Goal: Task Accomplishment & Management: Complete application form

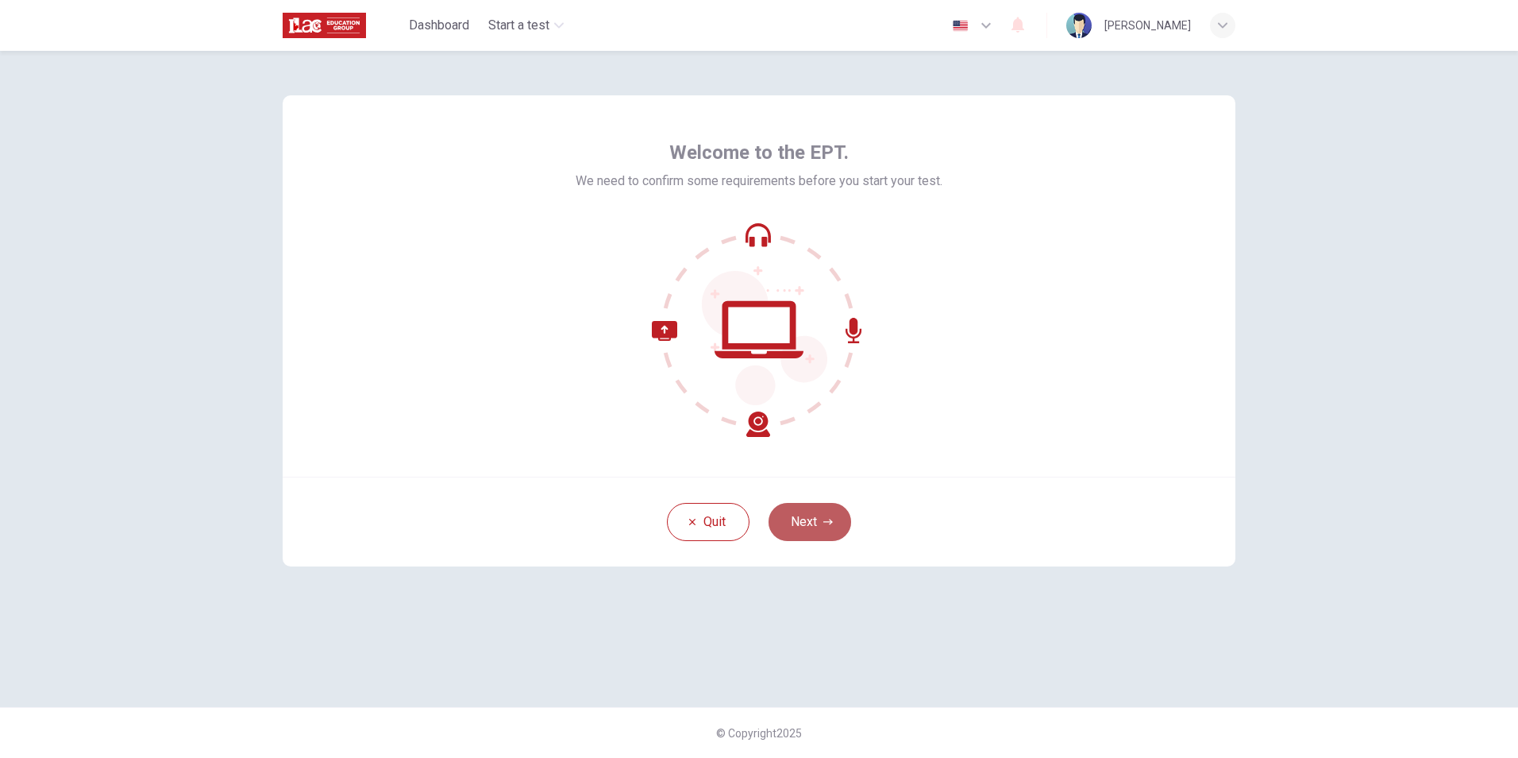
click at [822, 530] on button "Next" at bounding box center [810, 522] width 83 height 38
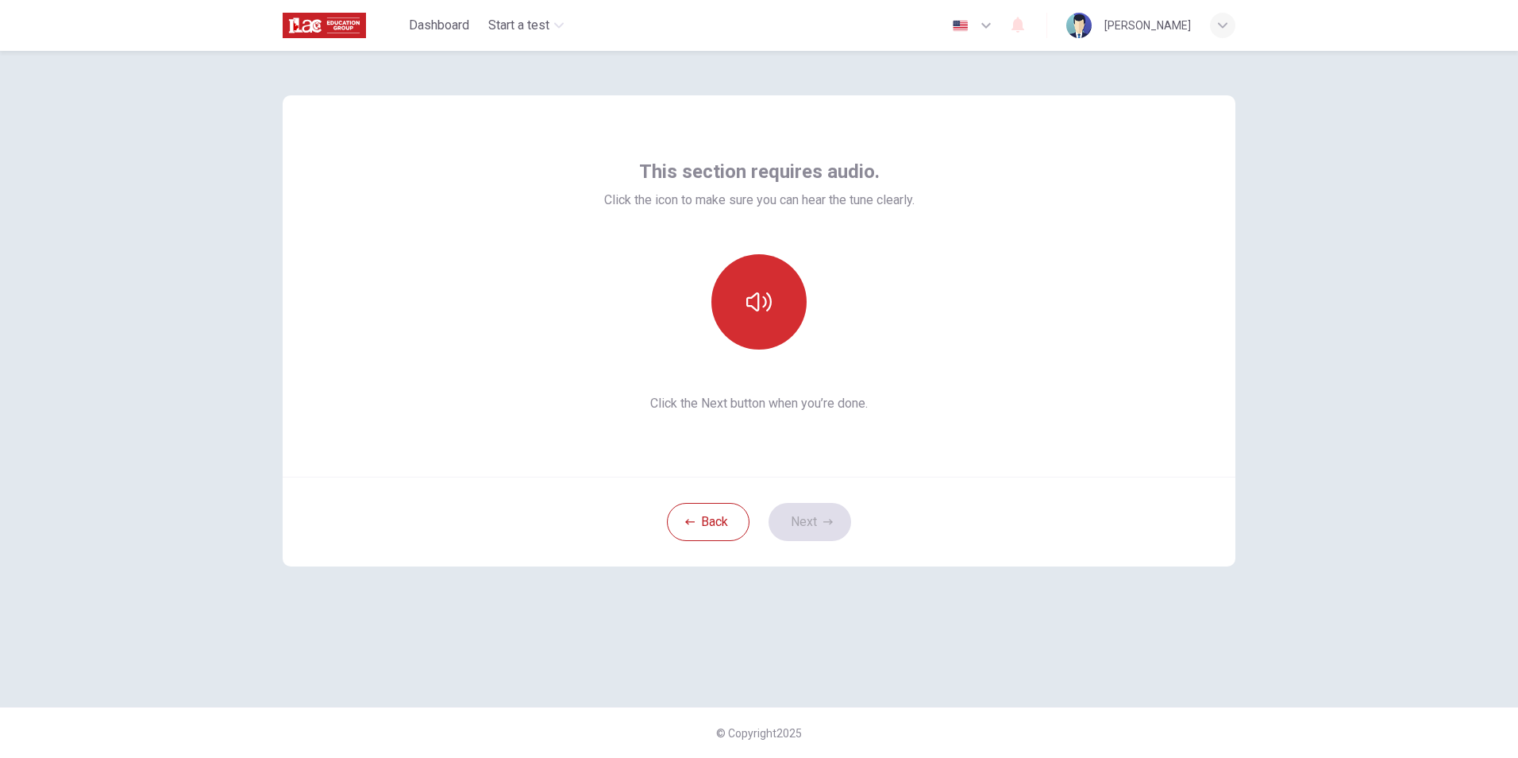
click at [766, 314] on icon "button" at bounding box center [759, 301] width 25 height 25
click at [825, 525] on icon "button" at bounding box center [829, 522] width 10 height 10
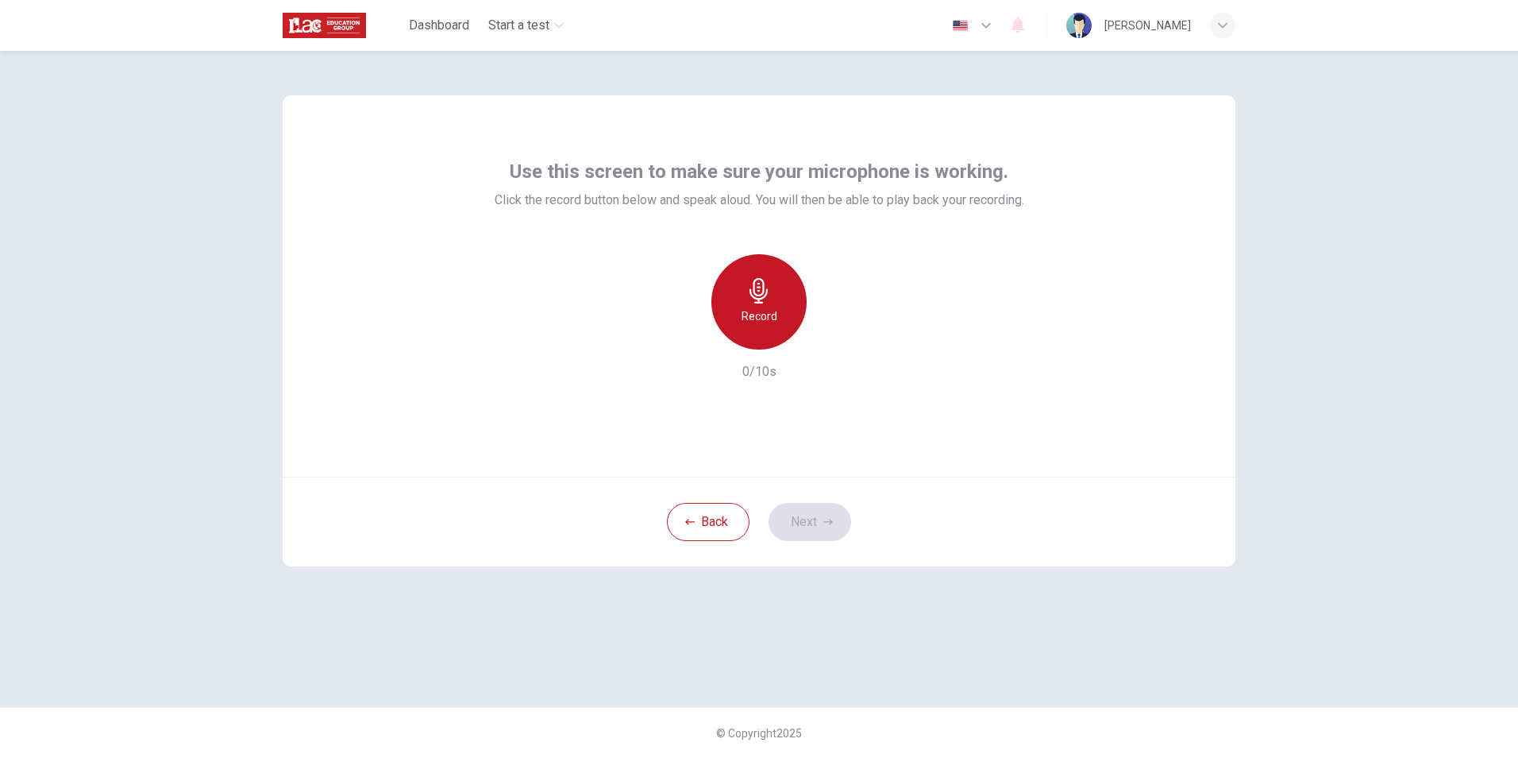
click at [777, 313] on div "Record" at bounding box center [759, 301] width 95 height 95
click at [774, 311] on div "Stop" at bounding box center [759, 301] width 95 height 95
click at [839, 343] on icon "button" at bounding box center [832, 337] width 16 height 16
click at [824, 522] on icon "button" at bounding box center [829, 522] width 10 height 6
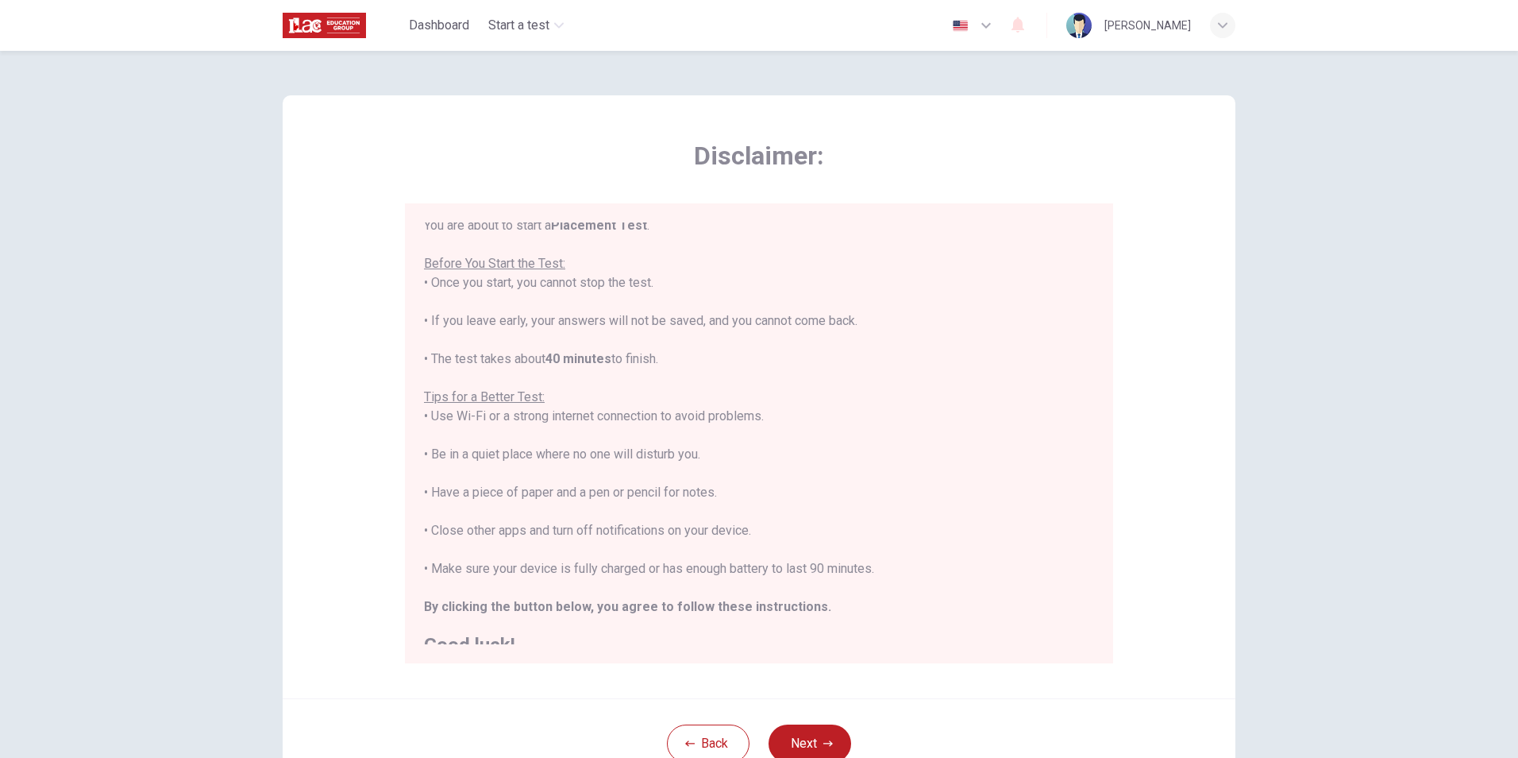
scroll to position [18, 0]
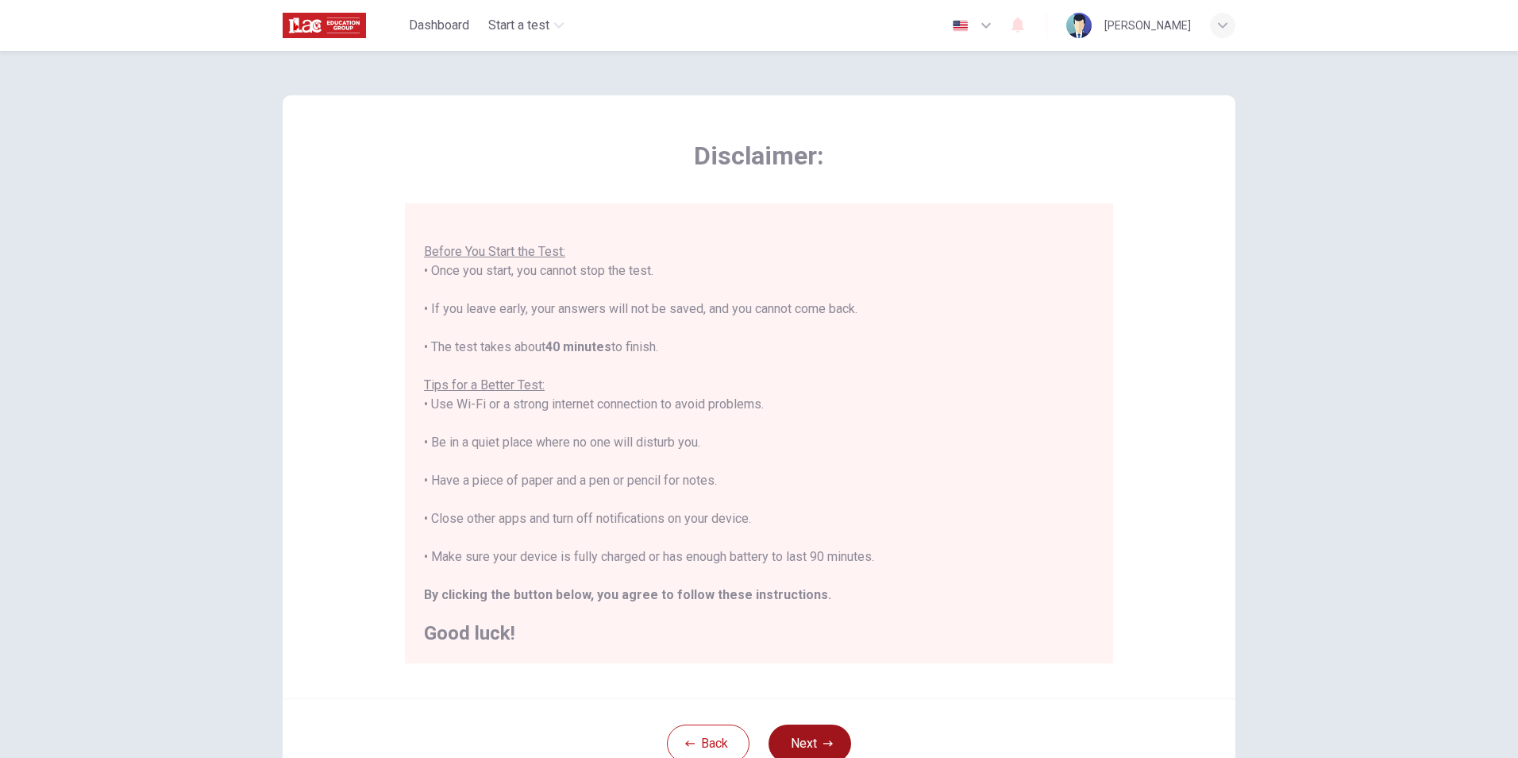
click at [813, 729] on button "Next" at bounding box center [810, 743] width 83 height 38
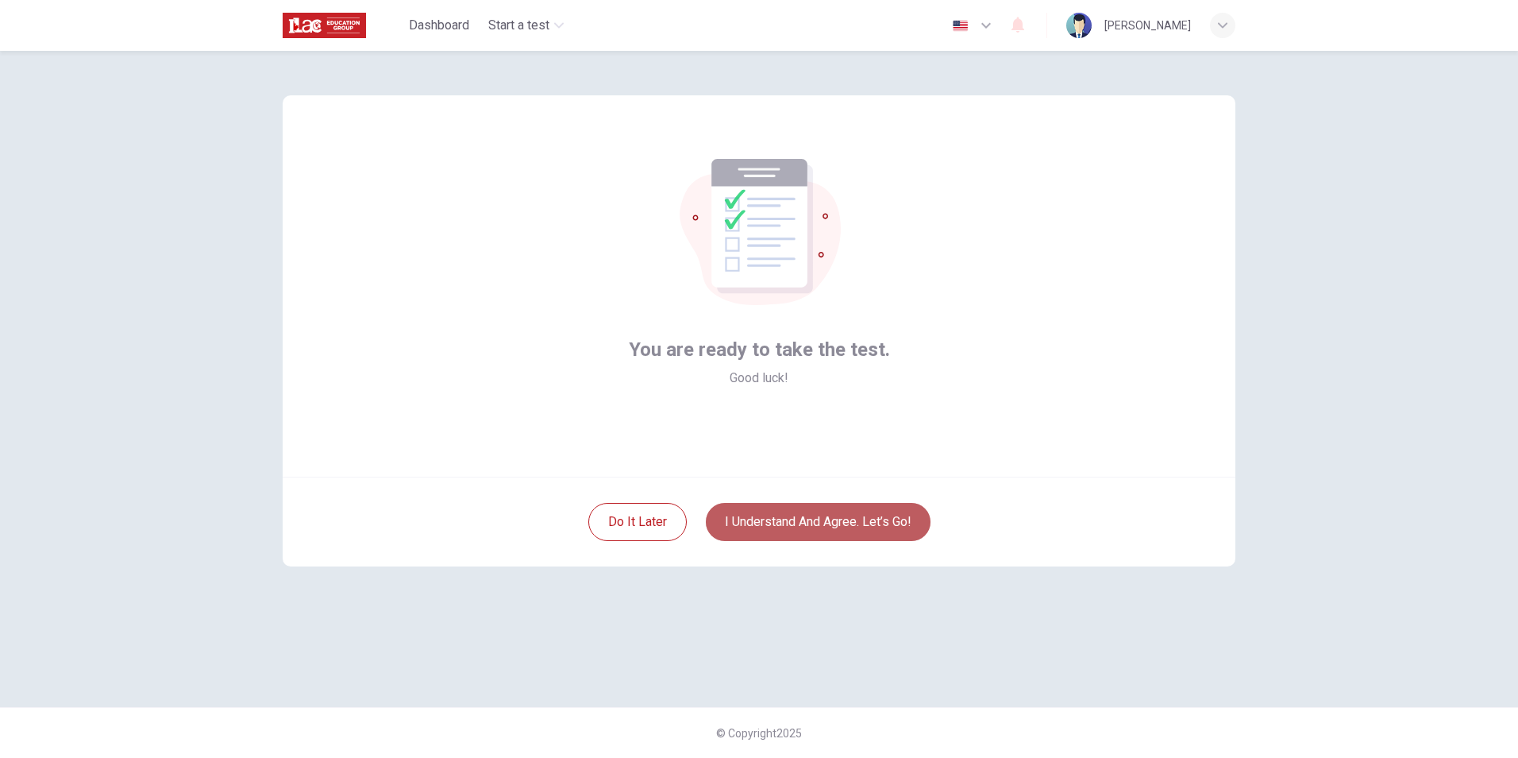
click at [832, 523] on button "I understand and agree. Let’s go!" at bounding box center [818, 522] width 225 height 38
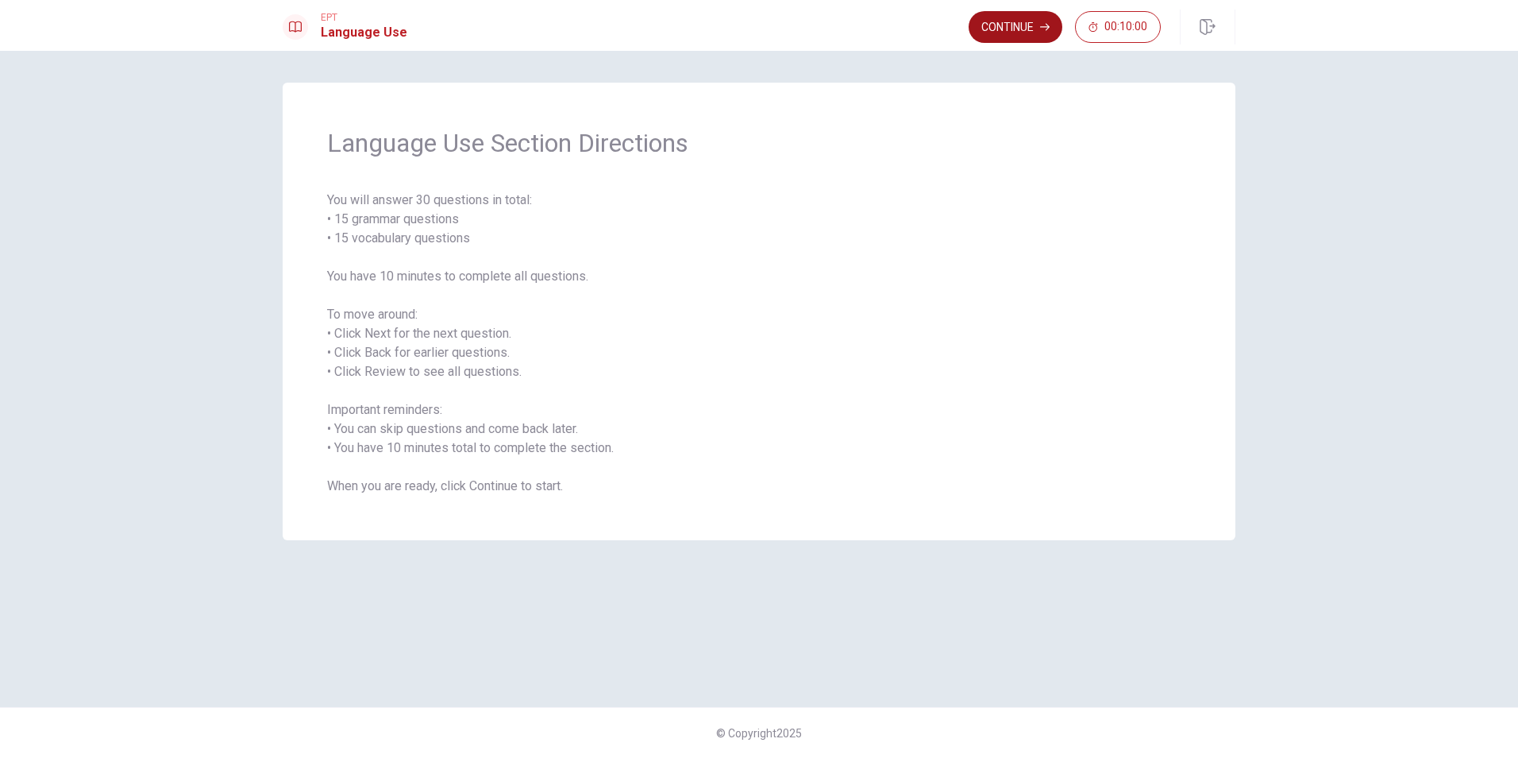
click at [986, 25] on button "Continue" at bounding box center [1016, 27] width 94 height 32
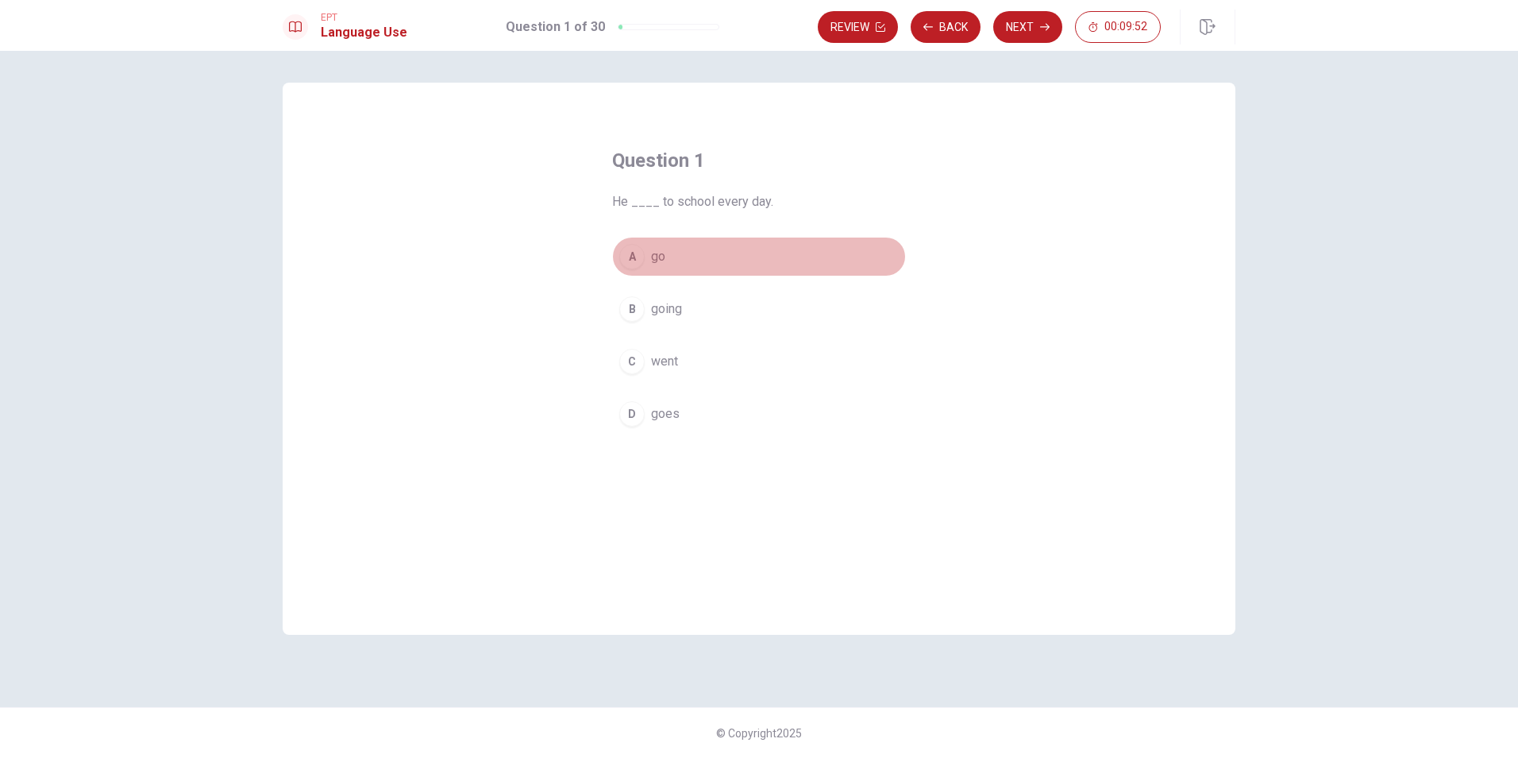
click at [662, 253] on span "go" at bounding box center [658, 256] width 14 height 19
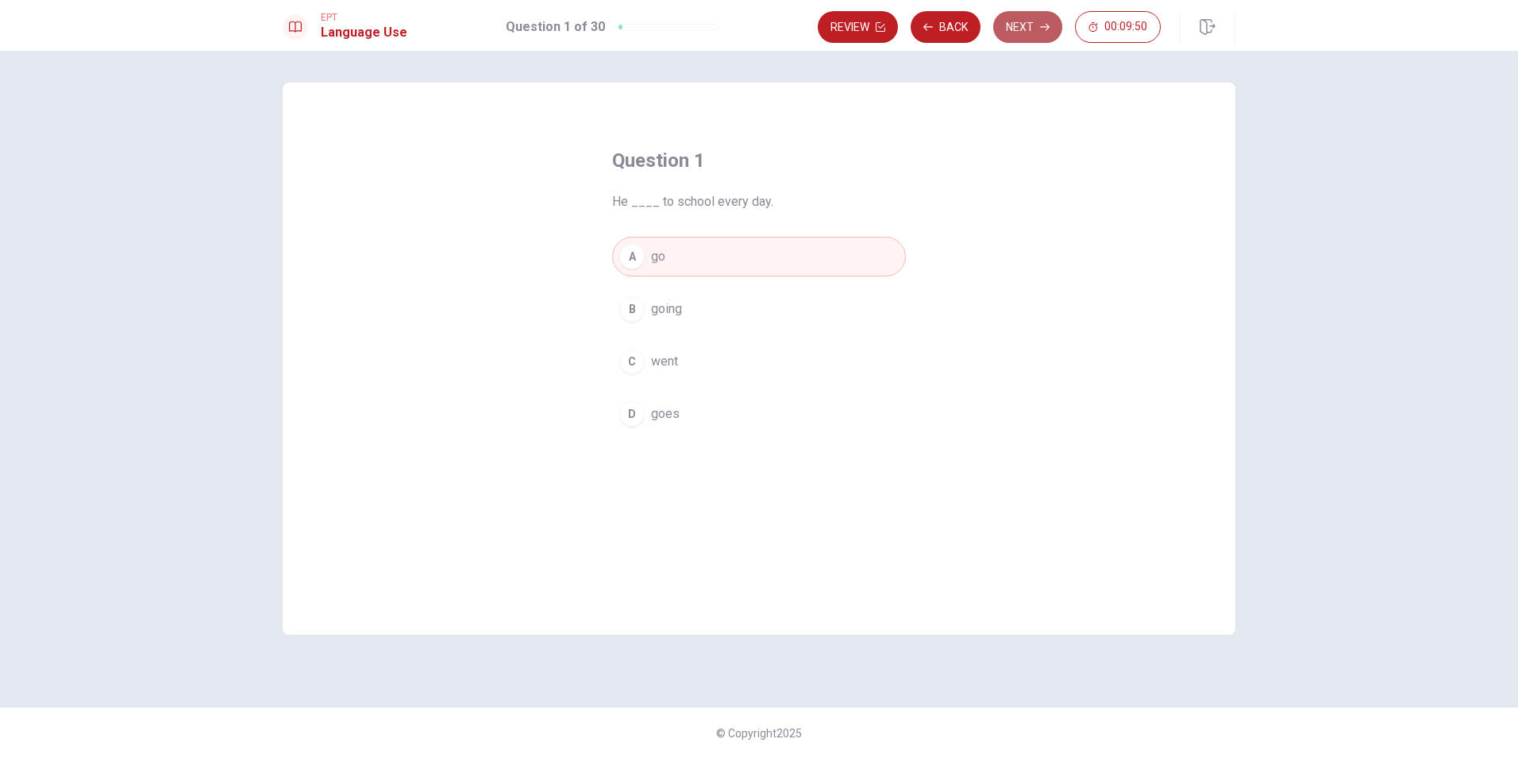
click at [1022, 28] on button "Next" at bounding box center [1028, 27] width 69 height 32
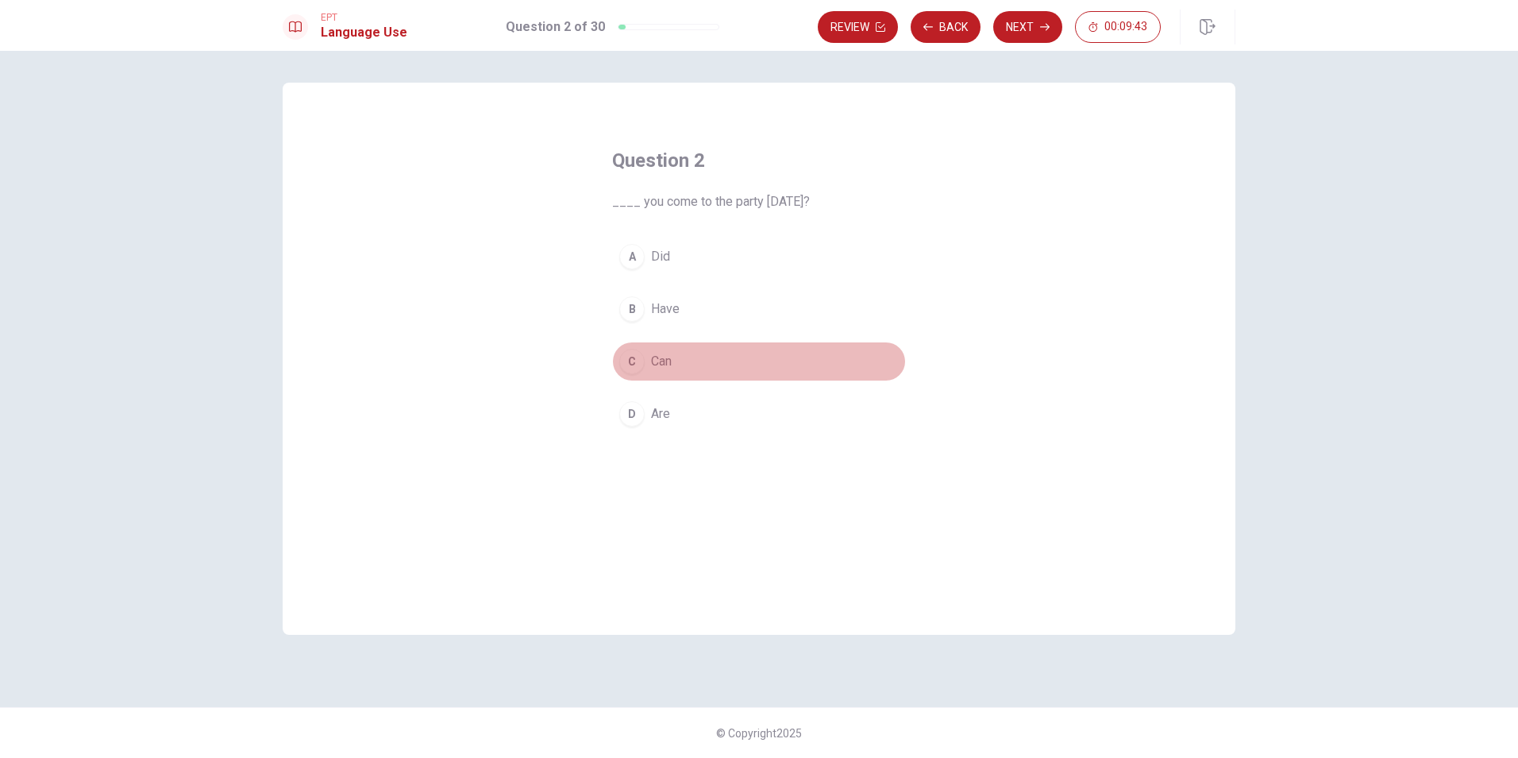
click at [686, 375] on button "C Can" at bounding box center [759, 361] width 294 height 40
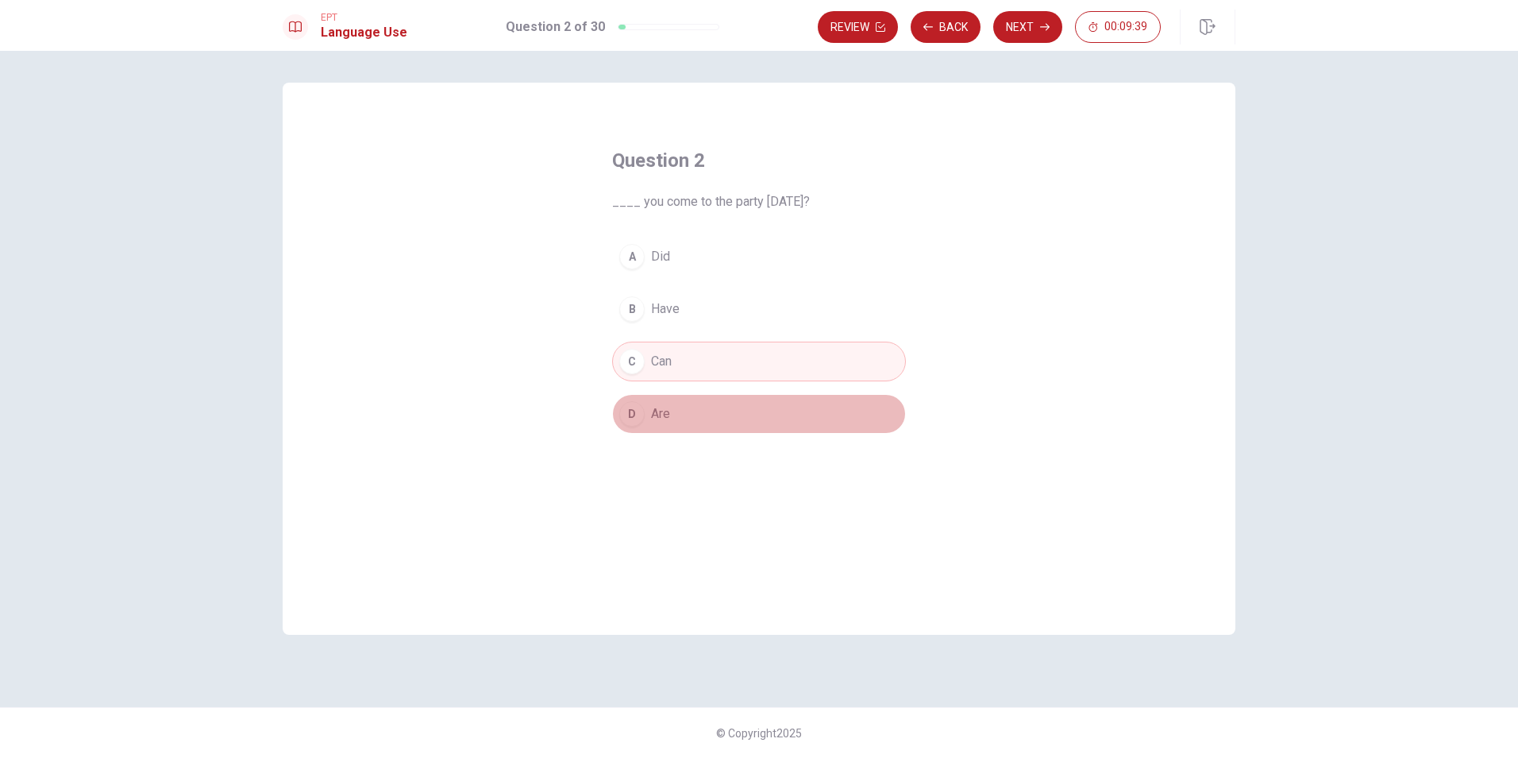
click at [693, 415] on button "D Are" at bounding box center [759, 414] width 294 height 40
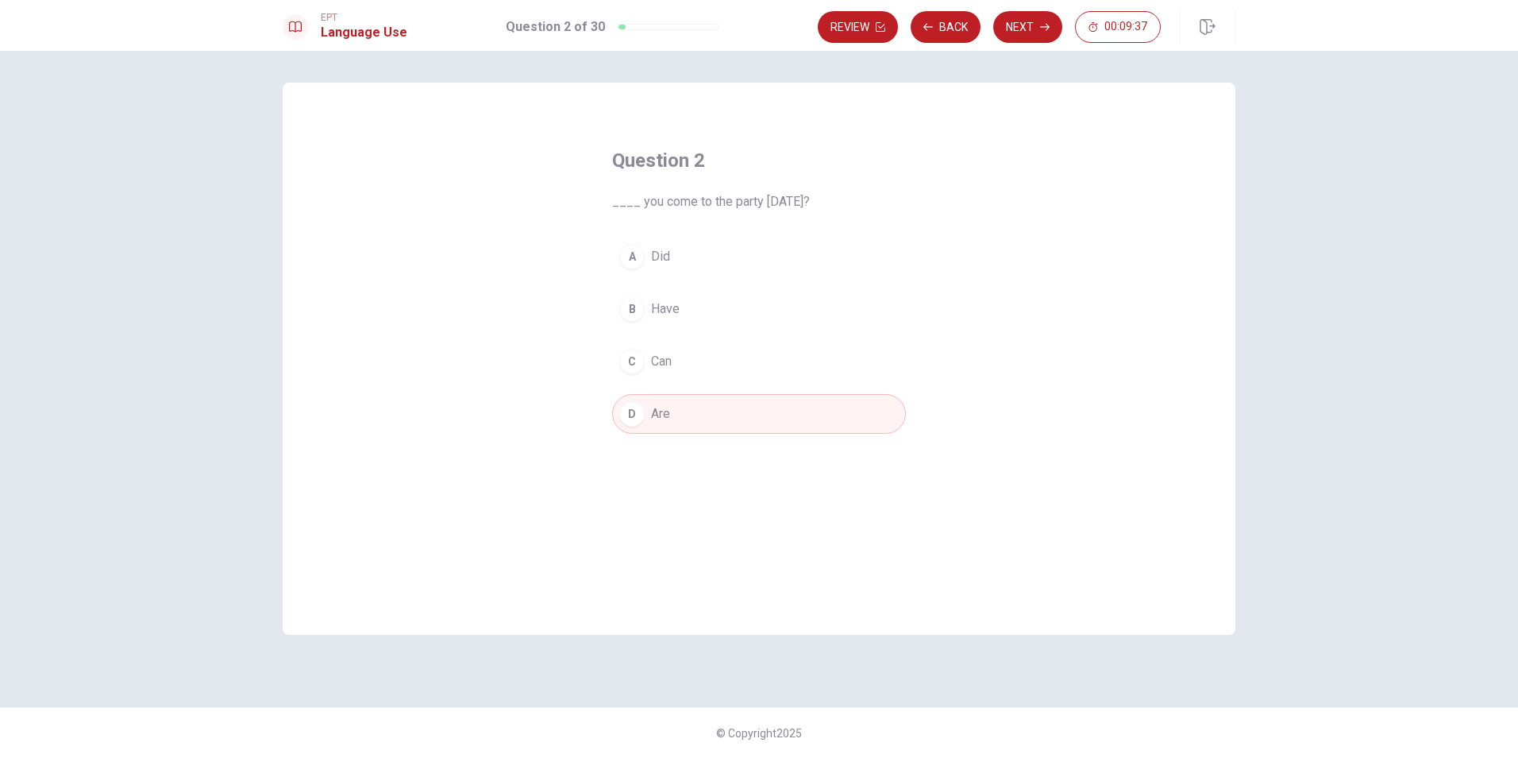
drag, startPoint x: 642, startPoint y: 203, endPoint x: 700, endPoint y: 324, distance: 134.3
click at [700, 324] on div "Question 2 ____ you come to the party [DATE]? A Did B Have C Can D Are" at bounding box center [759, 290] width 357 height 337
click at [685, 370] on button "C Can" at bounding box center [759, 361] width 294 height 40
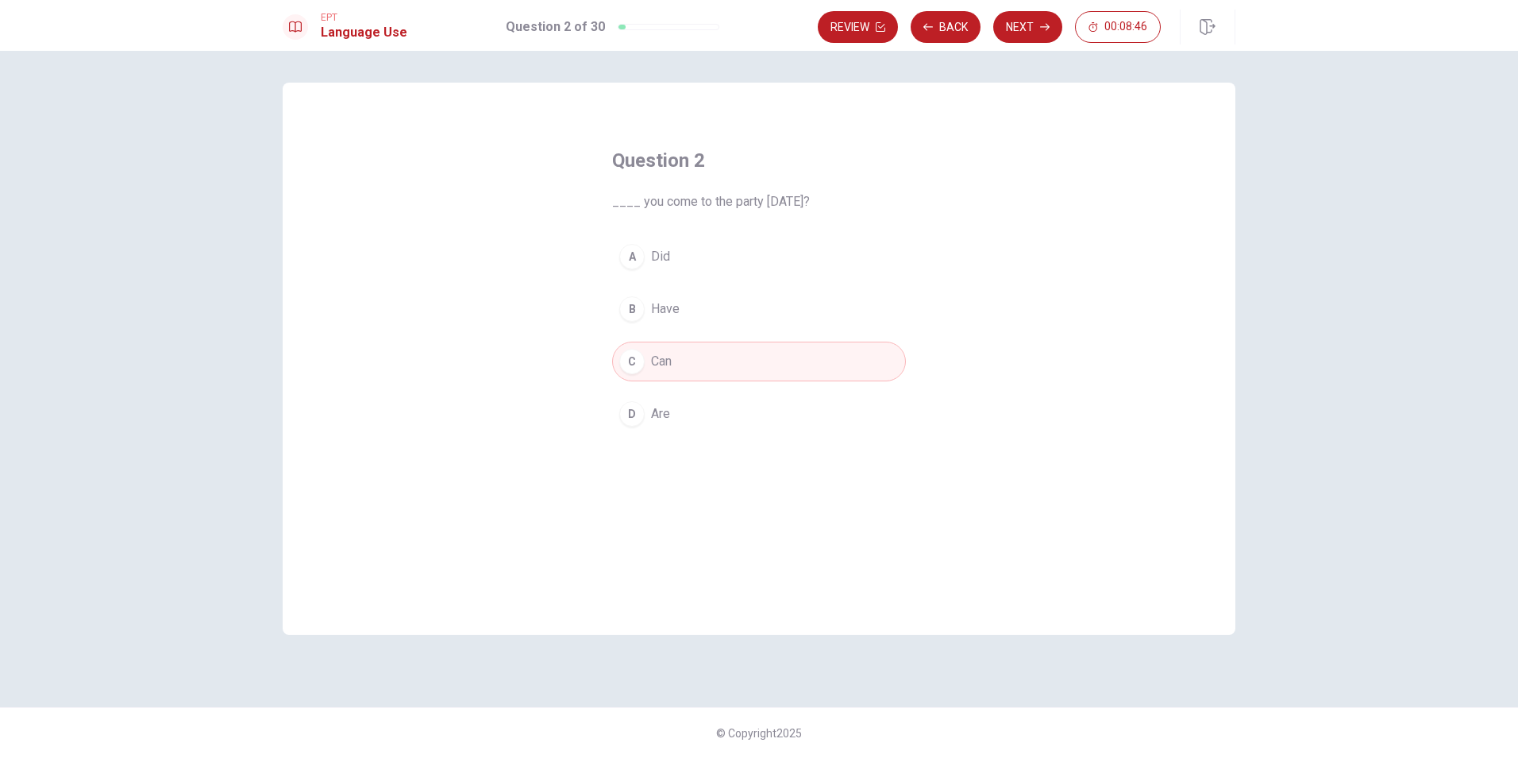
drag, startPoint x: 1021, startPoint y: 29, endPoint x: 1017, endPoint y: 41, distance: 12.8
click at [1021, 28] on button "Next" at bounding box center [1028, 27] width 69 height 32
click at [658, 263] on span "has worked" at bounding box center [683, 256] width 64 height 19
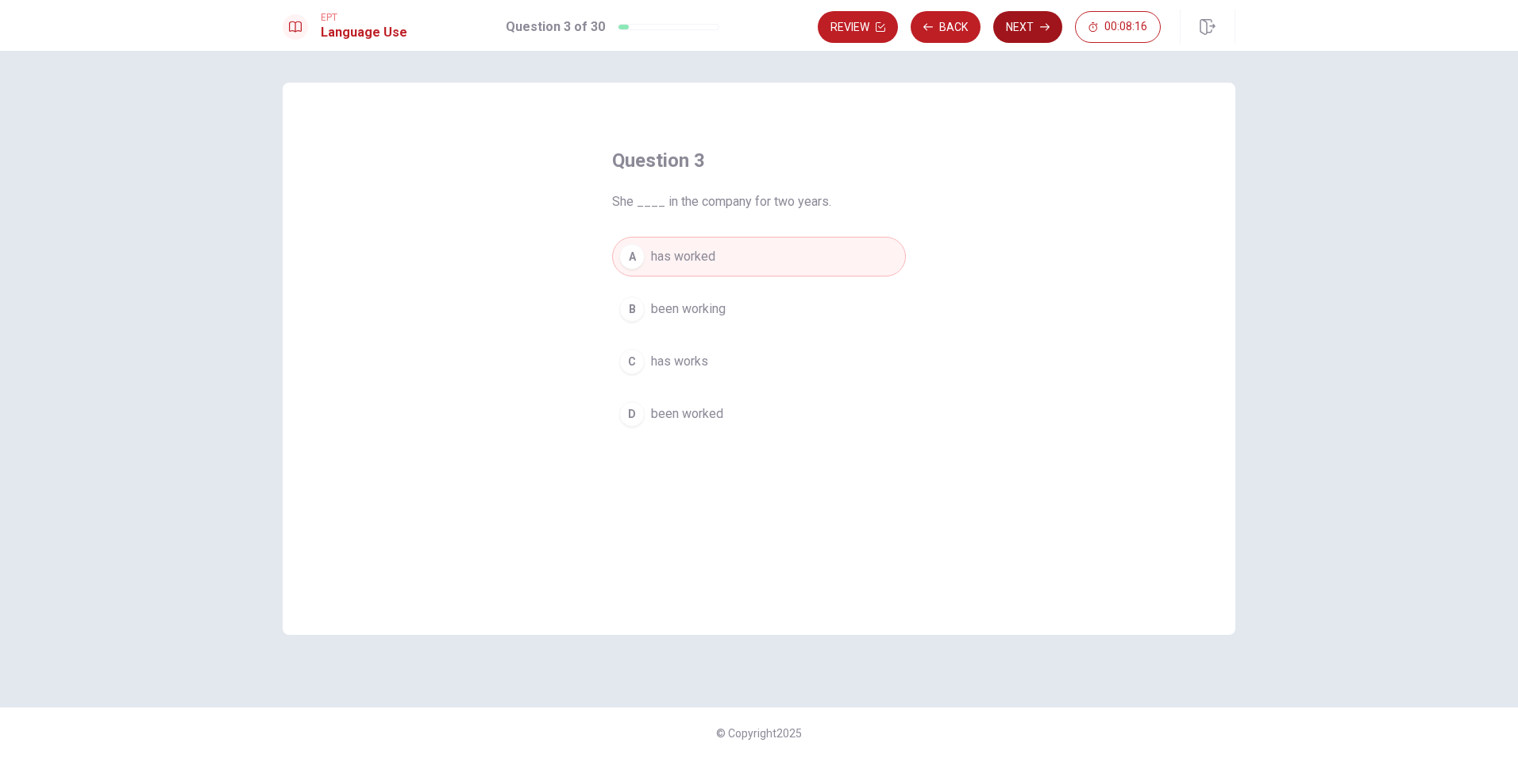
click at [1040, 37] on button "Next" at bounding box center [1028, 27] width 69 height 32
click at [653, 411] on span "didn’t" at bounding box center [665, 413] width 29 height 19
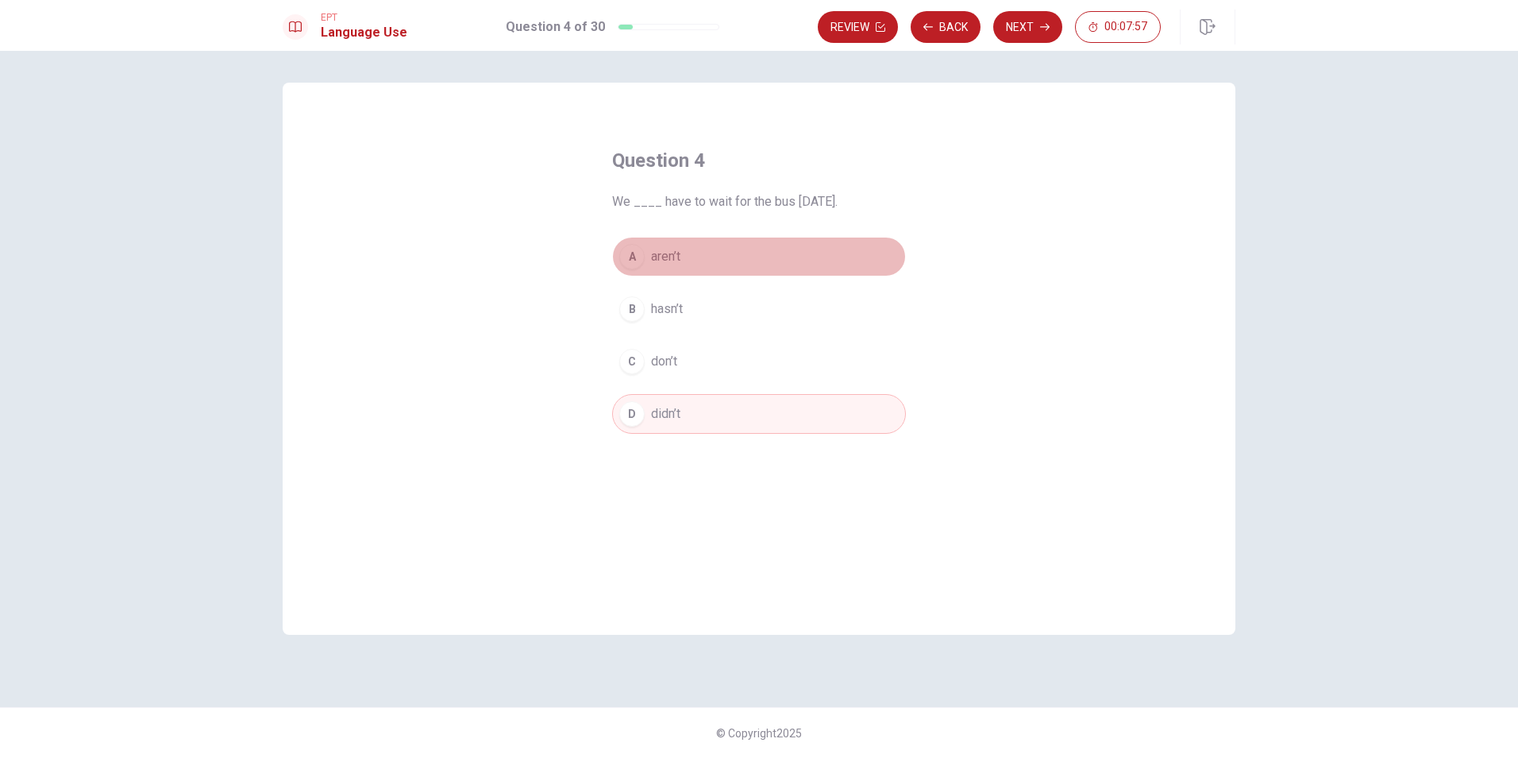
click at [696, 250] on button "A aren’t" at bounding box center [759, 257] width 294 height 40
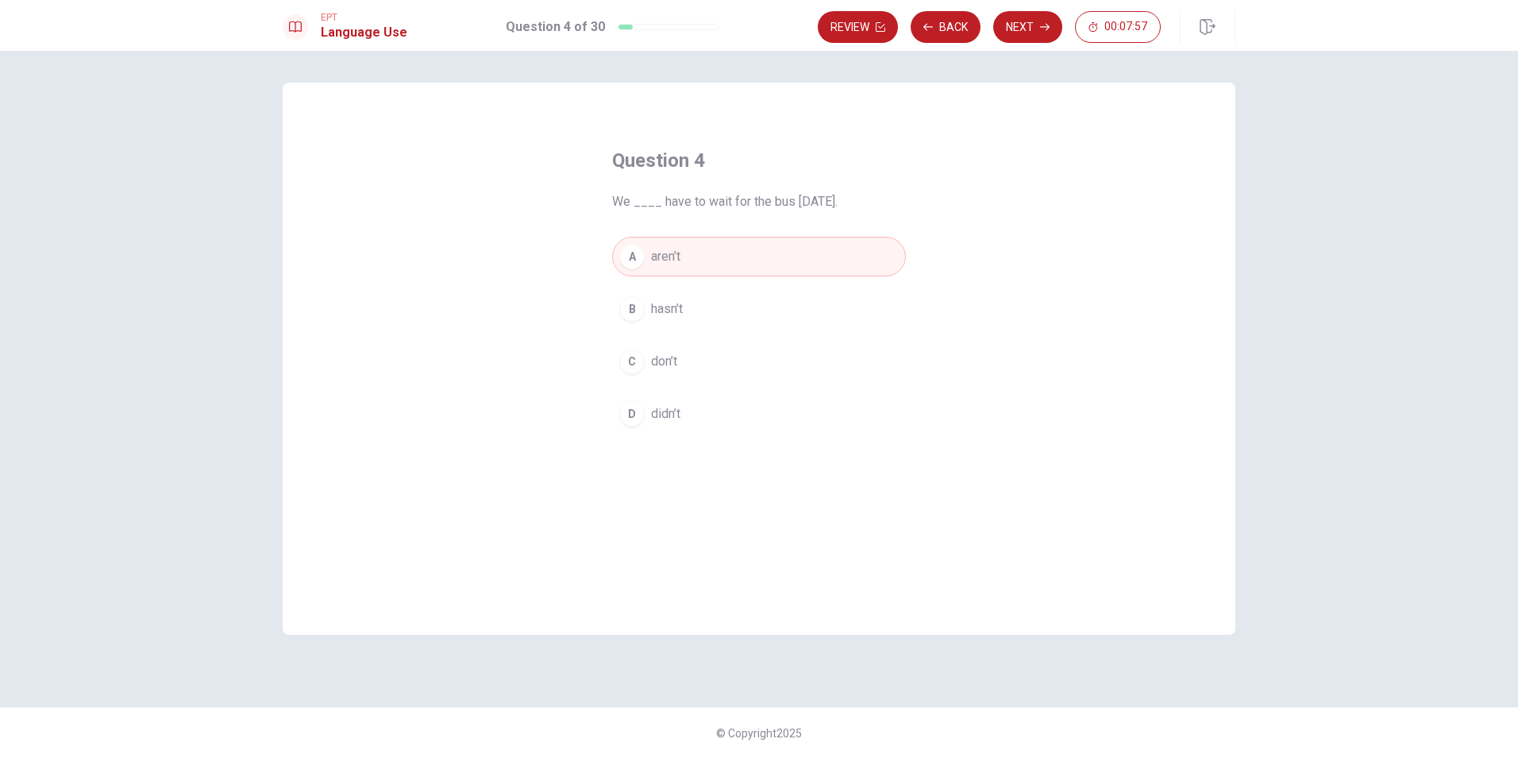
click at [669, 424] on button "D didn’t" at bounding box center [759, 414] width 294 height 40
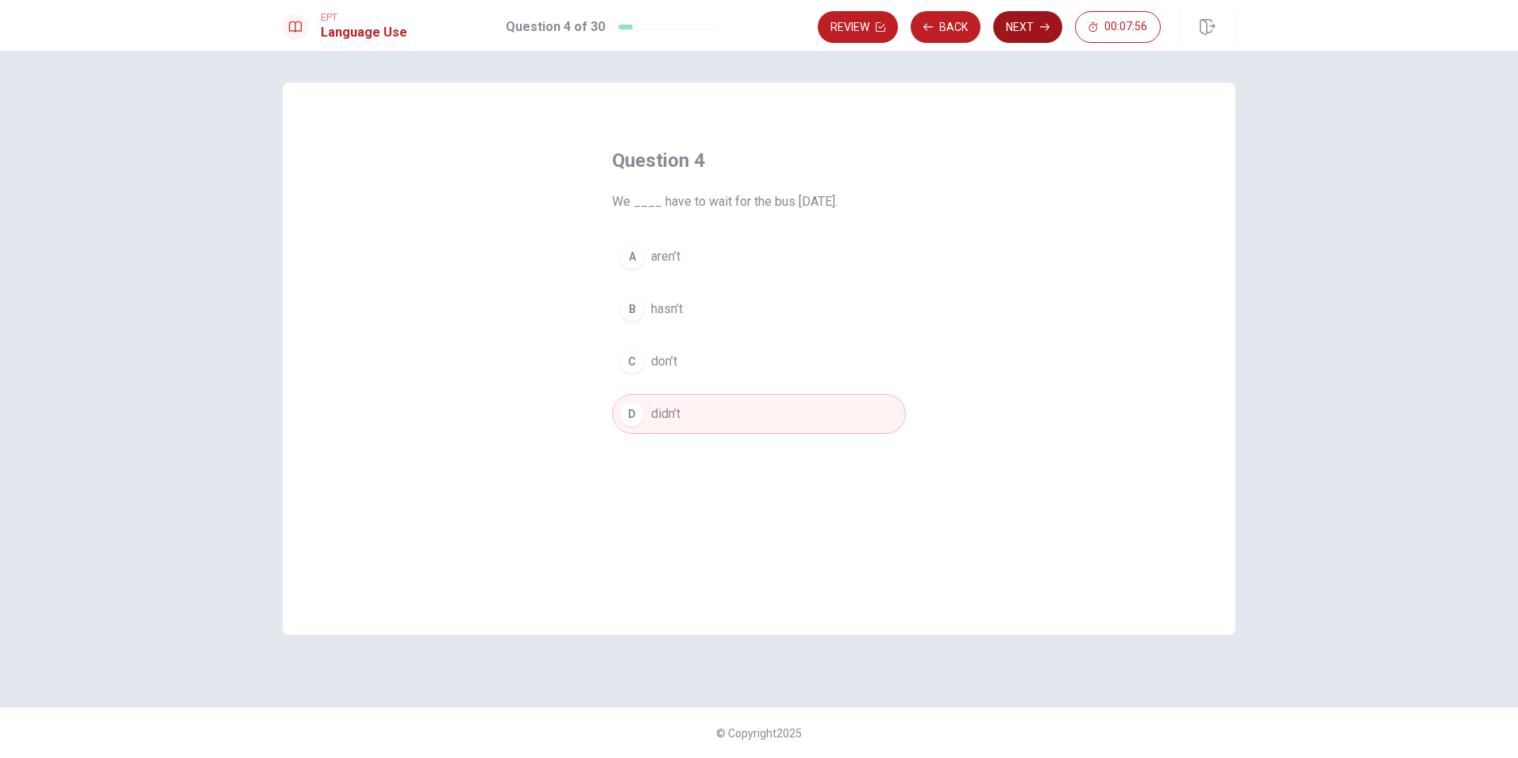
click at [1029, 24] on button "Next" at bounding box center [1028, 27] width 69 height 32
click at [678, 365] on span "street" at bounding box center [667, 361] width 33 height 19
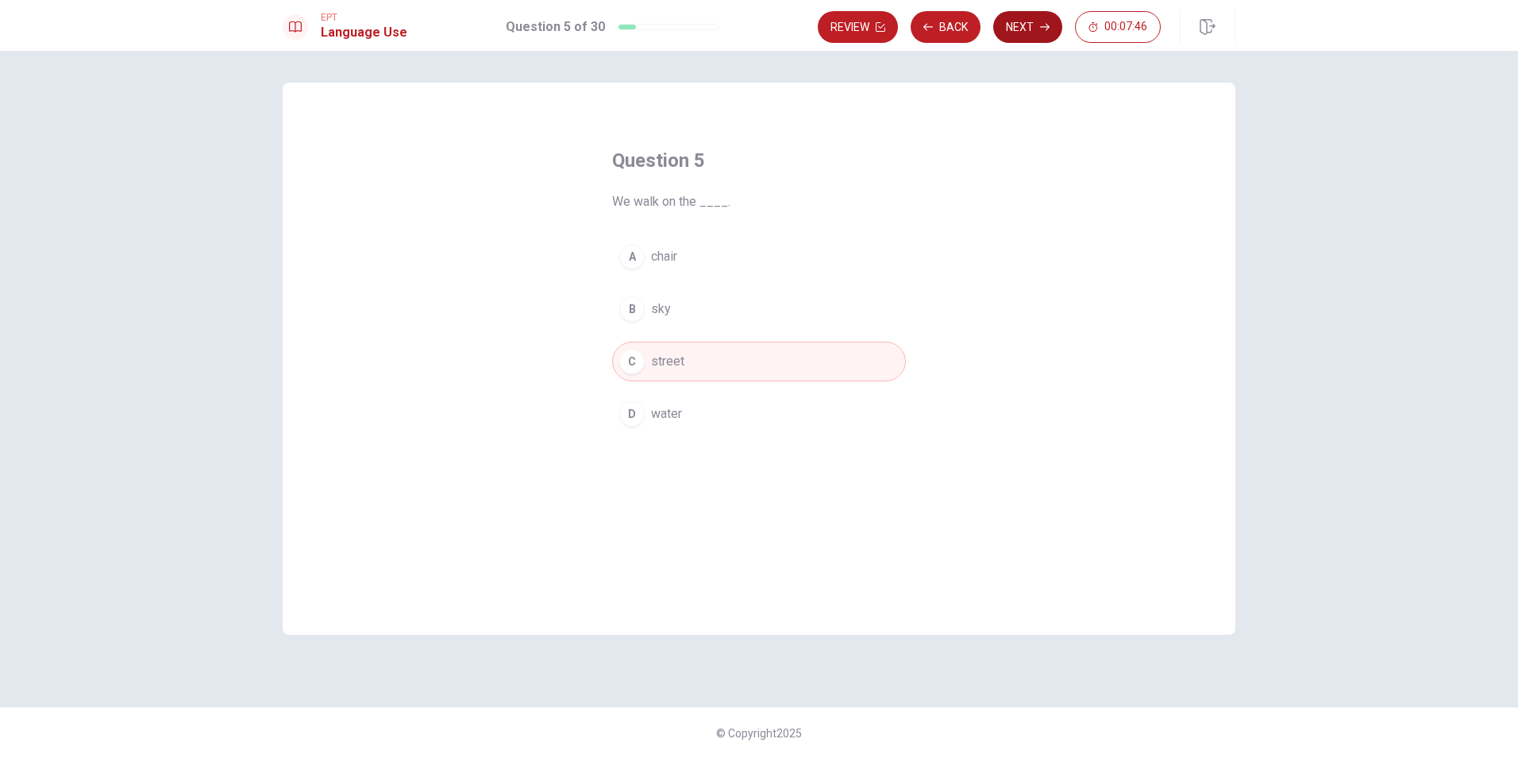
click at [1040, 34] on button "Next" at bounding box center [1028, 27] width 69 height 32
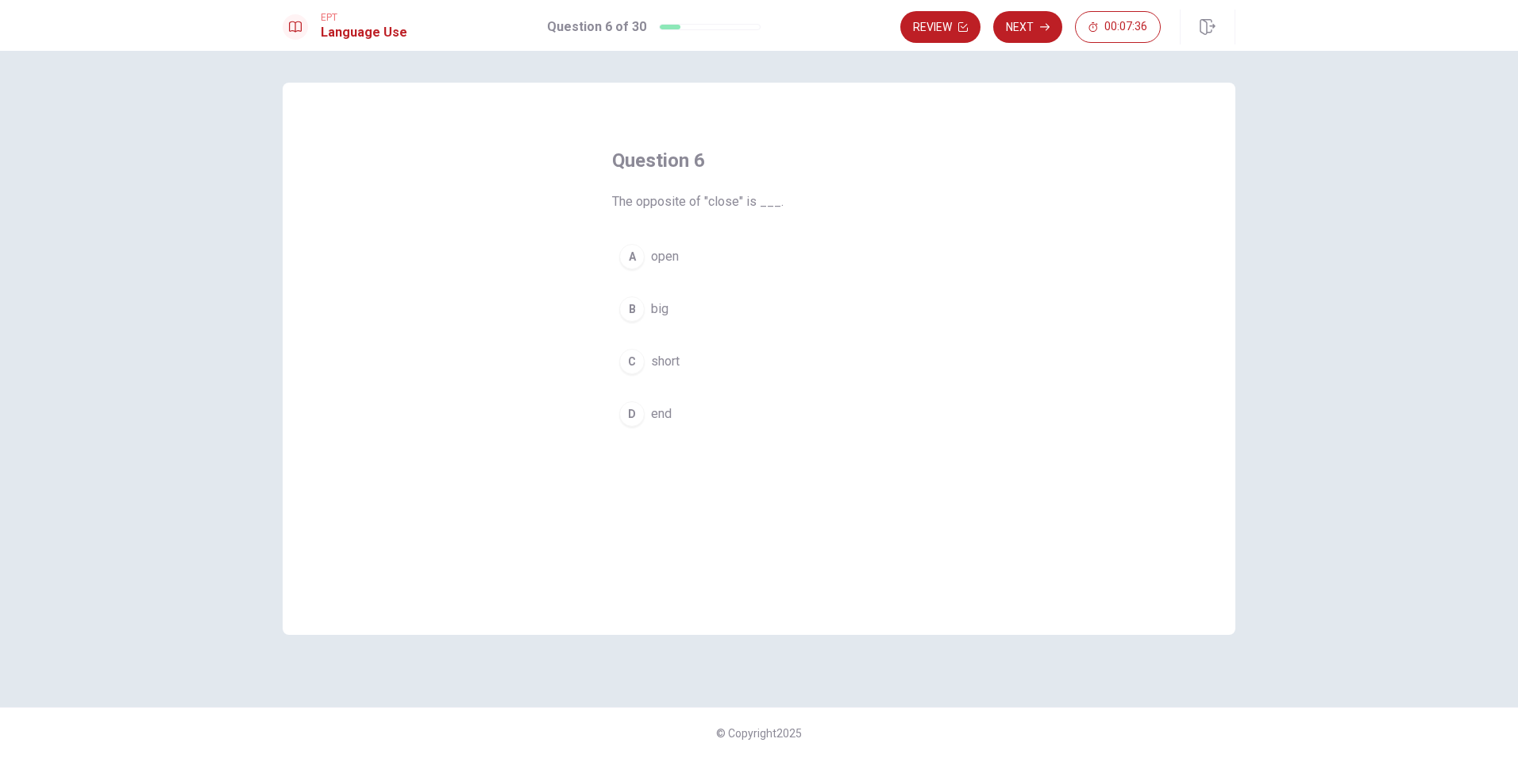
click at [671, 417] on span "end" at bounding box center [661, 413] width 21 height 19
click at [1034, 34] on button "Next" at bounding box center [1028, 27] width 69 height 32
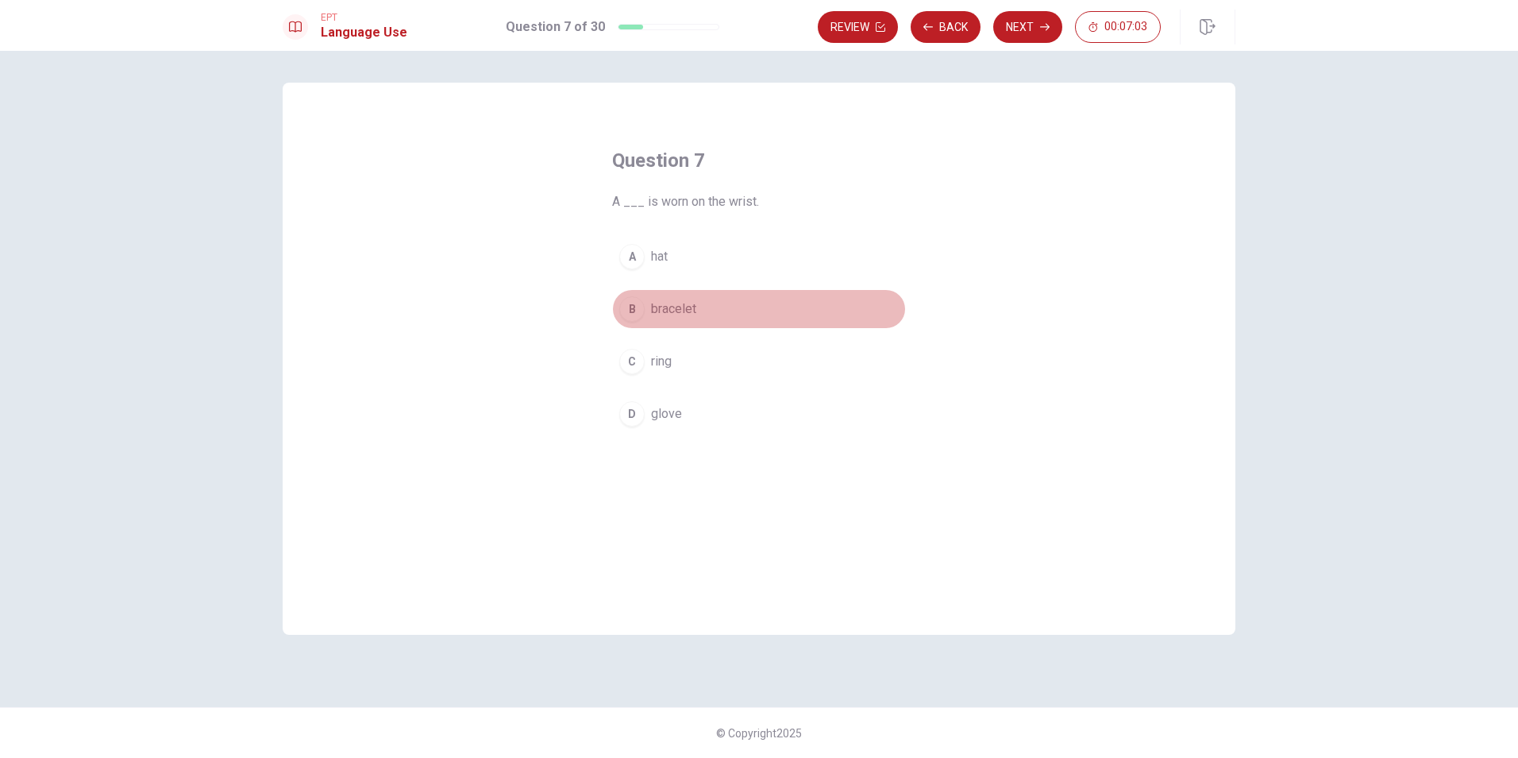
click at [698, 311] on button "B bracelet" at bounding box center [759, 309] width 294 height 40
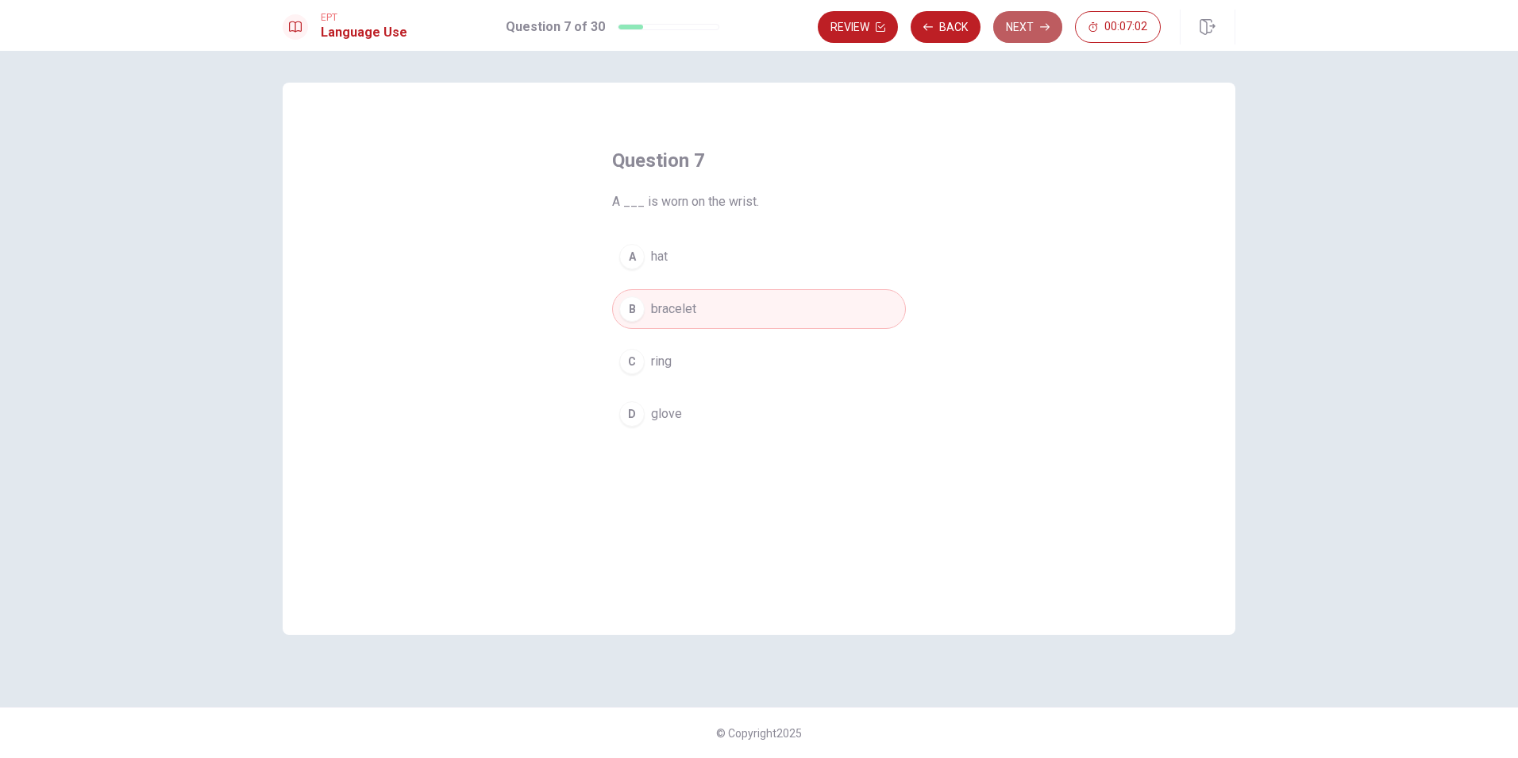
click at [1019, 27] on button "Next" at bounding box center [1028, 27] width 69 height 32
drag, startPoint x: 709, startPoint y: 400, endPoint x: 703, endPoint y: 409, distance: 10.8
click at [706, 407] on button "D backpack" at bounding box center [759, 414] width 294 height 40
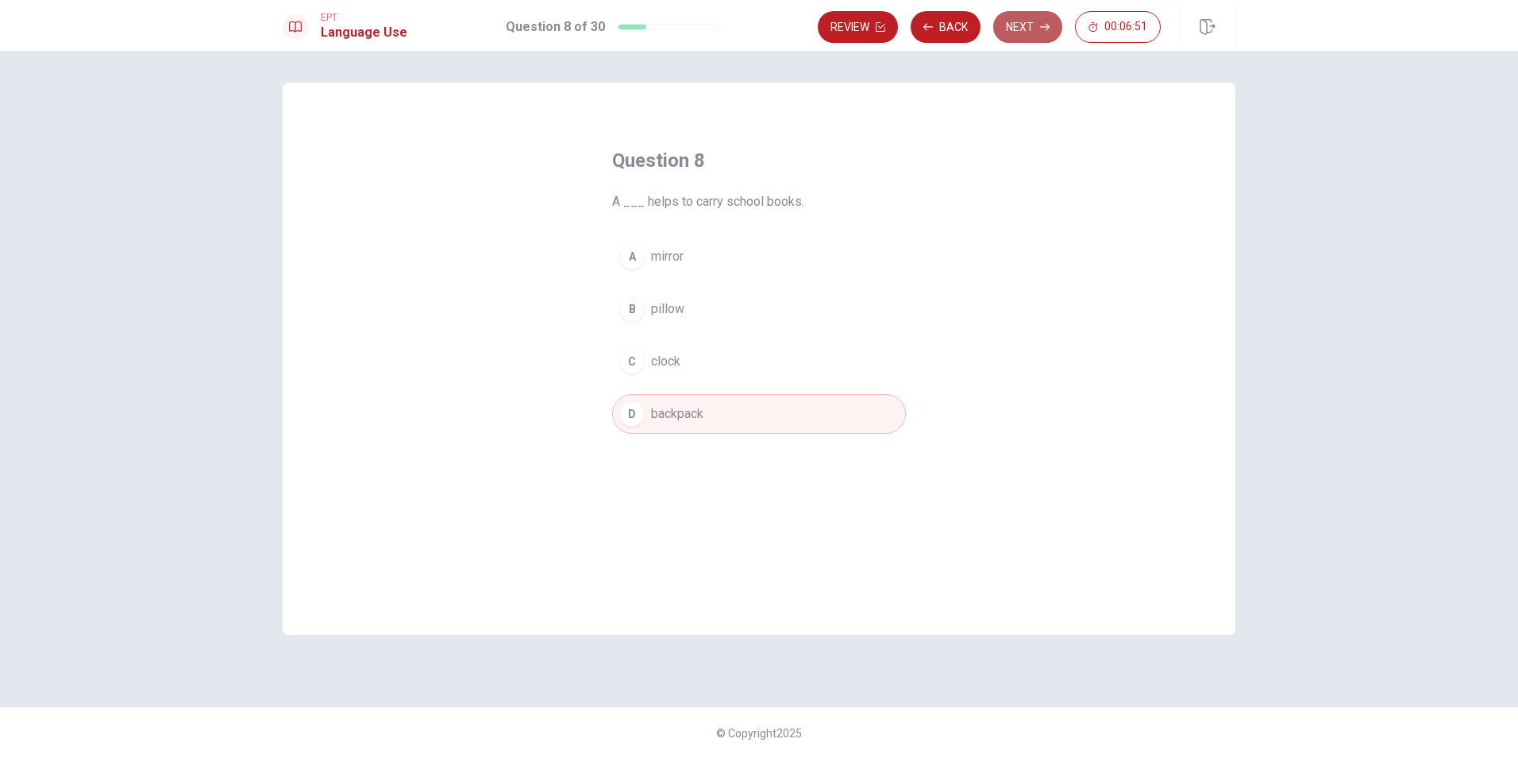
click at [1031, 25] on button "Next" at bounding box center [1028, 27] width 69 height 32
click at [685, 364] on button "C table" at bounding box center [759, 361] width 294 height 40
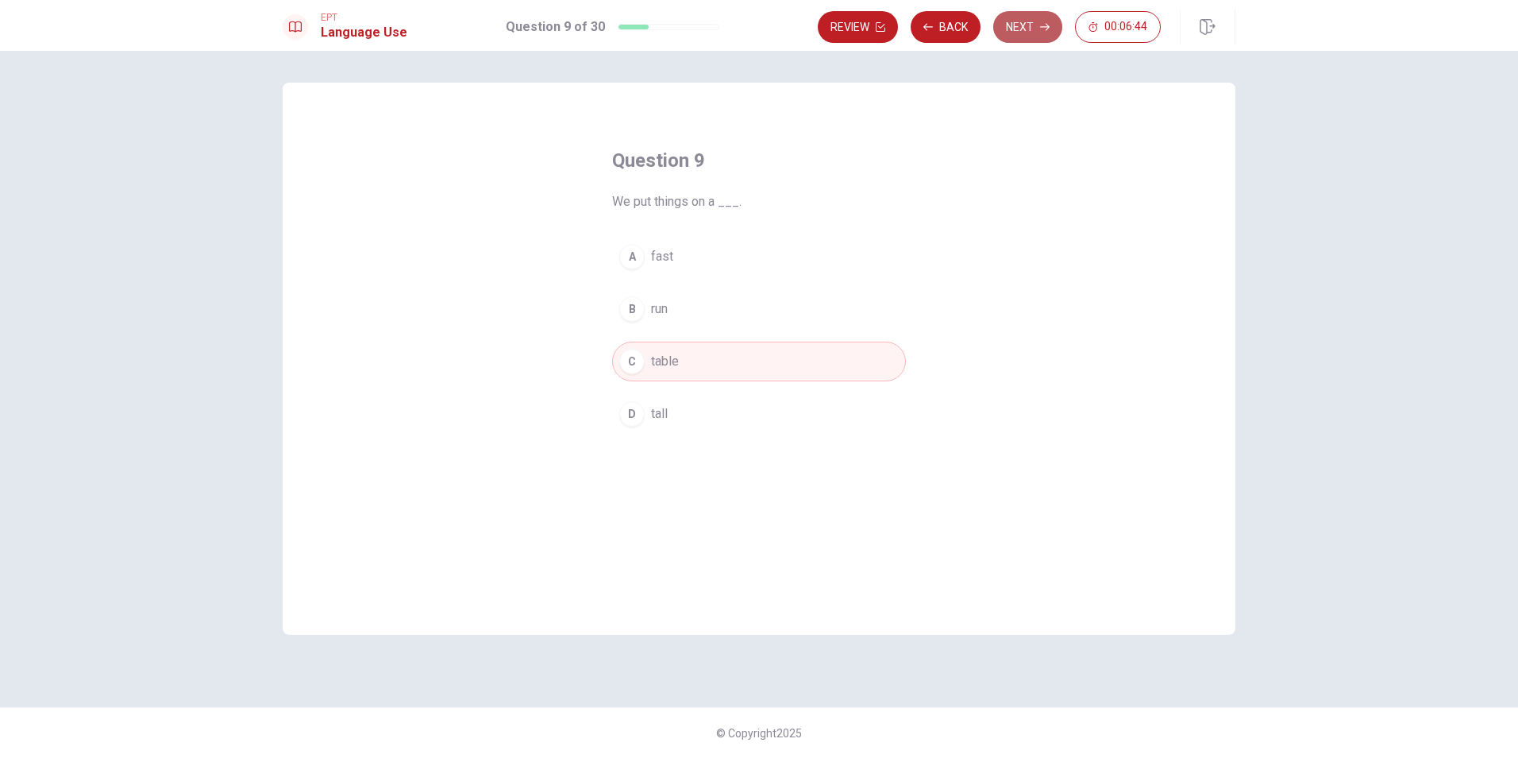
click at [1040, 23] on icon "button" at bounding box center [1045, 27] width 10 height 10
click at [684, 420] on button "D walks" at bounding box center [759, 414] width 294 height 40
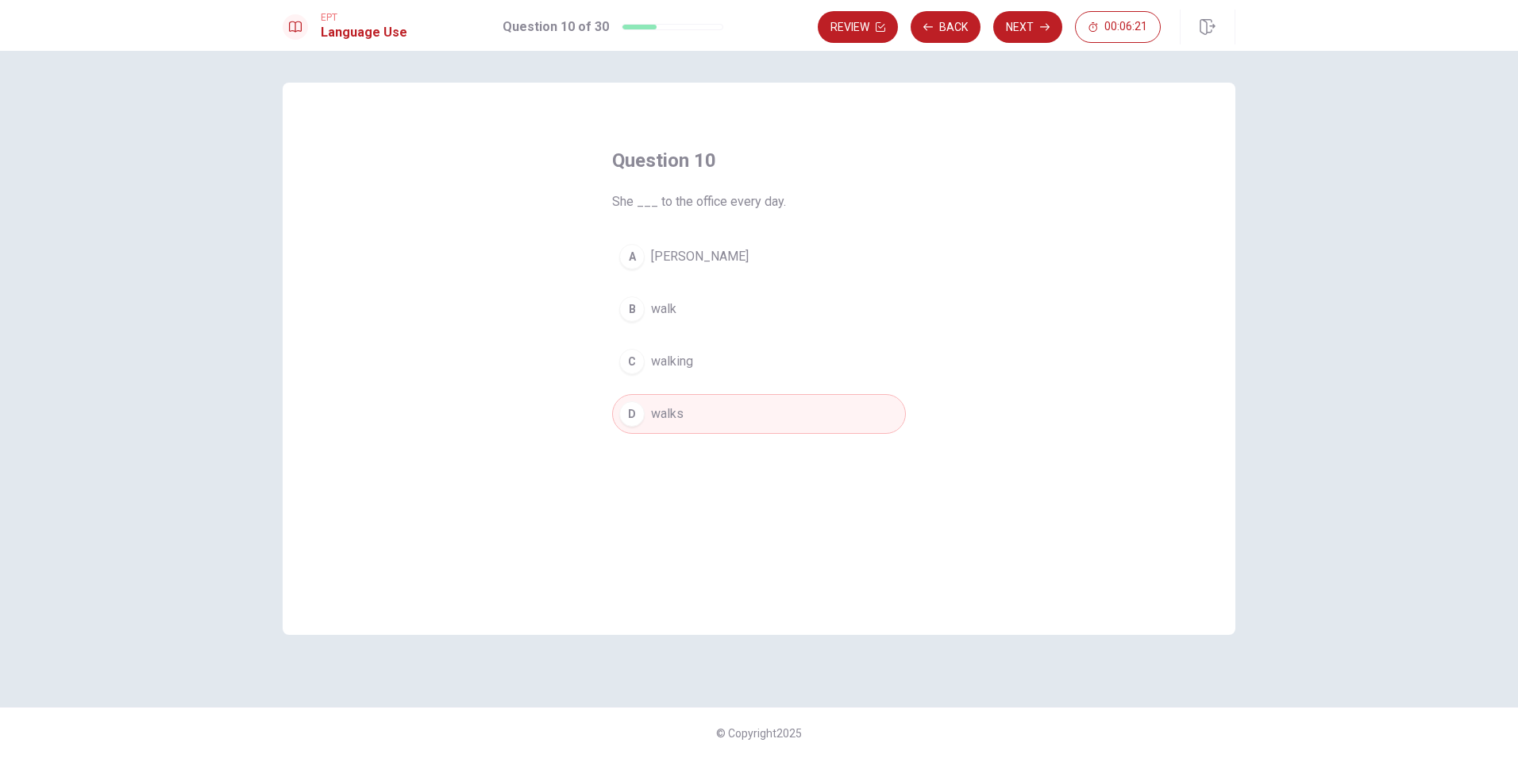
click at [727, 301] on button "B walk" at bounding box center [759, 309] width 294 height 40
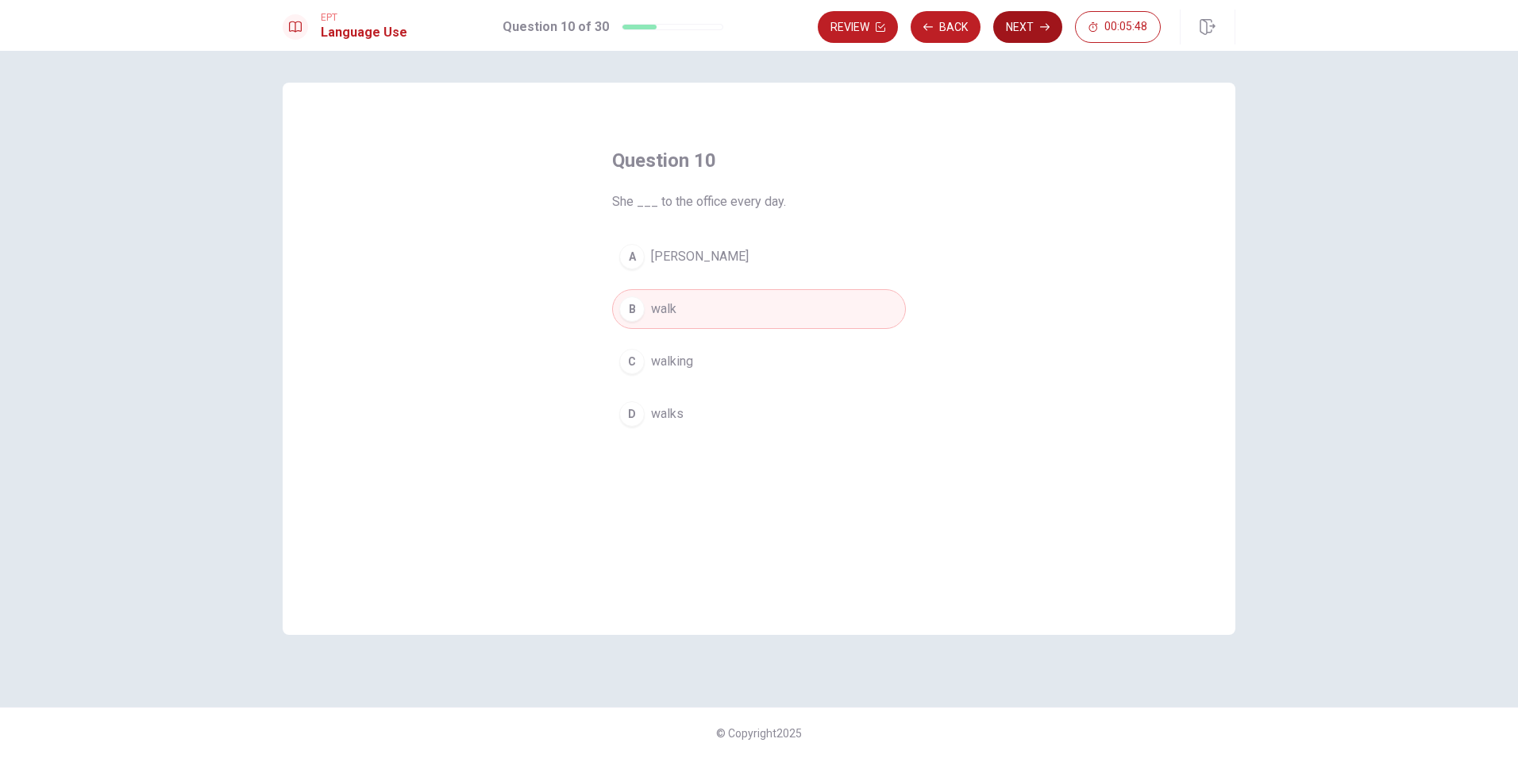
click at [1013, 37] on button "Next" at bounding box center [1028, 27] width 69 height 32
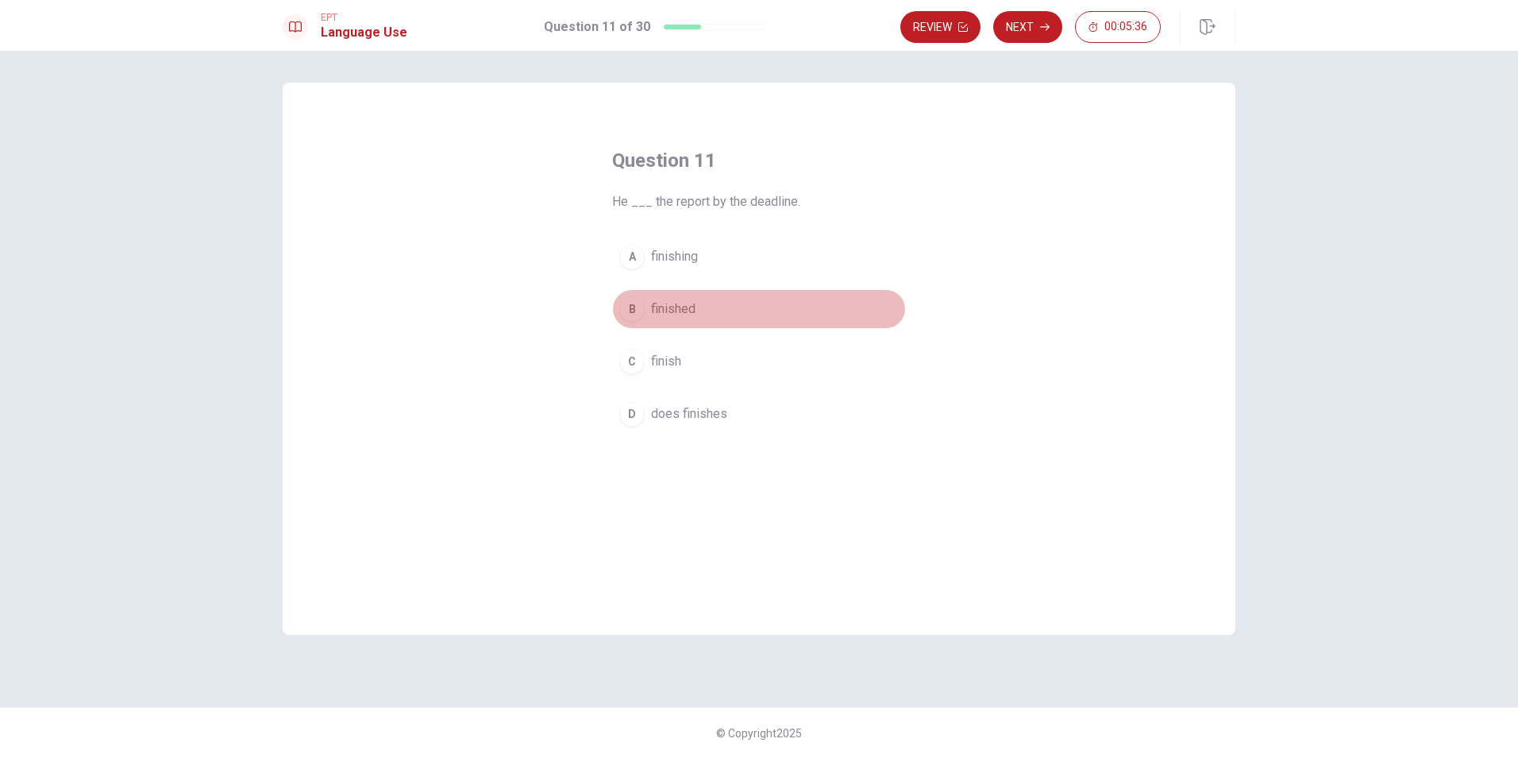
click at [715, 309] on button "B finished" at bounding box center [759, 309] width 294 height 40
click at [1036, 25] on button "Next" at bounding box center [1028, 27] width 69 height 32
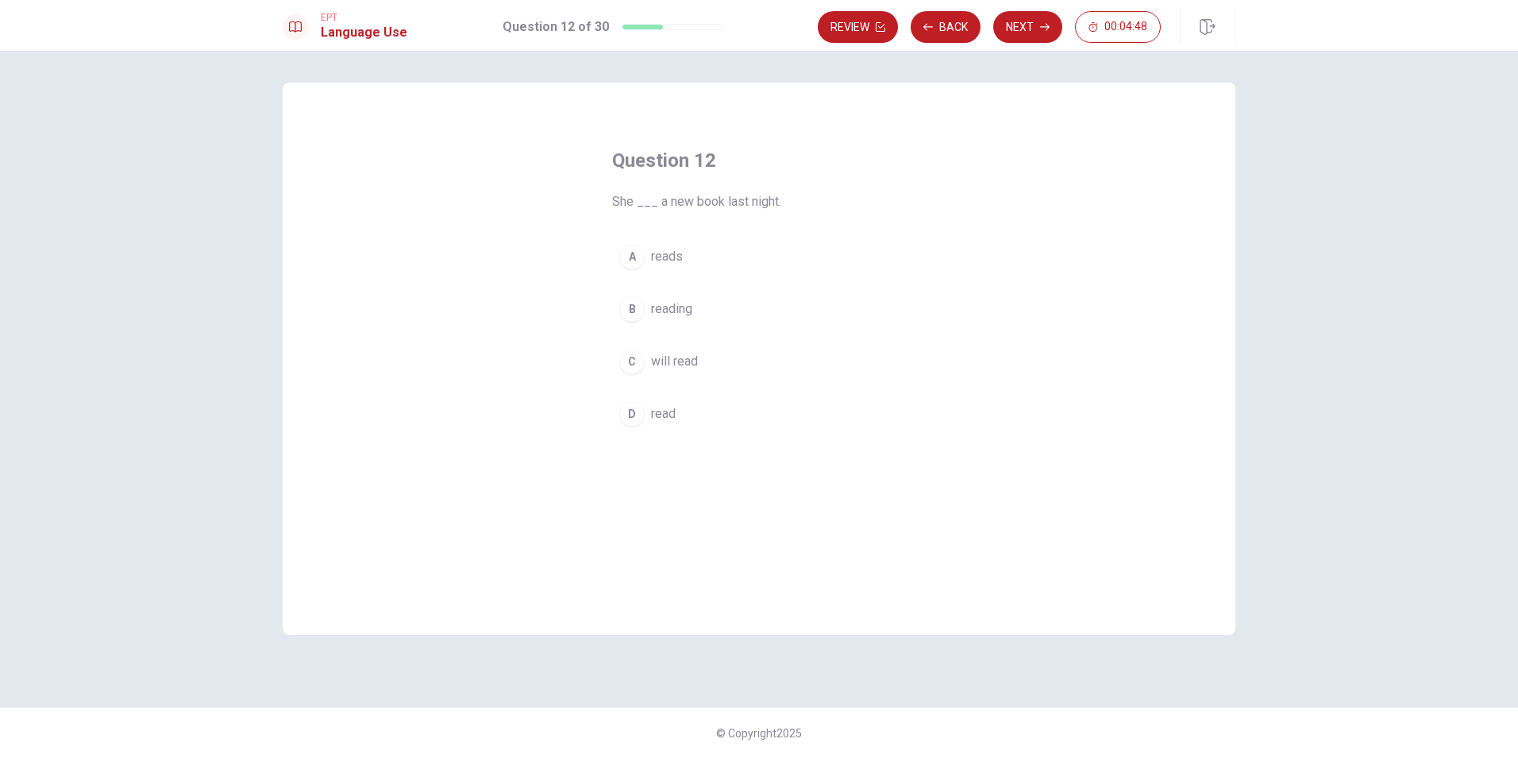
click at [666, 428] on button "D read" at bounding box center [759, 414] width 294 height 40
click at [1021, 29] on button "Next" at bounding box center [1028, 27] width 69 height 32
click at [676, 265] on span "went" at bounding box center [664, 256] width 27 height 19
click at [1035, 24] on button "Next" at bounding box center [1028, 27] width 69 height 32
click at [668, 314] on button "B go" at bounding box center [759, 309] width 294 height 40
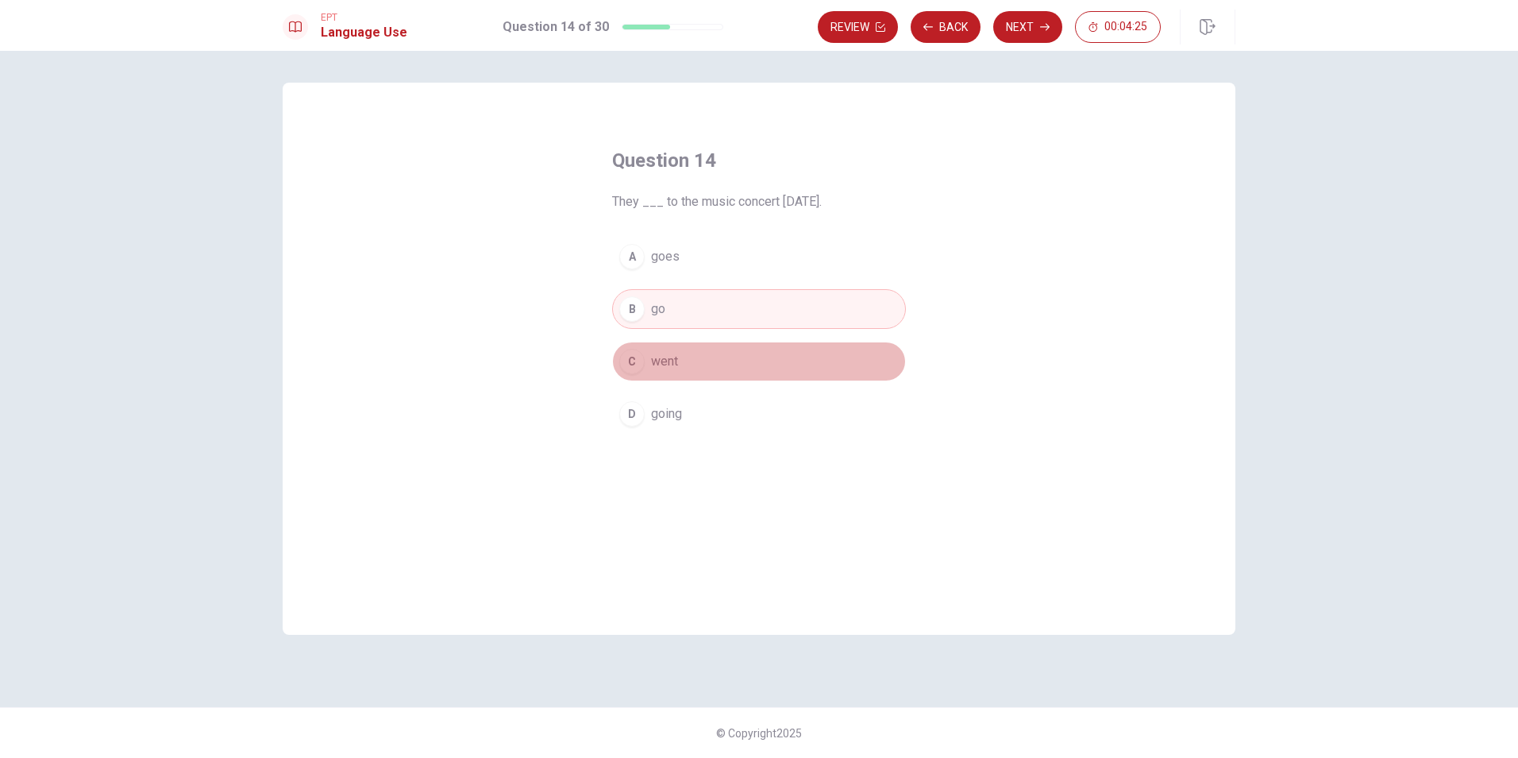
click at [707, 358] on button "C went" at bounding box center [759, 361] width 294 height 40
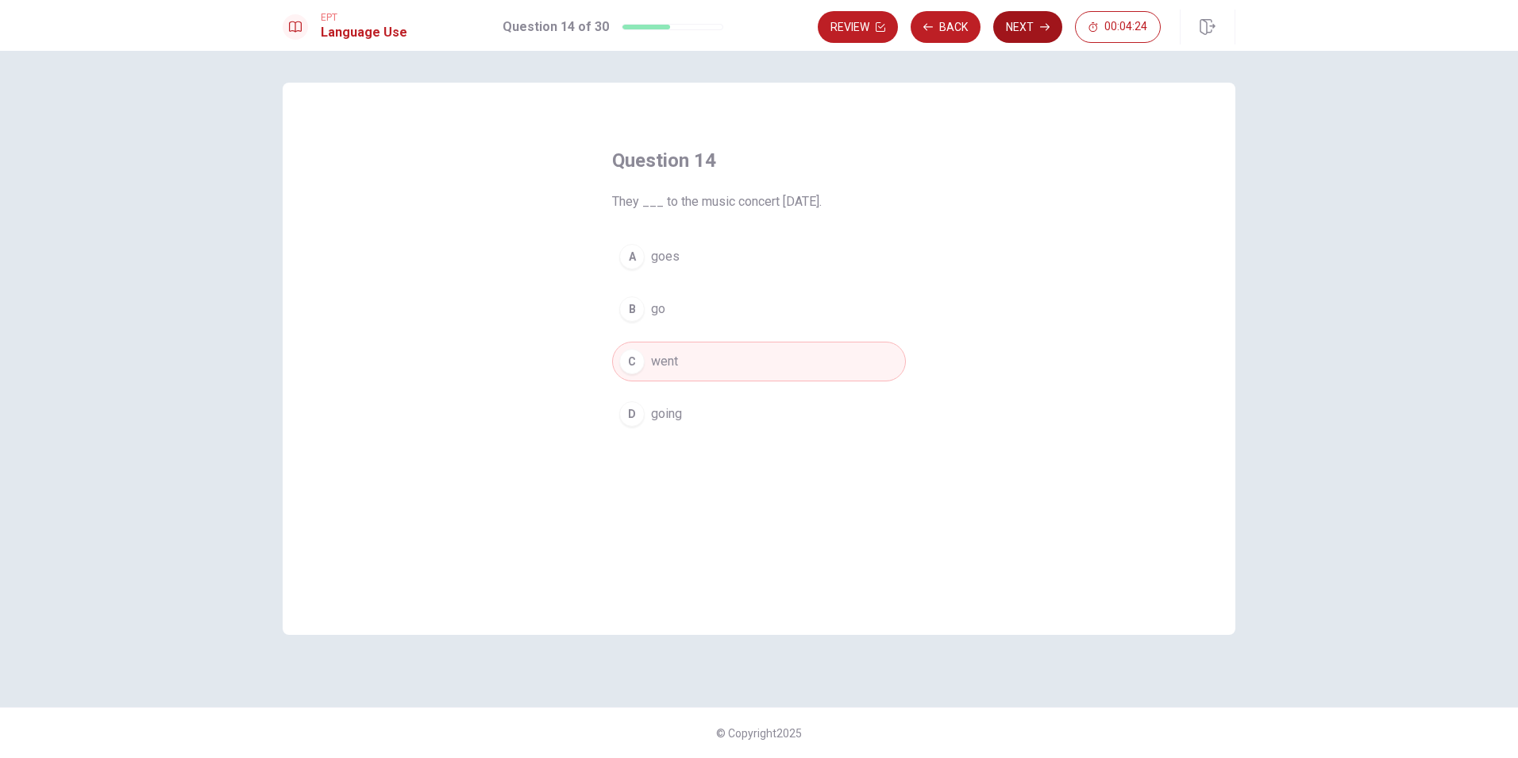
click at [1023, 23] on button "Next" at bounding box center [1028, 27] width 69 height 32
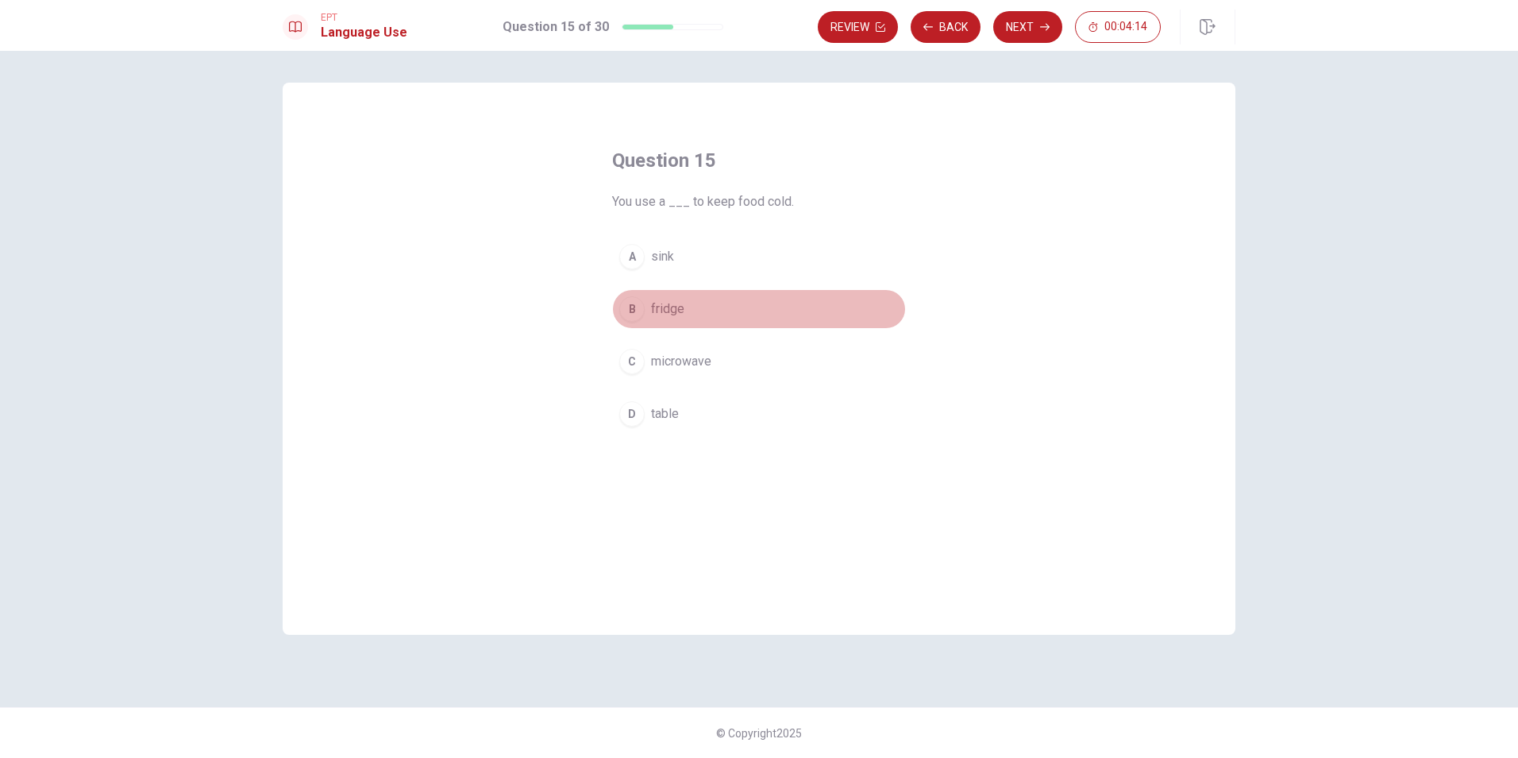
click at [688, 306] on button "B fridge" at bounding box center [759, 309] width 294 height 40
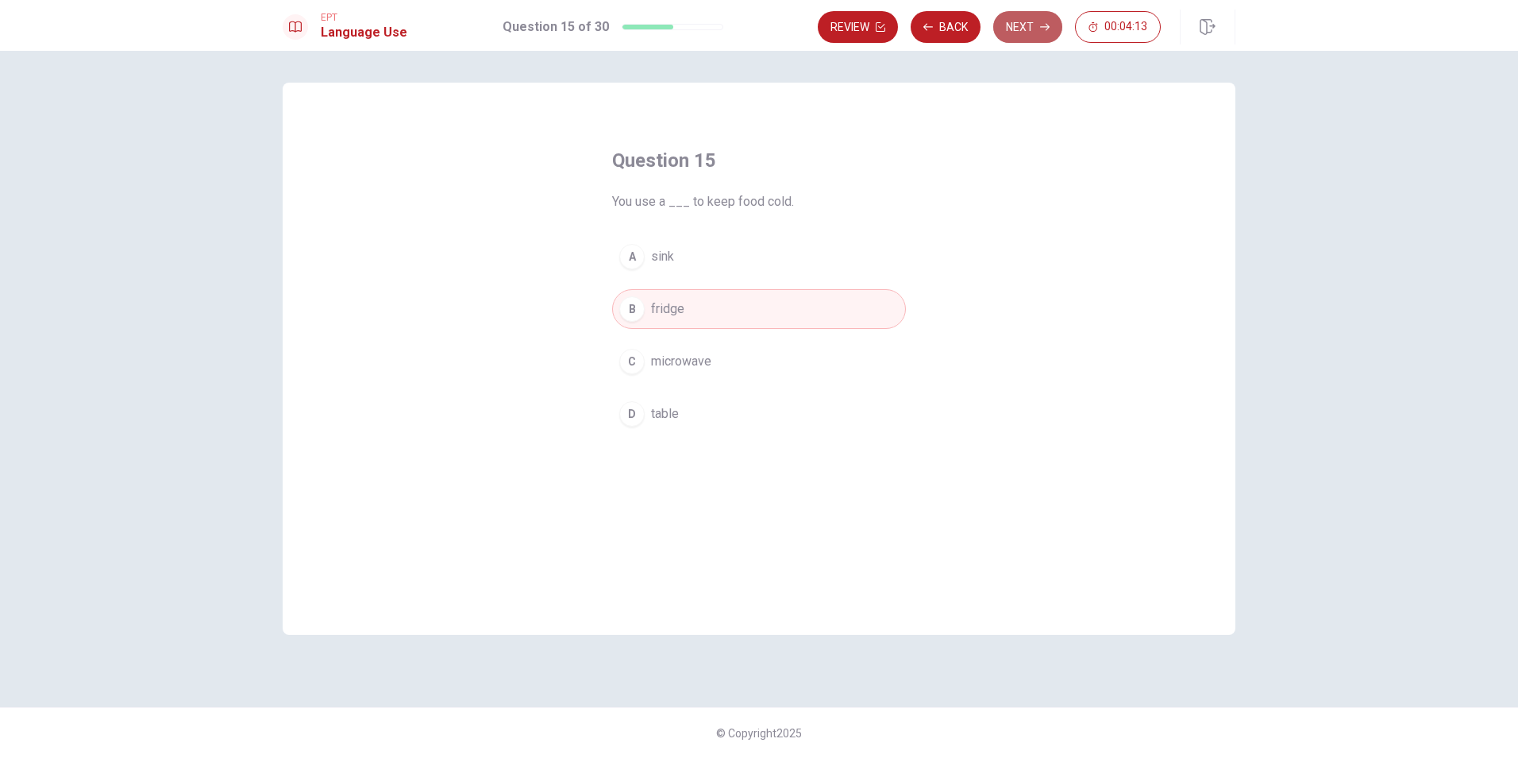
click at [1035, 29] on button "Next" at bounding box center [1028, 27] width 69 height 32
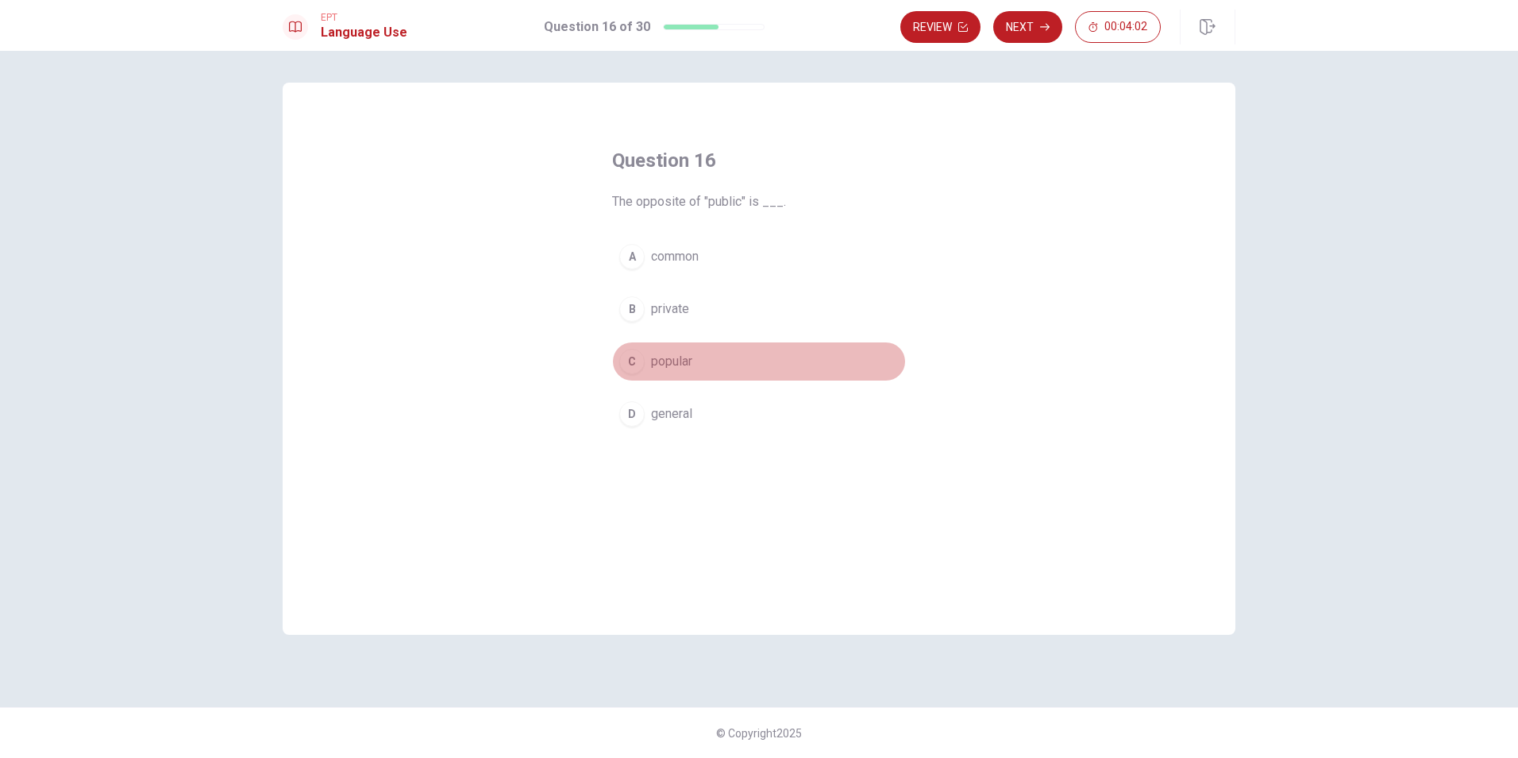
click at [677, 364] on span "popular" at bounding box center [671, 361] width 41 height 19
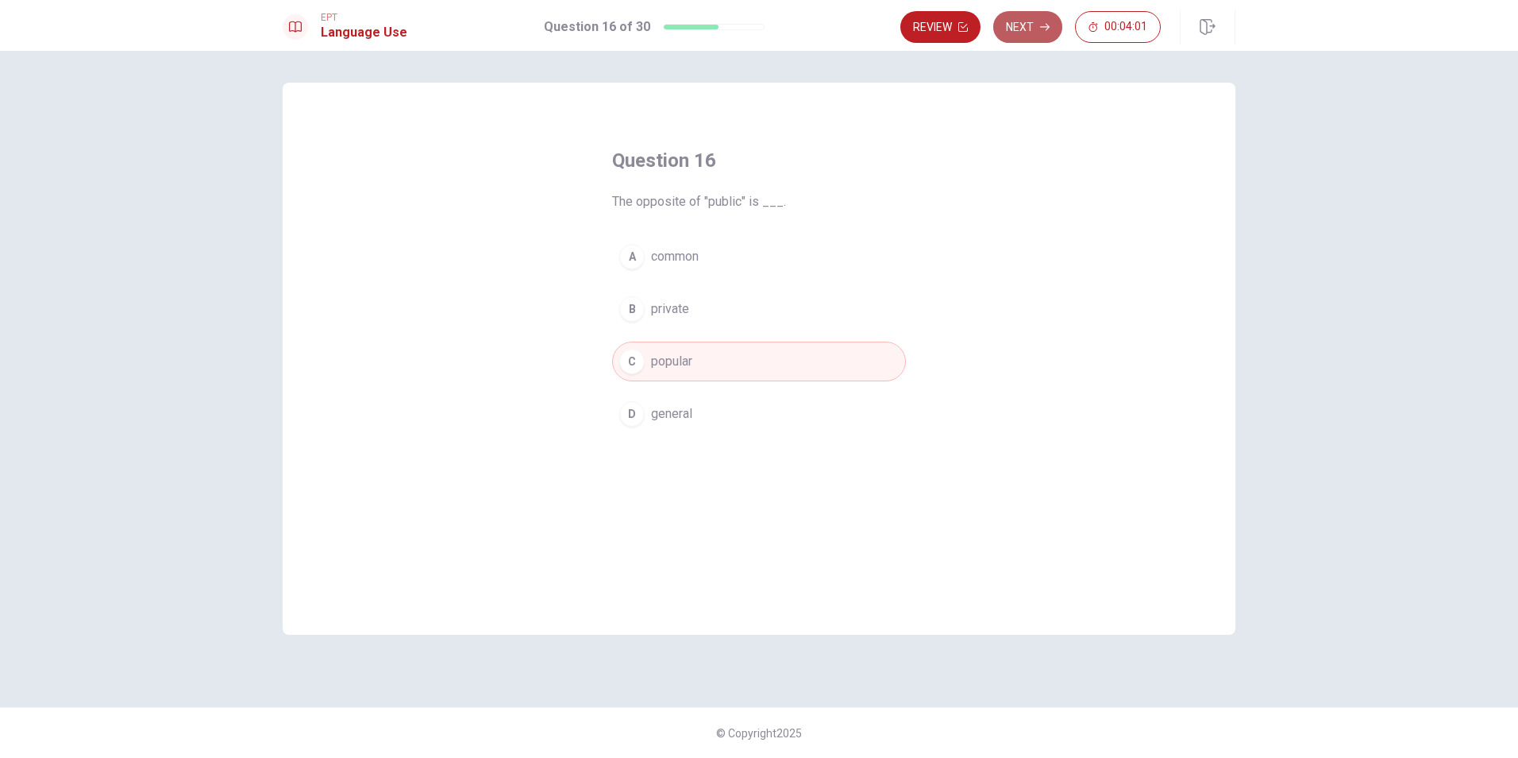
click at [1039, 25] on button "Next" at bounding box center [1028, 27] width 69 height 32
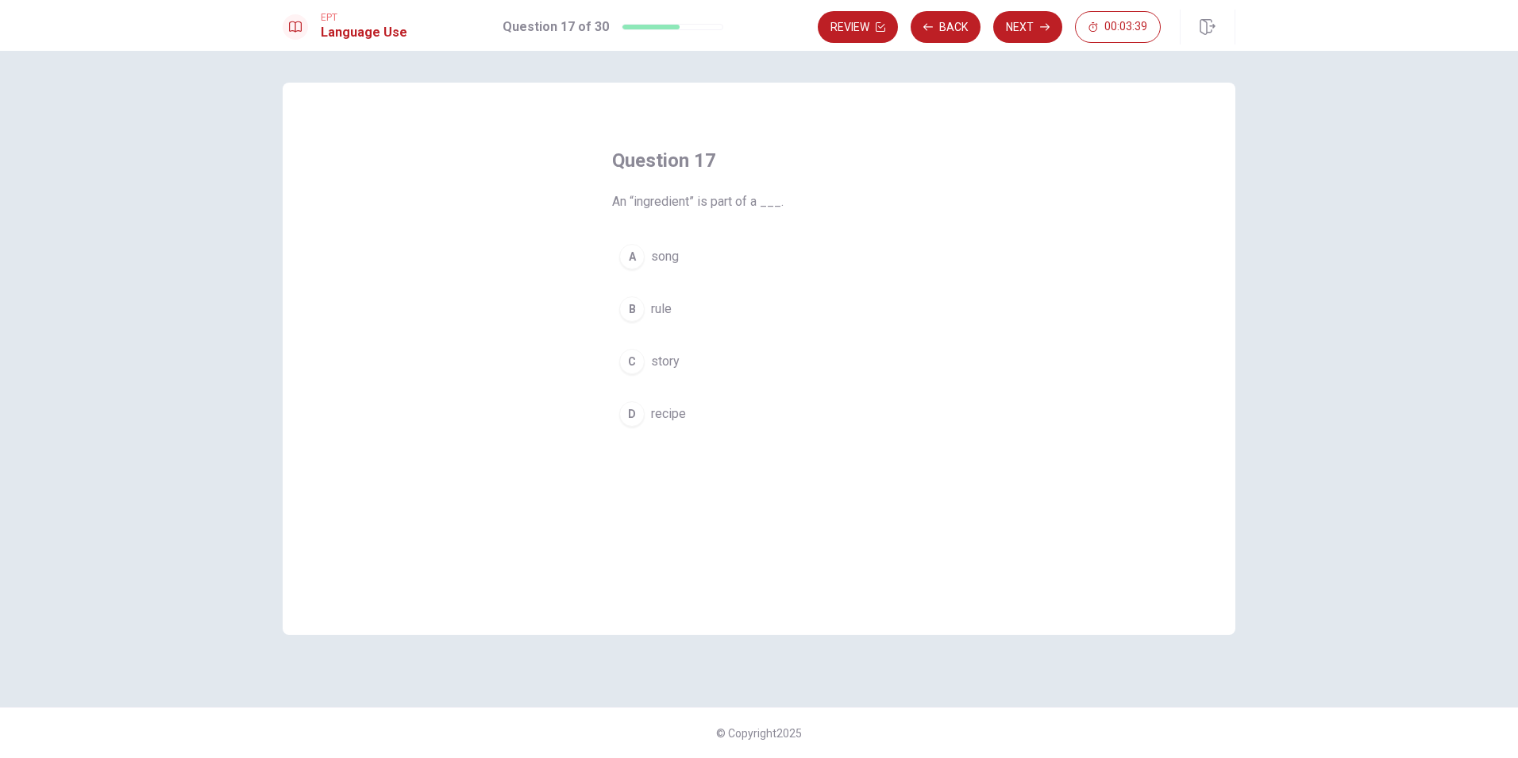
click at [680, 419] on span "recipe" at bounding box center [668, 413] width 35 height 19
click at [1032, 21] on button "Next" at bounding box center [1028, 27] width 69 height 32
drag, startPoint x: 609, startPoint y: 195, endPoint x: 685, endPoint y: 313, distance: 140.3
click at [685, 313] on div "Question 18 A “frequent” event happens ___. A rarely B never C sometimes D often" at bounding box center [759, 290] width 357 height 337
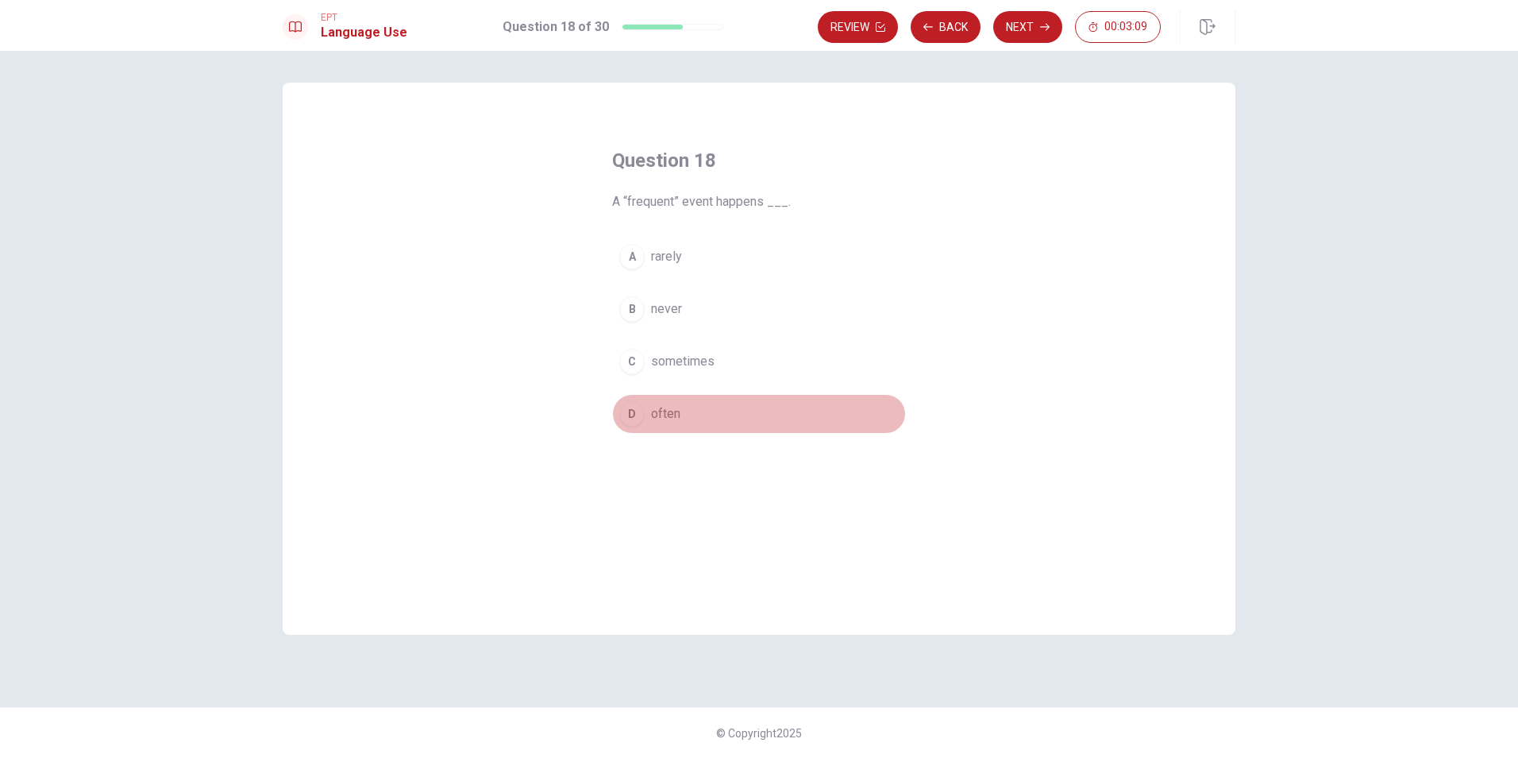
click at [666, 416] on span "often" at bounding box center [665, 413] width 29 height 19
click at [1027, 29] on button "Next" at bounding box center [1028, 27] width 69 height 32
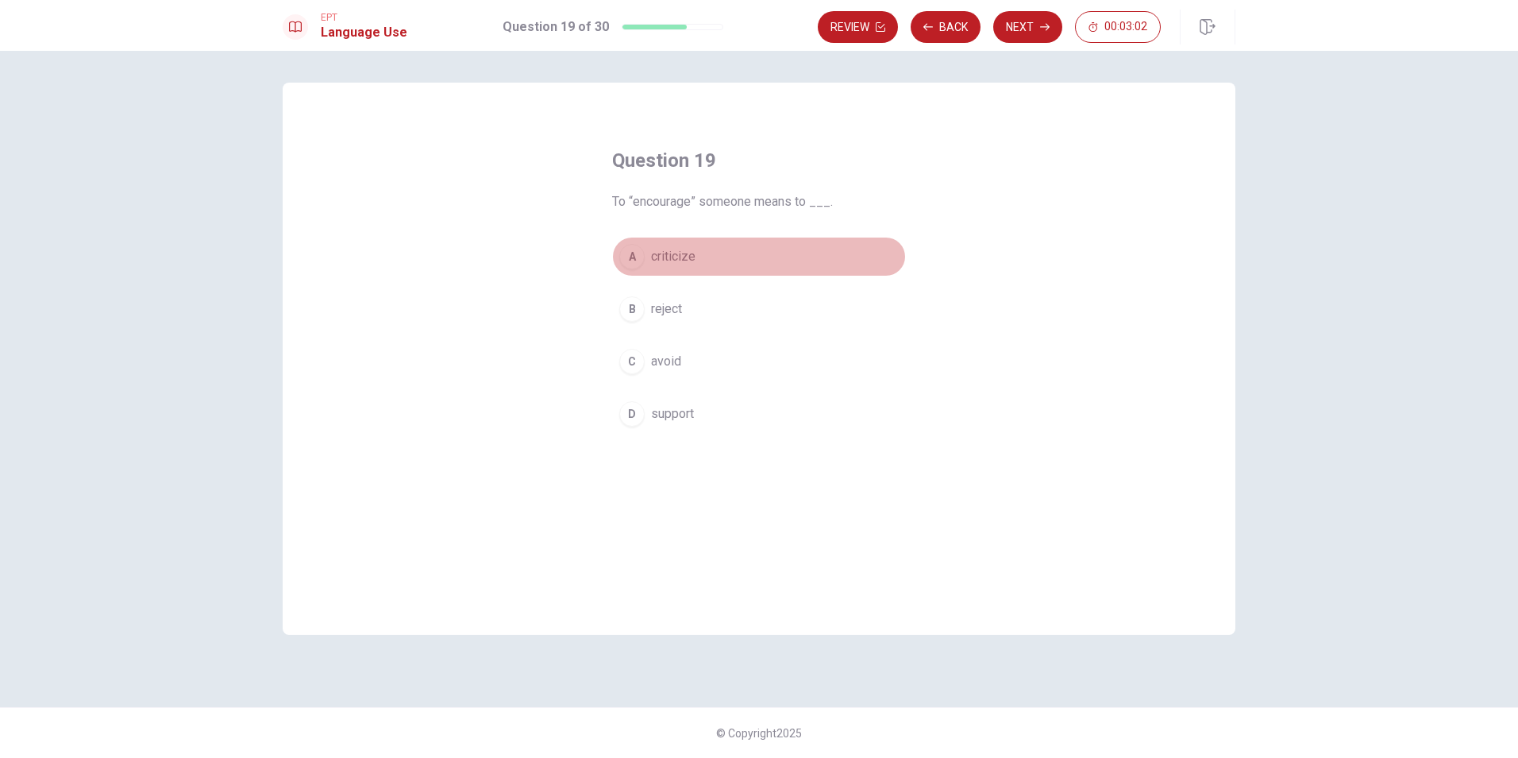
click at [669, 248] on span "criticize" at bounding box center [673, 256] width 44 height 19
click at [1014, 40] on button "Next" at bounding box center [1028, 27] width 69 height 32
click at [664, 422] on span "Does" at bounding box center [666, 413] width 30 height 19
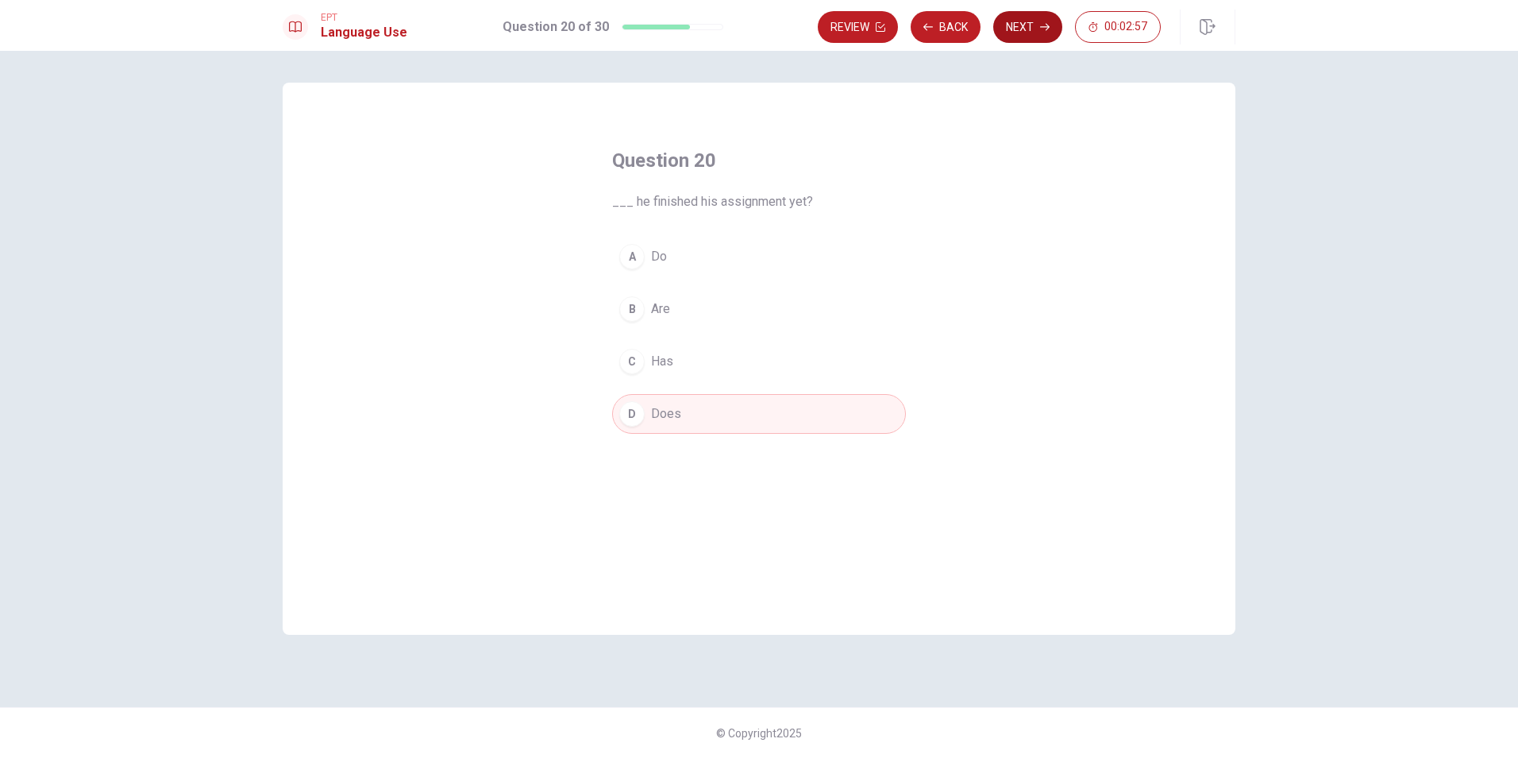
click at [1028, 33] on button "Next" at bounding box center [1028, 27] width 69 height 32
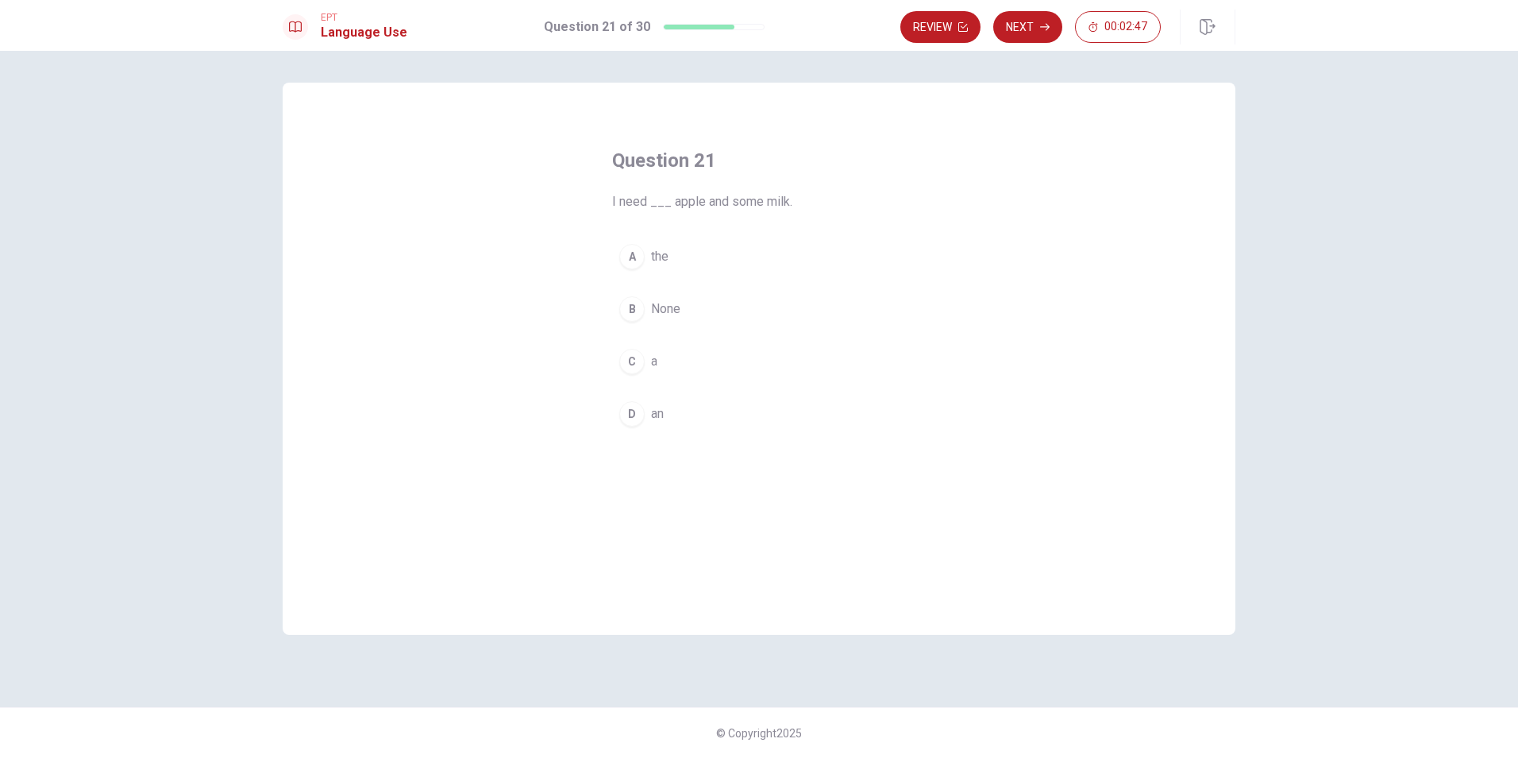
click at [673, 365] on button "C a" at bounding box center [759, 361] width 294 height 40
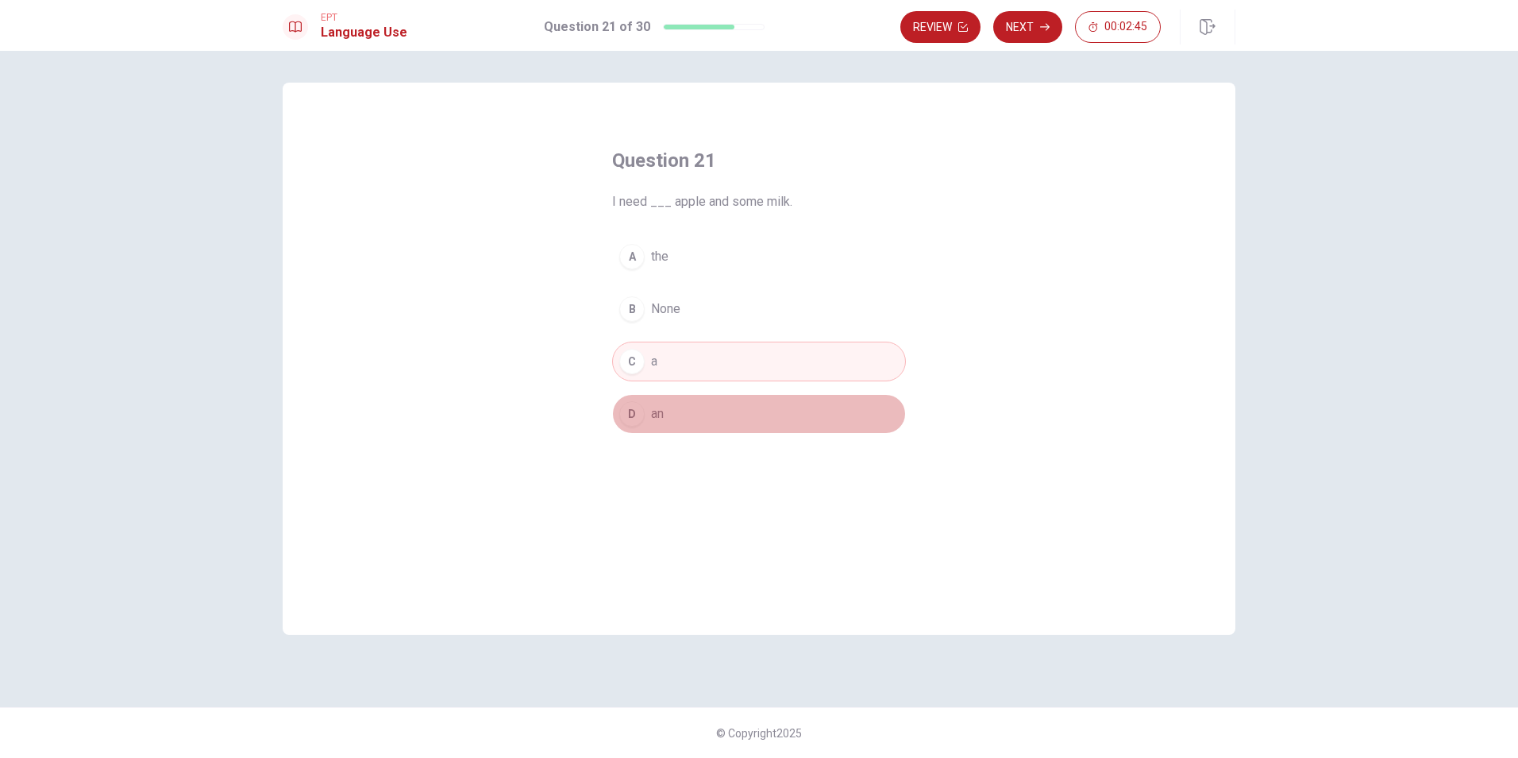
click at [750, 410] on button "D an" at bounding box center [759, 414] width 294 height 40
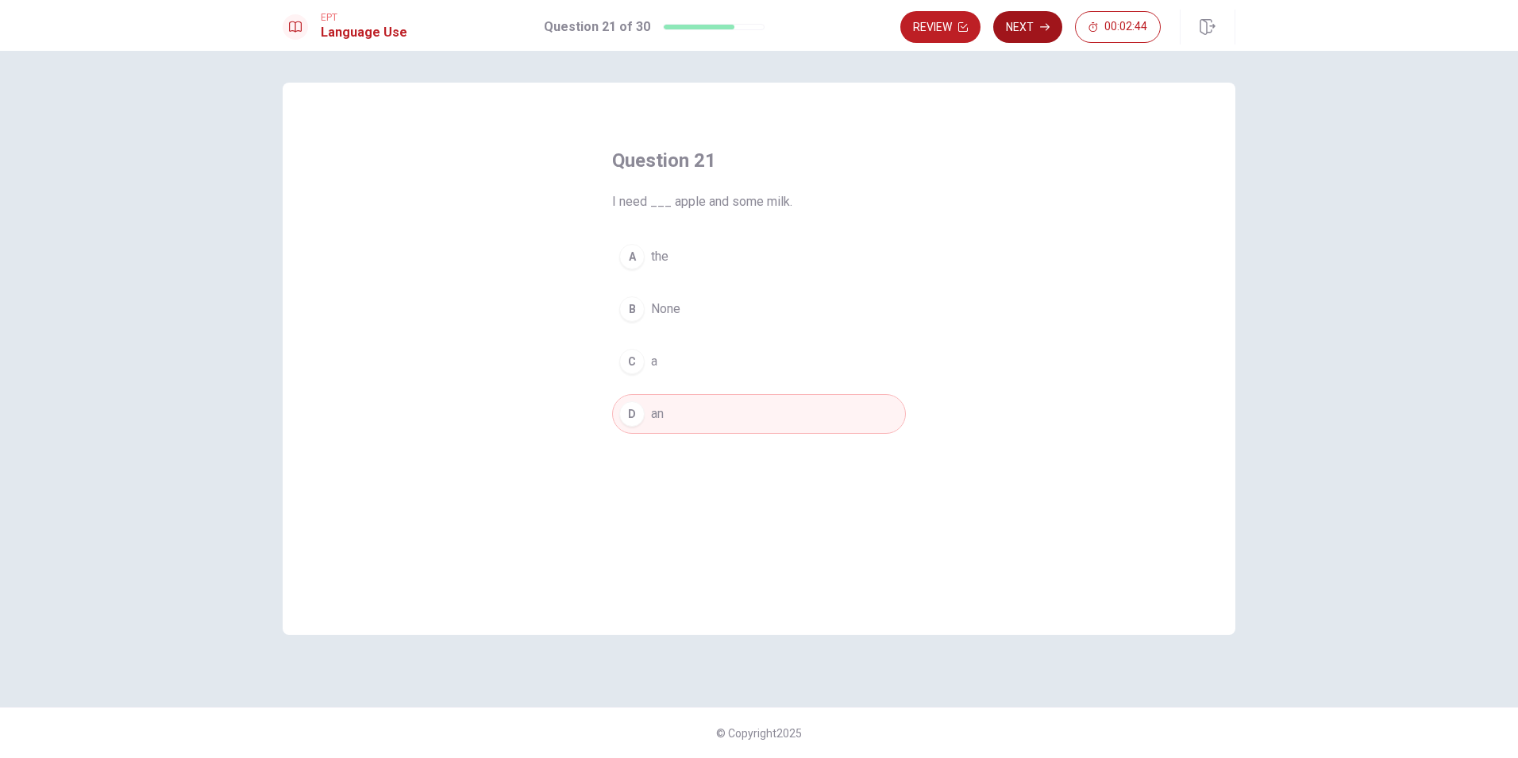
click at [1023, 23] on button "Next" at bounding box center [1028, 27] width 69 height 32
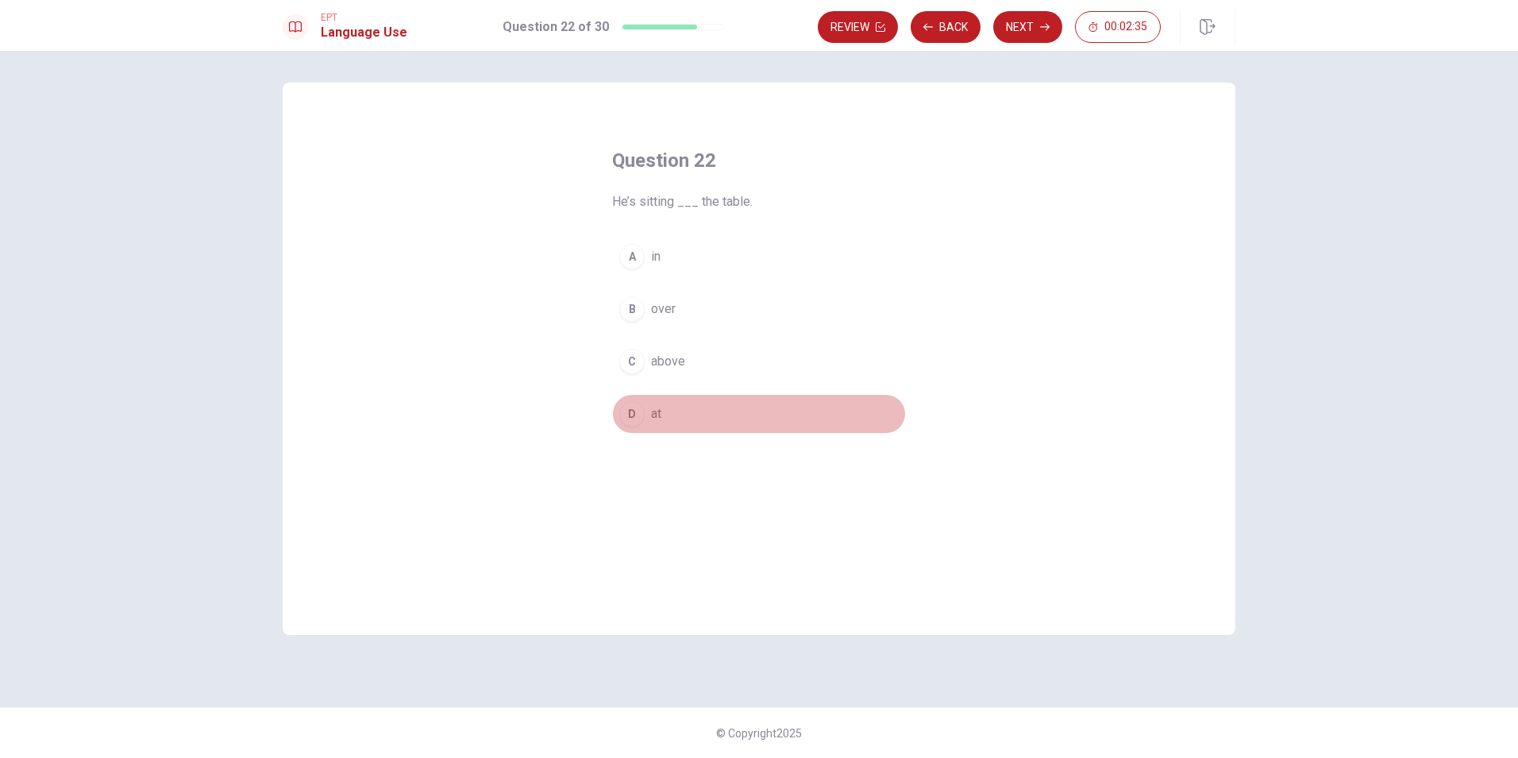
click at [684, 414] on button "D at" at bounding box center [759, 414] width 294 height 40
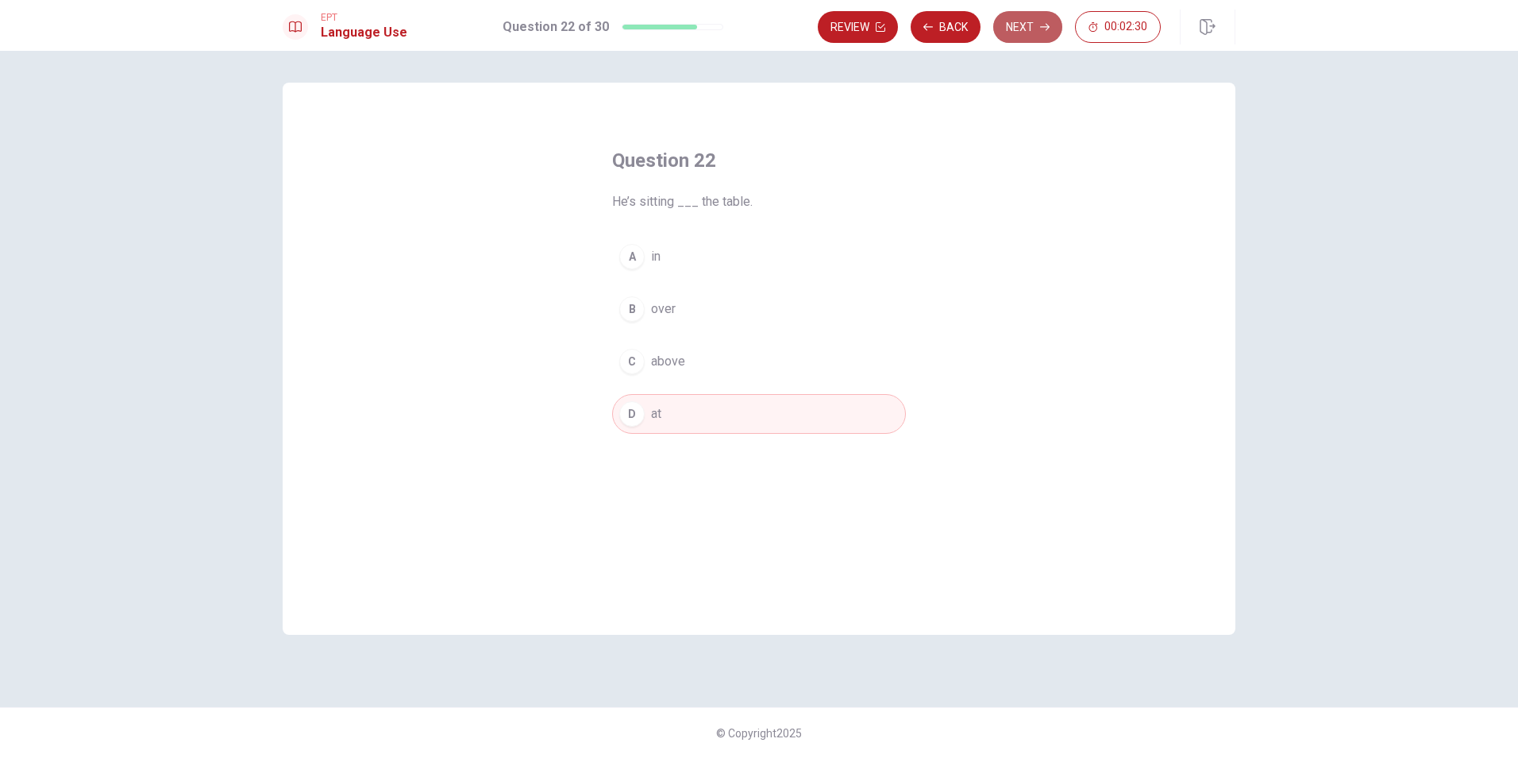
click at [1031, 30] on button "Next" at bounding box center [1028, 27] width 69 height 32
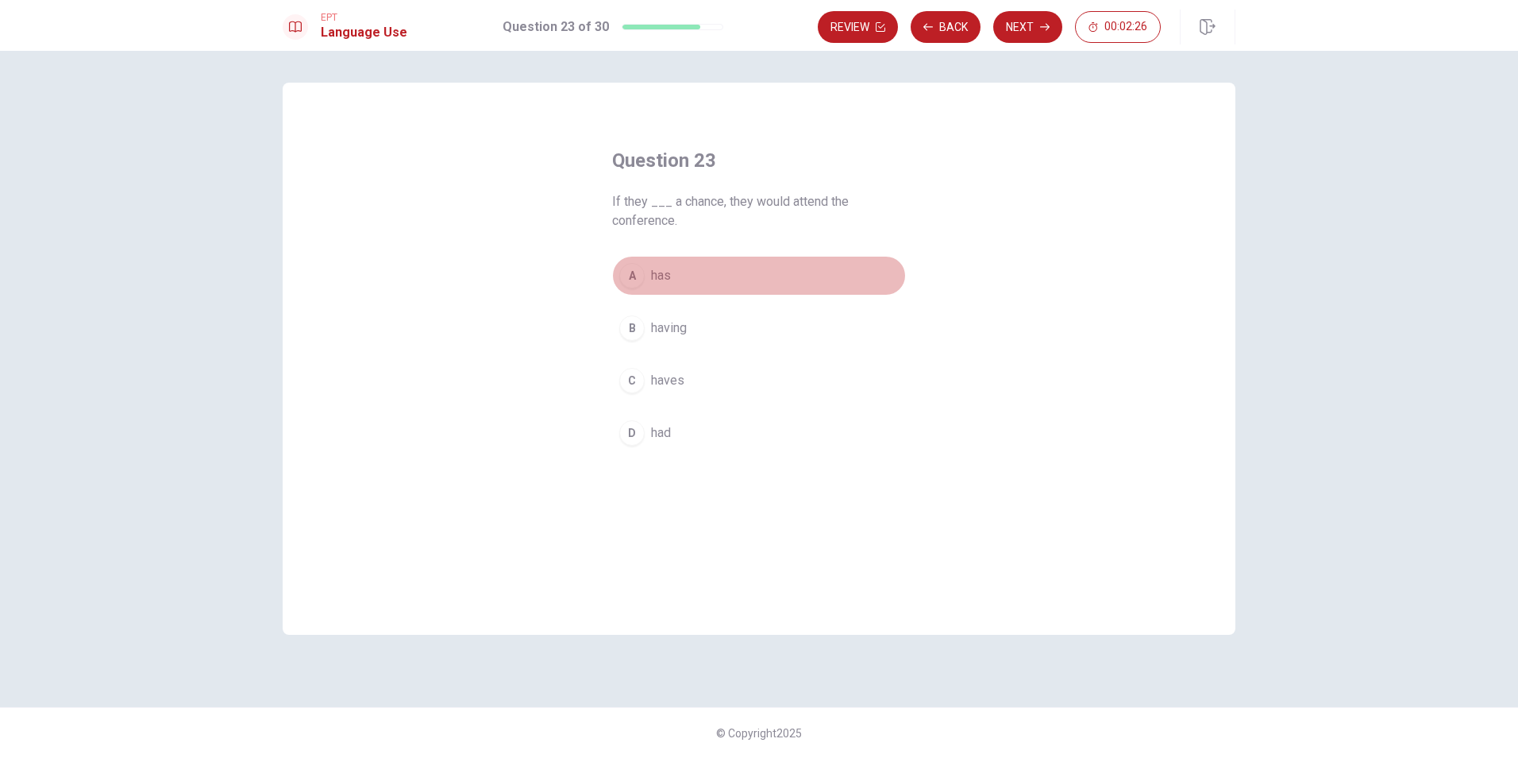
click at [679, 287] on button "A has" at bounding box center [759, 276] width 294 height 40
click at [690, 386] on button "C haves" at bounding box center [759, 381] width 294 height 40
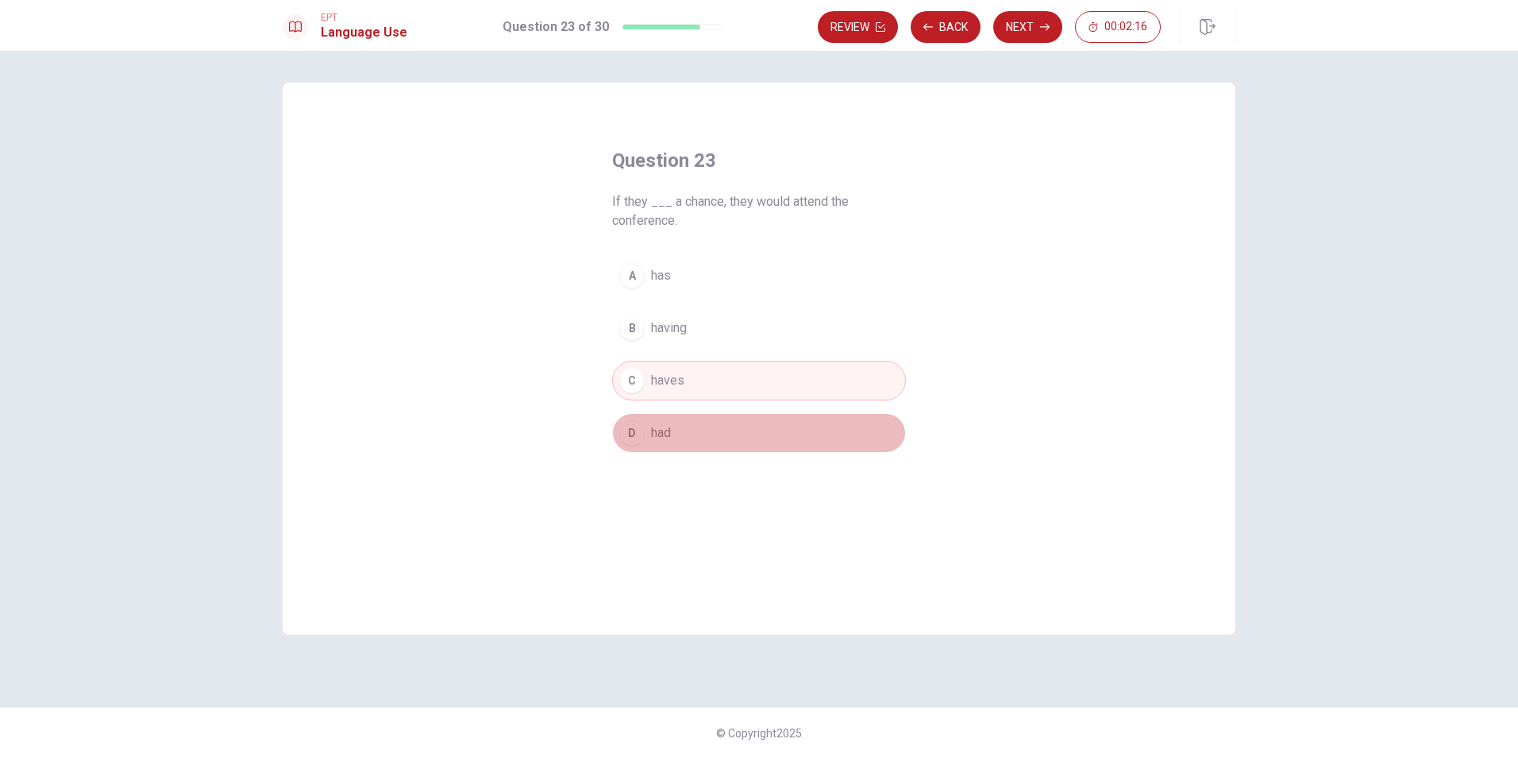
click at [669, 423] on span "had" at bounding box center [661, 432] width 20 height 19
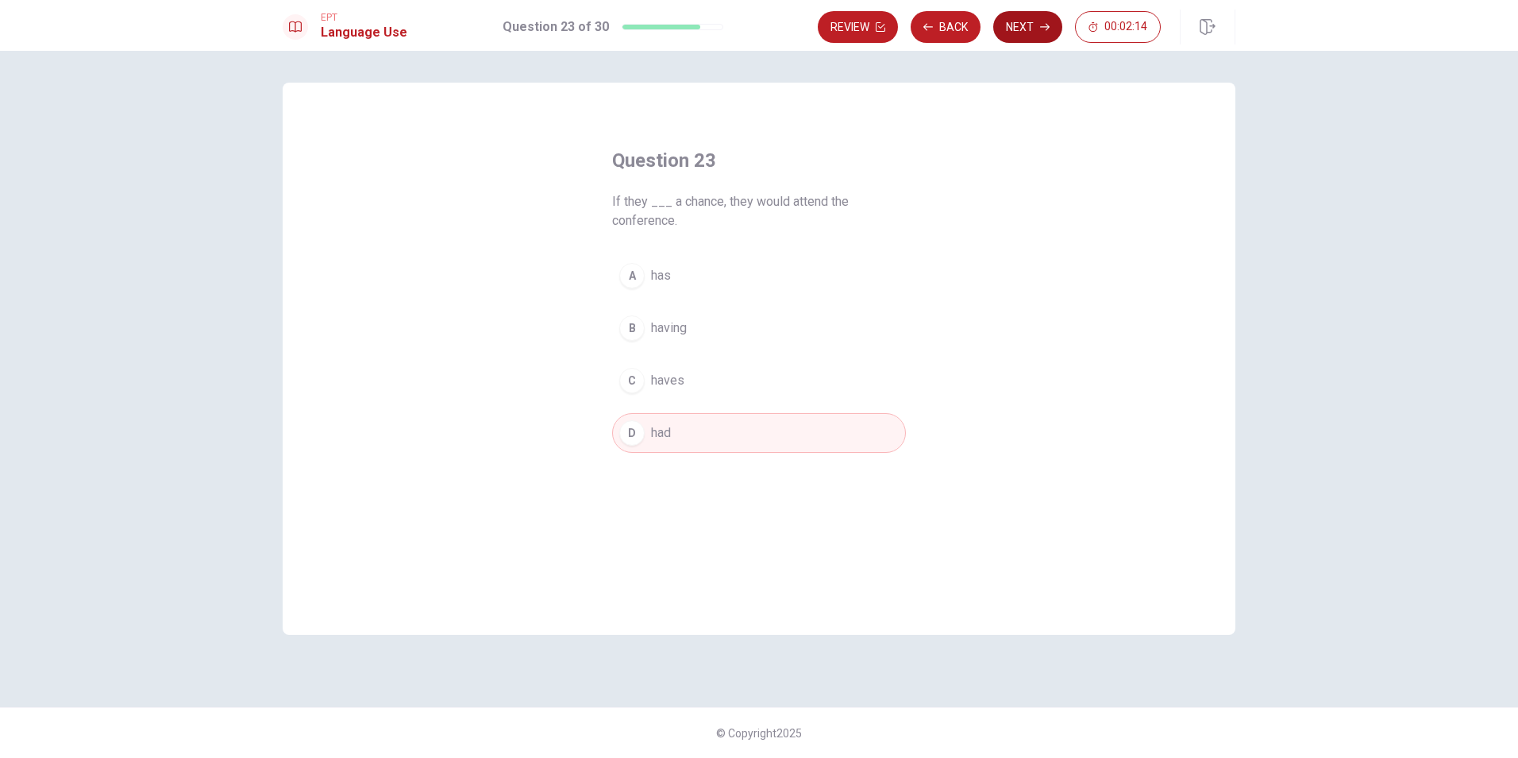
click at [1034, 33] on button "Next" at bounding box center [1028, 27] width 69 height 32
click at [712, 413] on button "D lived" at bounding box center [759, 433] width 294 height 40
click at [1024, 26] on button "Next" at bounding box center [1028, 27] width 69 height 32
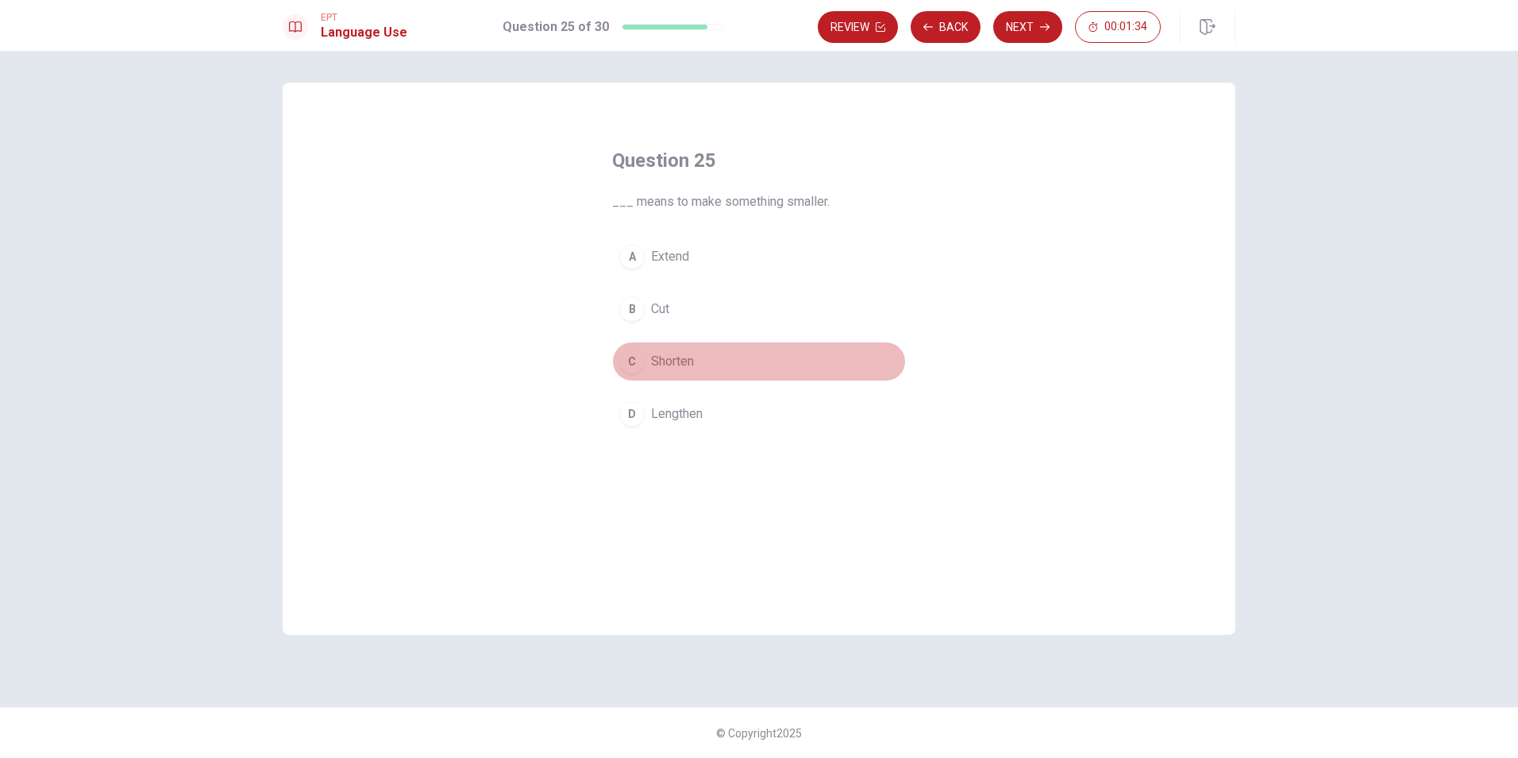
click at [703, 362] on button "C Shorten" at bounding box center [759, 361] width 294 height 40
click at [1024, 26] on button "Next" at bounding box center [1028, 27] width 69 height 32
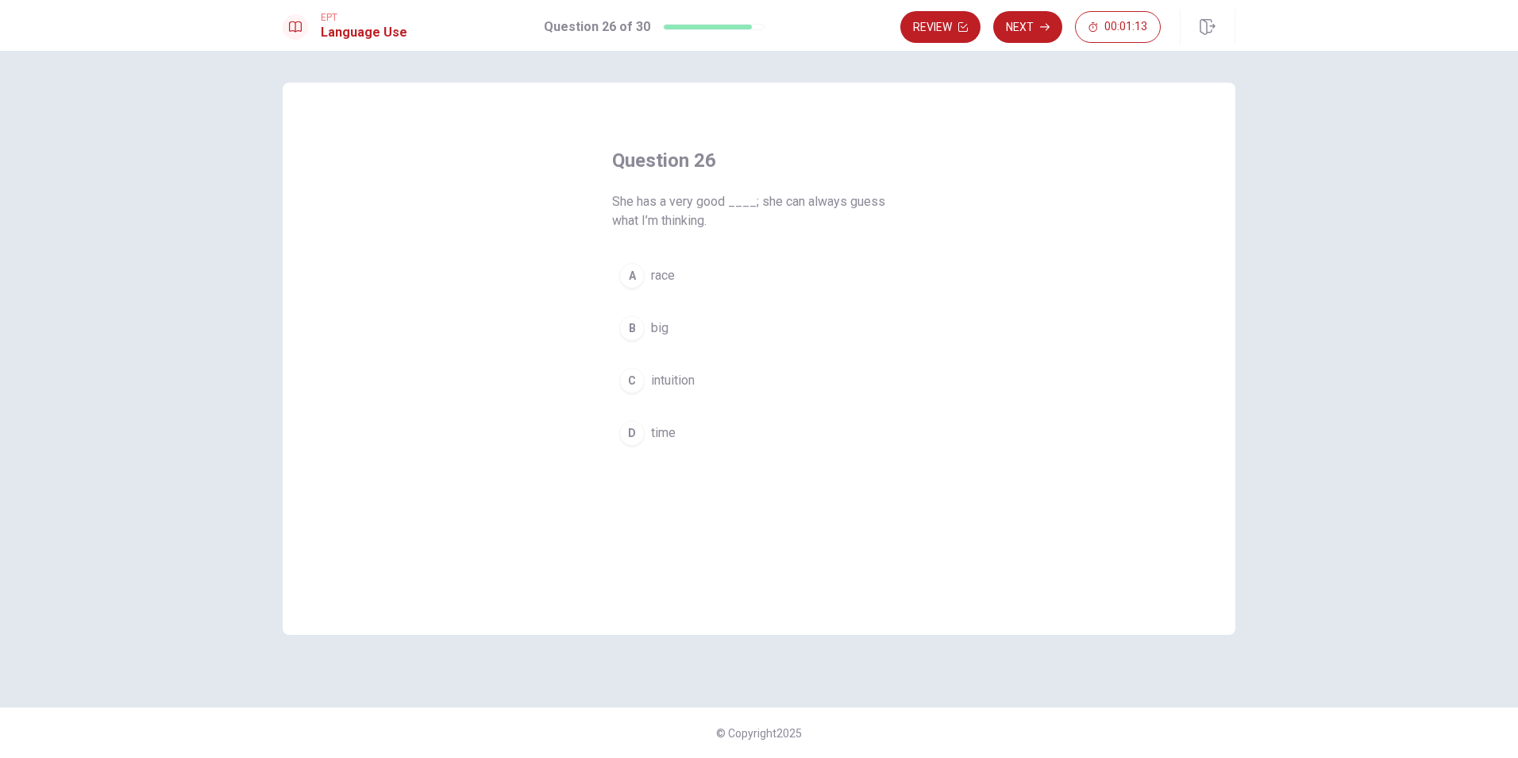
click at [689, 383] on span "intuition" at bounding box center [673, 380] width 44 height 19
click at [1035, 28] on button "Next" at bounding box center [1028, 27] width 69 height 32
click at [691, 315] on button "B park" at bounding box center [759, 309] width 294 height 40
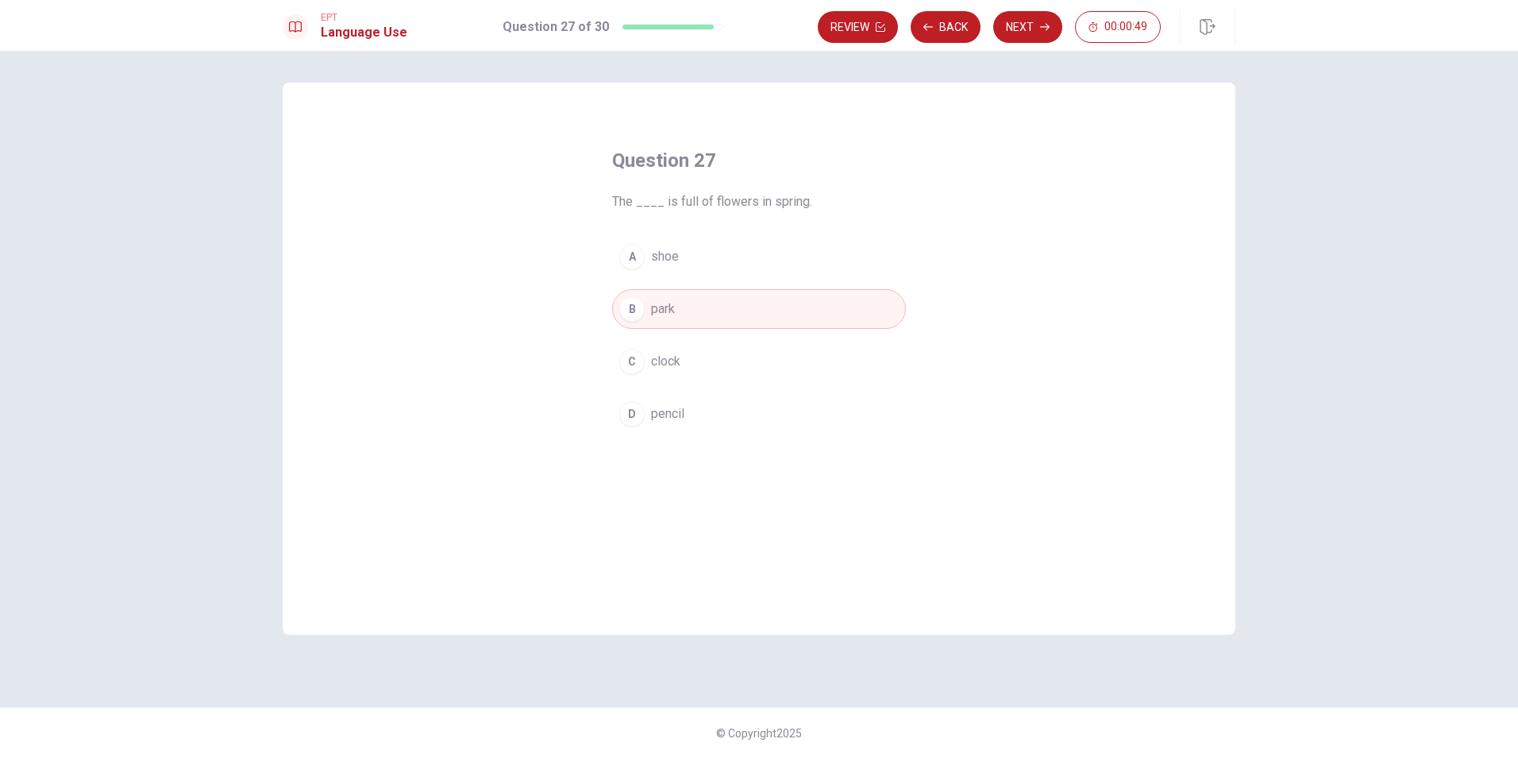
click at [1024, 25] on button "Next" at bounding box center [1028, 27] width 69 height 32
click at [696, 364] on span "generous" at bounding box center [677, 361] width 52 height 19
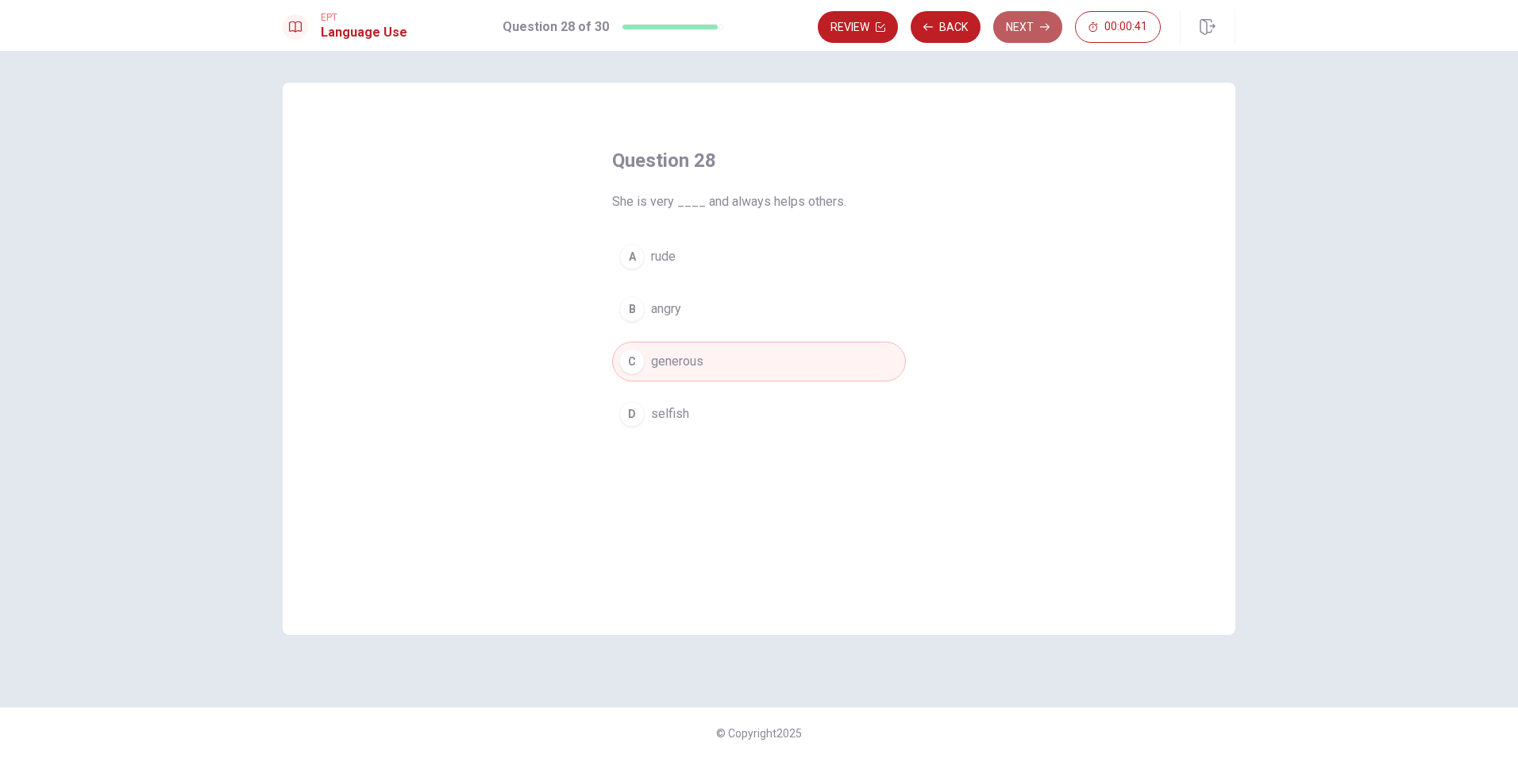
click at [1041, 29] on icon "button" at bounding box center [1045, 27] width 10 height 10
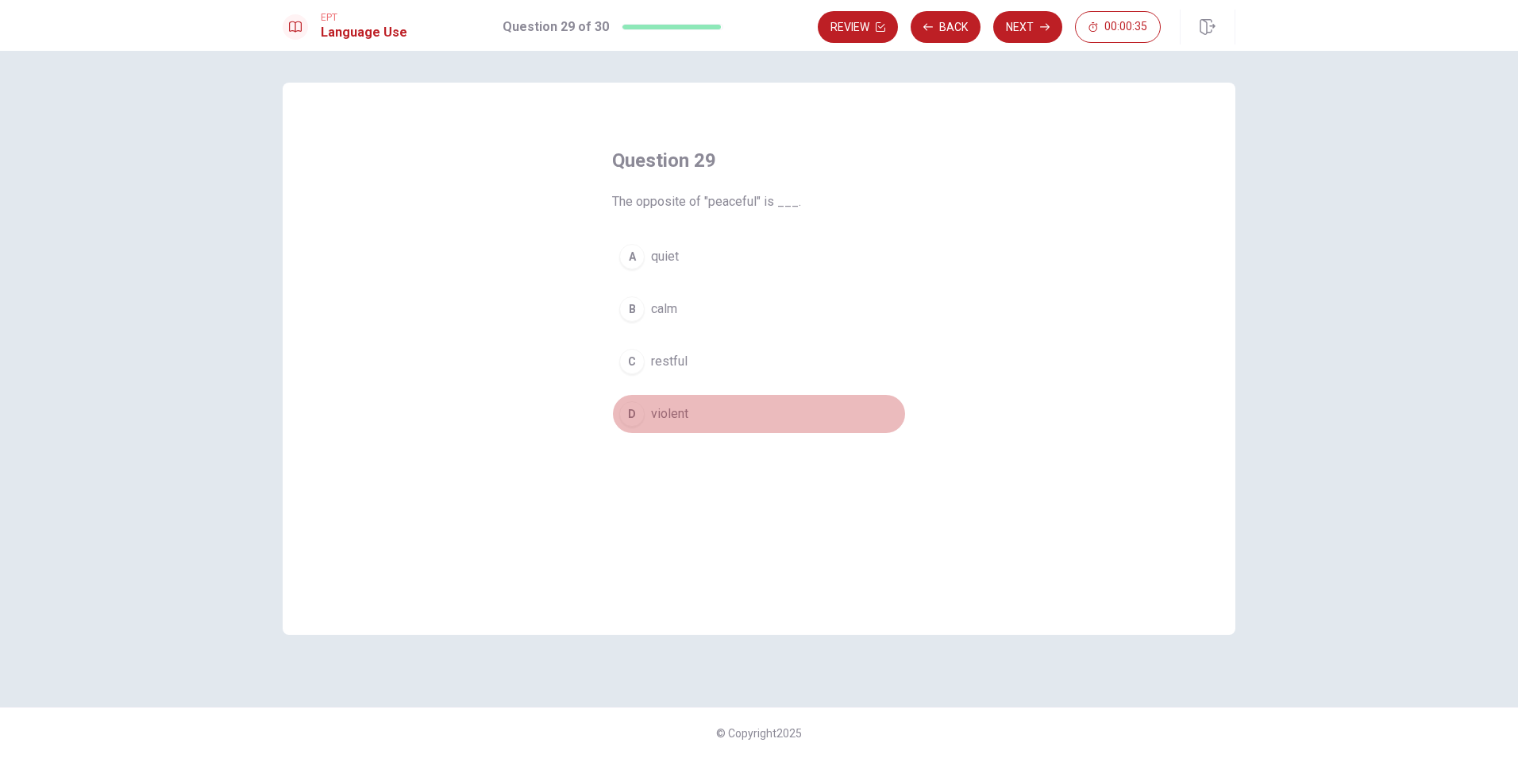
click at [682, 415] on span "violent" at bounding box center [669, 413] width 37 height 19
click at [1035, 23] on button "Next" at bounding box center [1028, 27] width 69 height 32
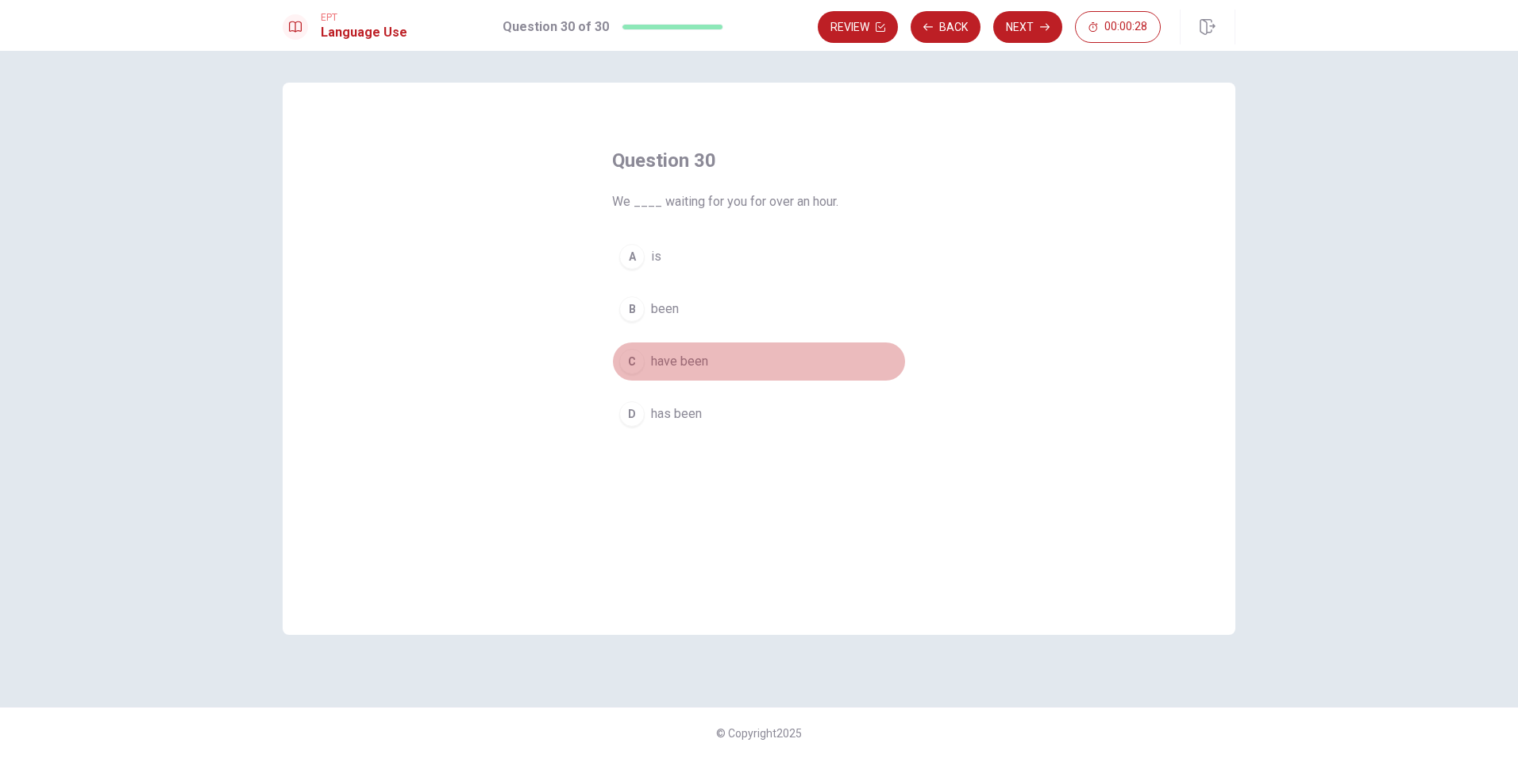
click at [697, 359] on span "have been" at bounding box center [679, 361] width 57 height 19
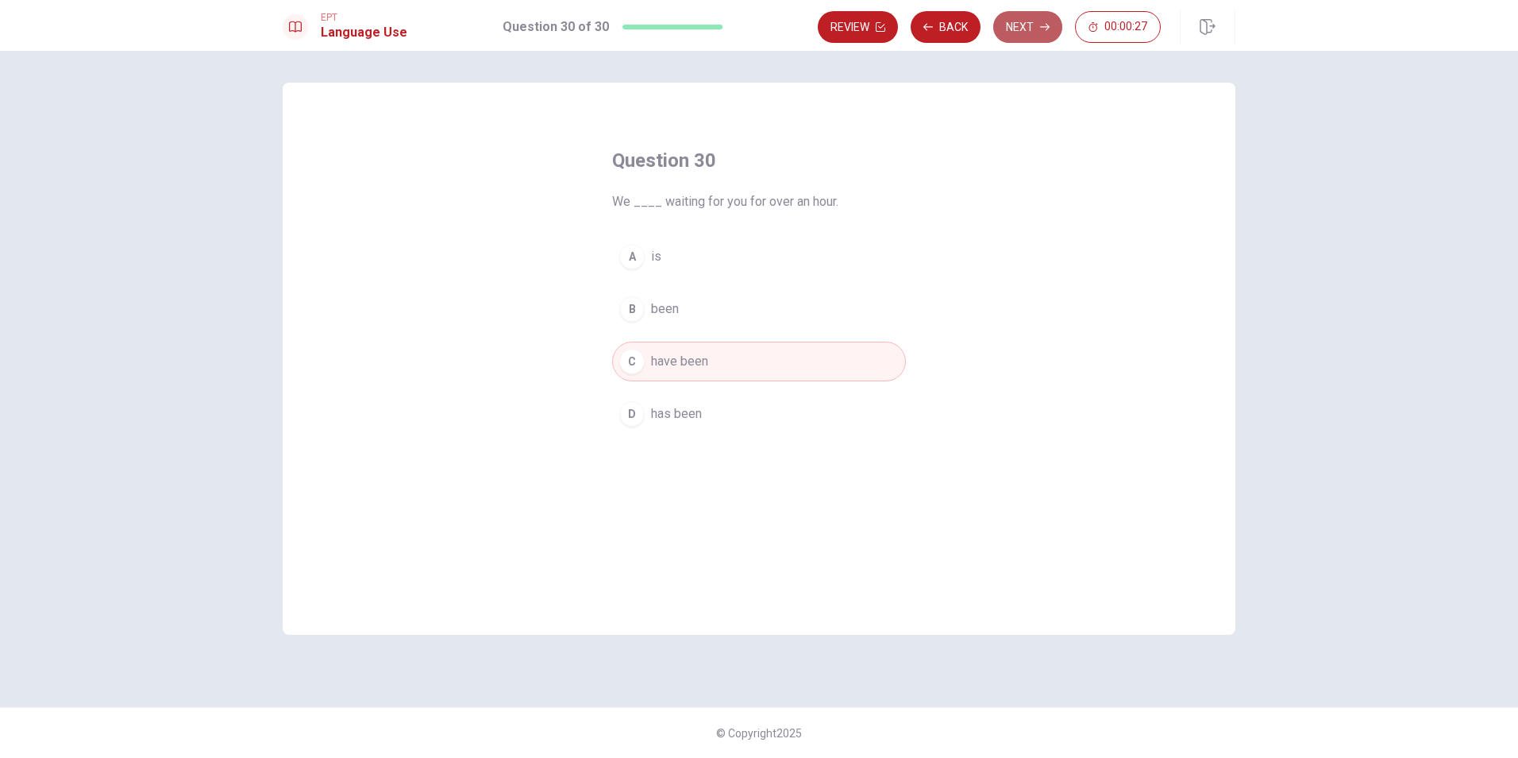
click at [1022, 21] on button "Next" at bounding box center [1028, 27] width 69 height 32
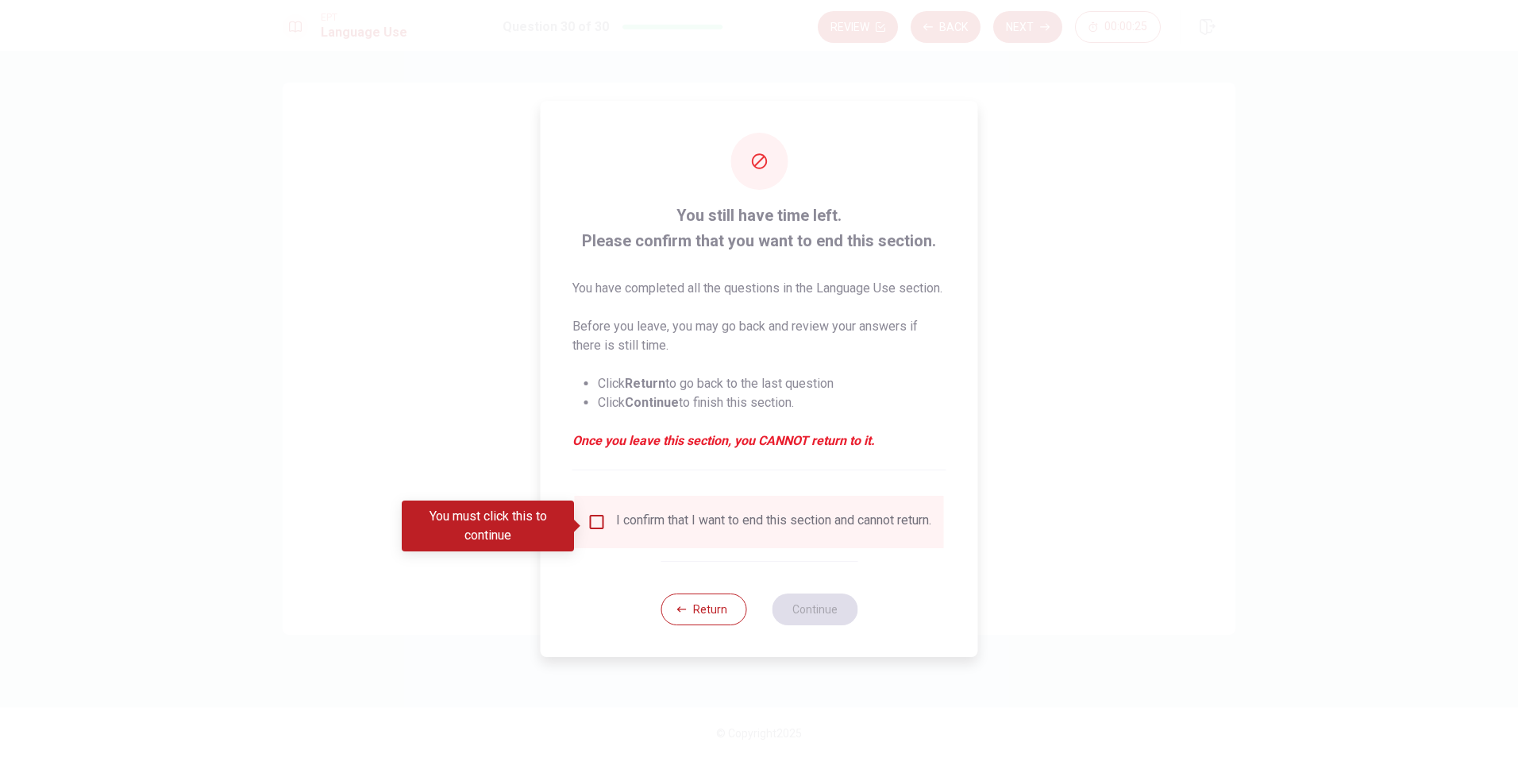
click at [596, 527] on input "You must click this to continue" at bounding box center [597, 521] width 19 height 19
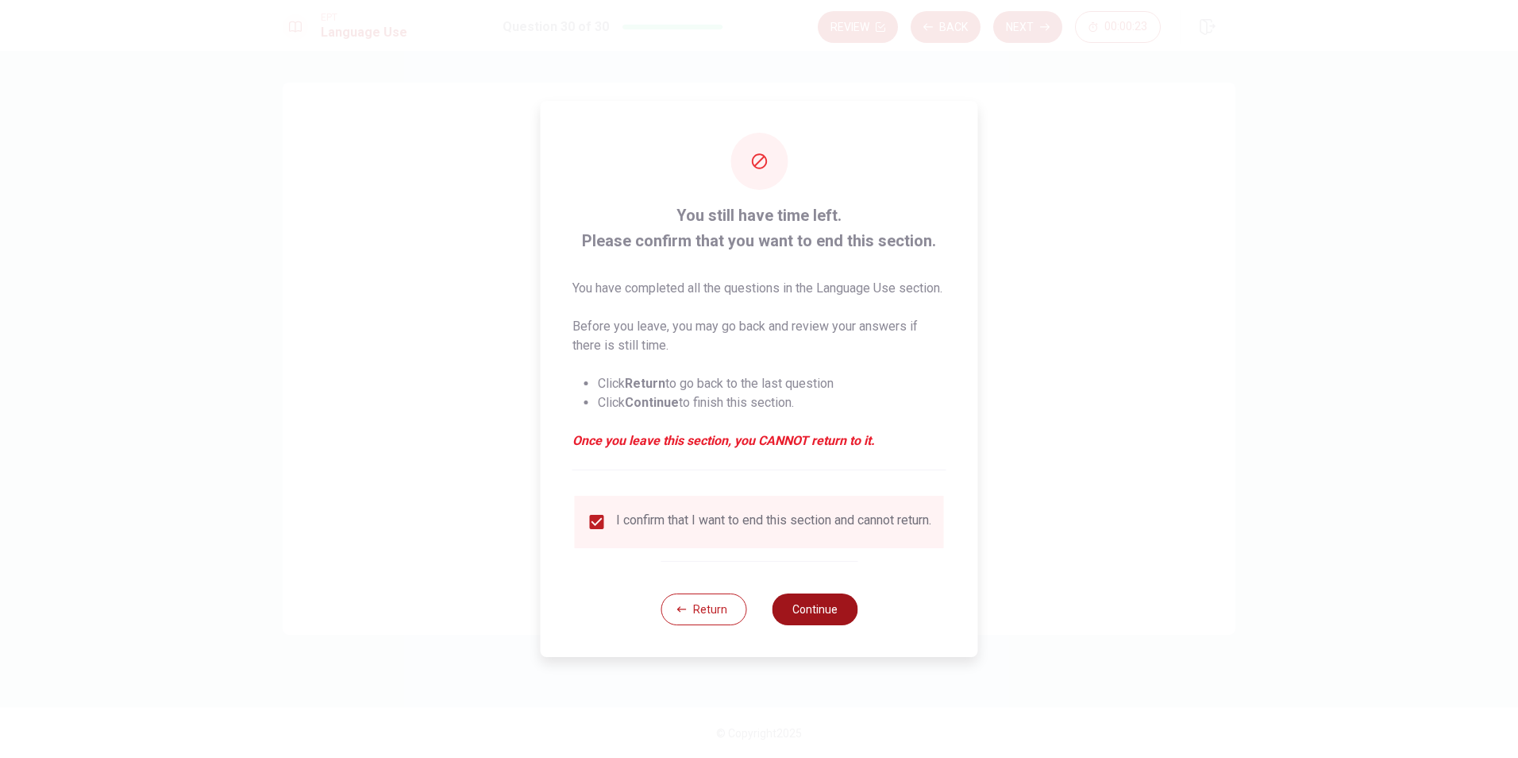
click at [812, 625] on button "Continue" at bounding box center [815, 609] width 86 height 32
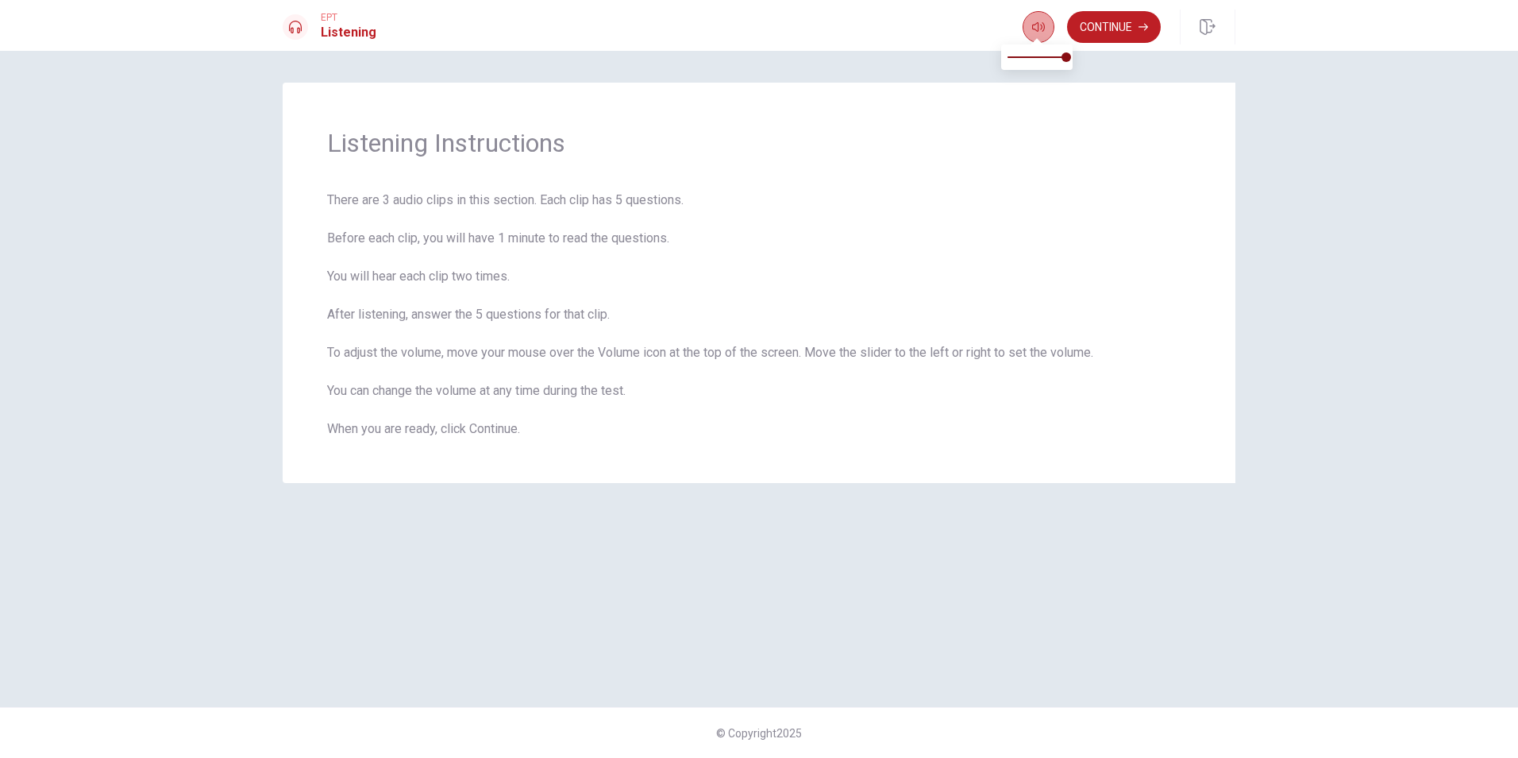
click at [1027, 28] on button "button" at bounding box center [1039, 27] width 32 height 32
drag, startPoint x: 83, startPoint y: 303, endPoint x: 143, endPoint y: 287, distance: 61.6
click at [83, 303] on div "Listening Instructions There are 3 audio clips in this section. Each clip has 5…" at bounding box center [759, 404] width 1518 height 707
click at [1040, 27] on icon "button" at bounding box center [1038, 27] width 13 height 13
drag, startPoint x: 1032, startPoint y: 17, endPoint x: 1035, endPoint y: 43, distance: 25.6
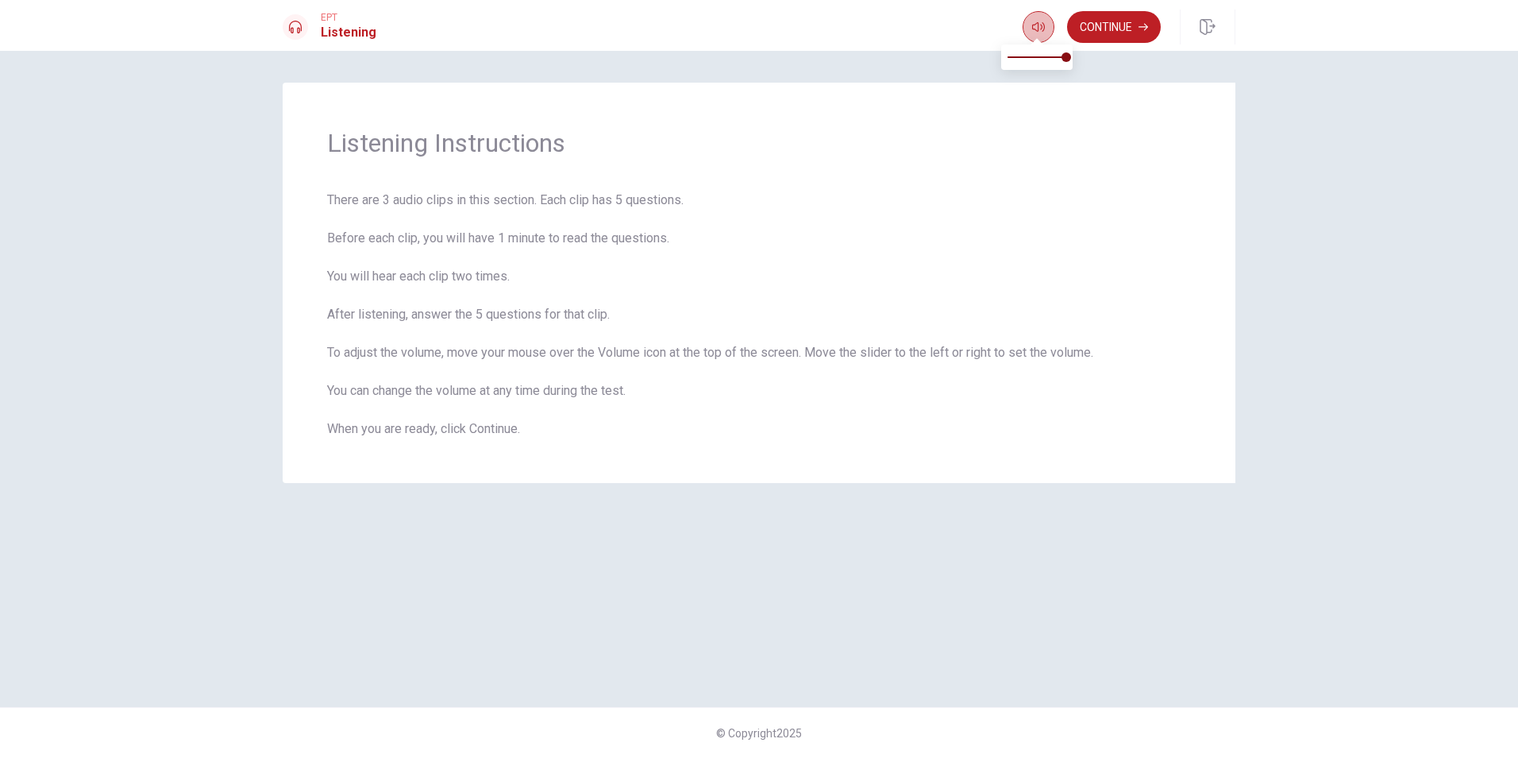
click at [1032, 18] on button "button" at bounding box center [1039, 27] width 32 height 32
click at [1038, 33] on button "button" at bounding box center [1039, 27] width 32 height 32
type input "1"
drag, startPoint x: 1064, startPoint y: 61, endPoint x: 1101, endPoint y: 74, distance: 38.7
click at [1101, 74] on body "This site uses cookies, as explained in our Privacy Policy . If you agree to th…" at bounding box center [759, 379] width 1518 height 758
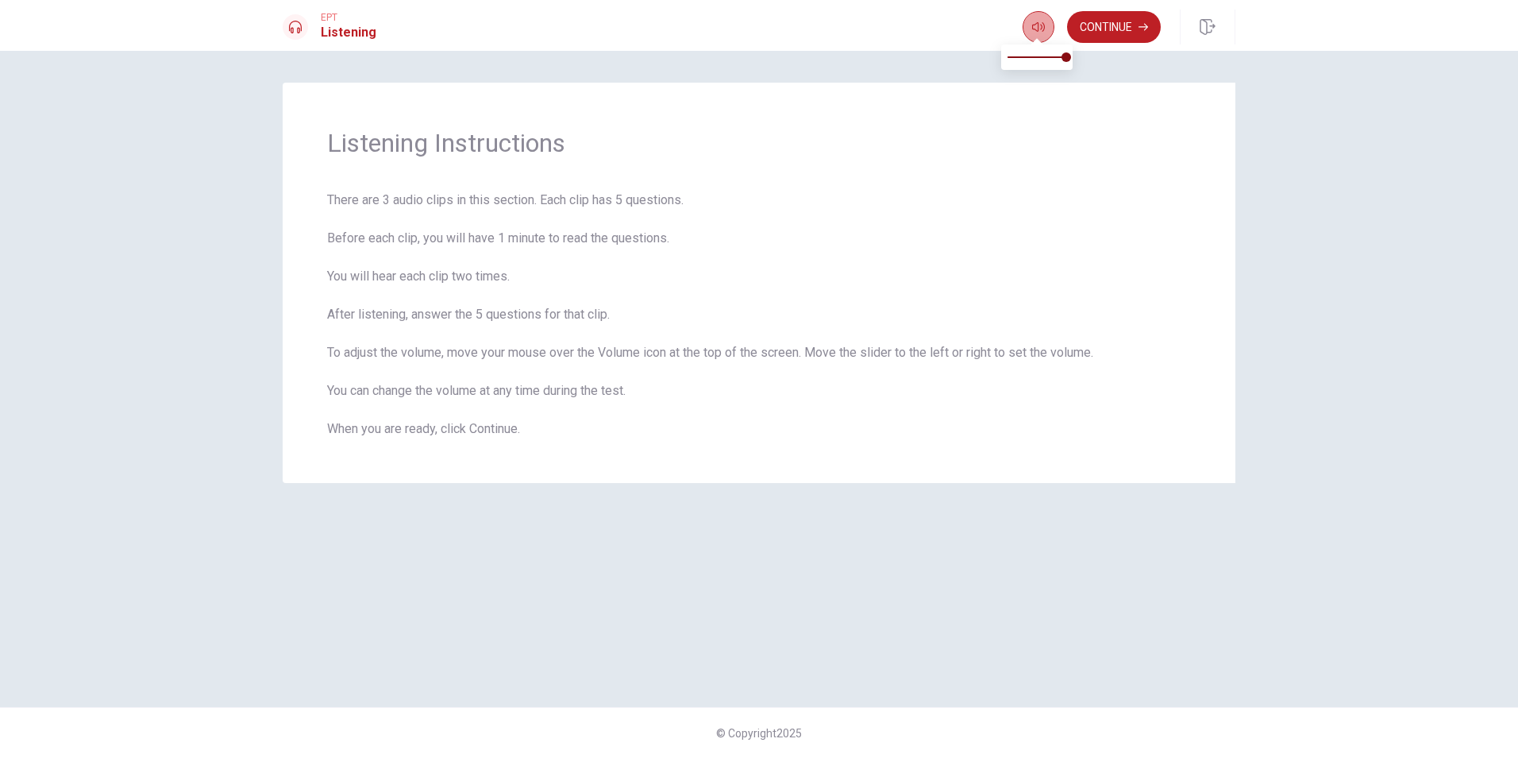
click at [1036, 30] on icon "button" at bounding box center [1038, 27] width 13 height 13
drag, startPoint x: 38, startPoint y: 305, endPoint x: 190, endPoint y: 243, distance: 163.8
click at [38, 305] on div "Listening Instructions There are 3 audio clips in this section. Each clip has 5…" at bounding box center [759, 404] width 1518 height 707
click at [1035, 28] on icon "button" at bounding box center [1038, 27] width 13 height 13
click at [1044, 33] on button "button" at bounding box center [1039, 27] width 32 height 32
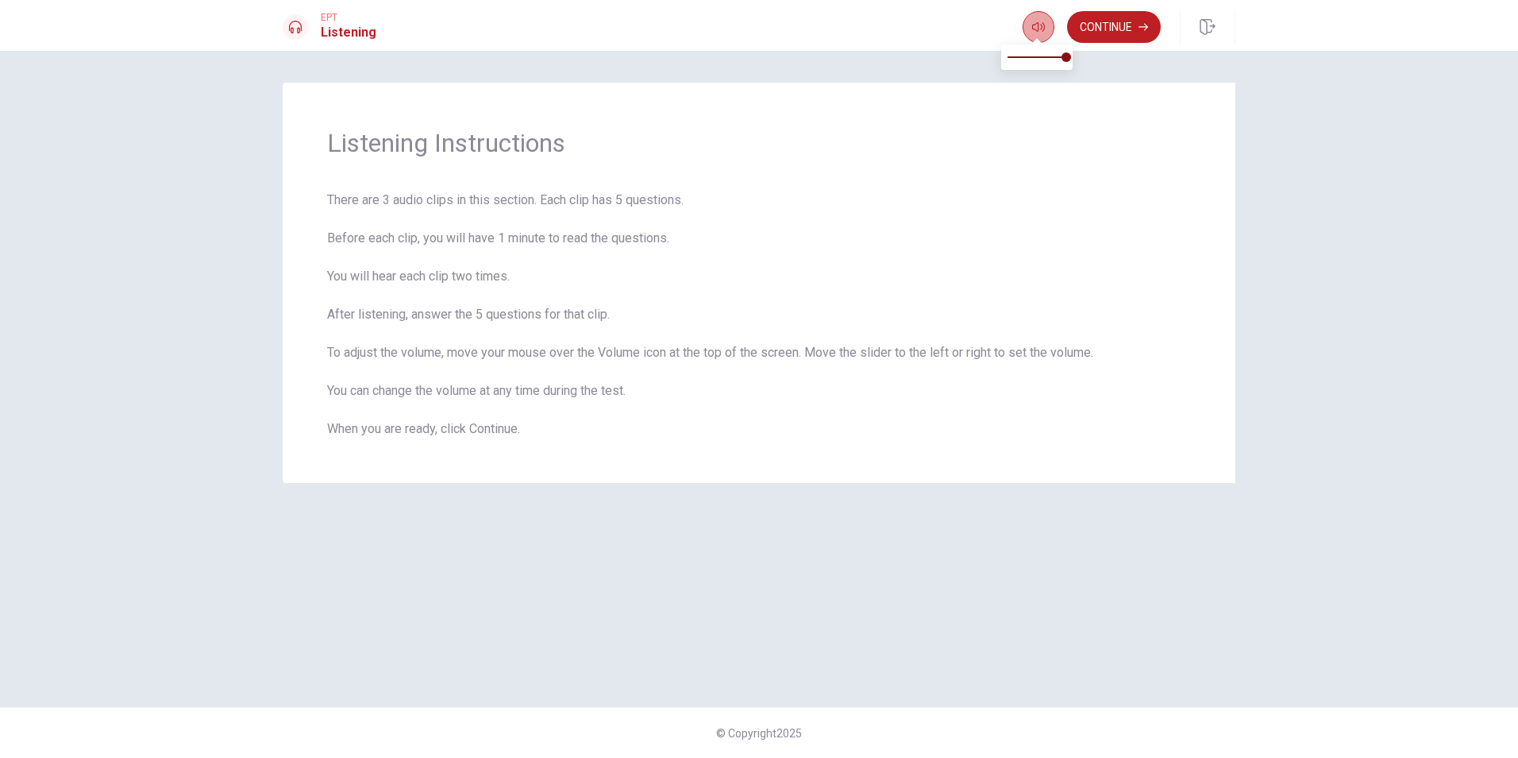
click at [1037, 33] on button "button" at bounding box center [1039, 27] width 32 height 32
click at [1033, 31] on icon "button" at bounding box center [1038, 27] width 13 height 13
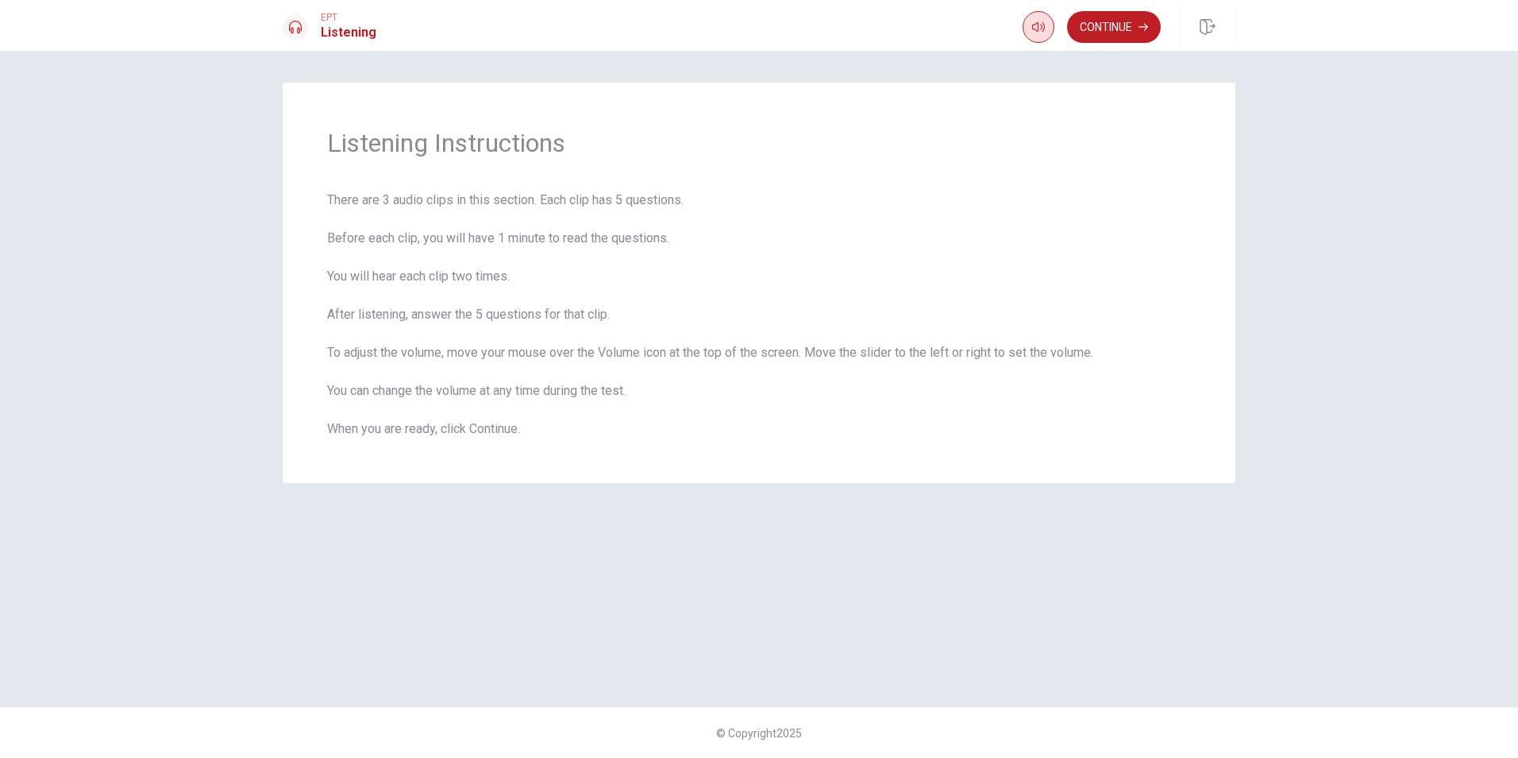
click at [1032, 29] on icon "button" at bounding box center [1038, 27] width 13 height 13
drag, startPoint x: 37, startPoint y: 128, endPoint x: 375, endPoint y: 81, distance: 341.5
click at [37, 127] on div "Listening Instructions There are 3 audio clips in this section. Each clip has 5…" at bounding box center [759, 404] width 1518 height 707
click at [1029, 29] on button "button" at bounding box center [1039, 27] width 32 height 32
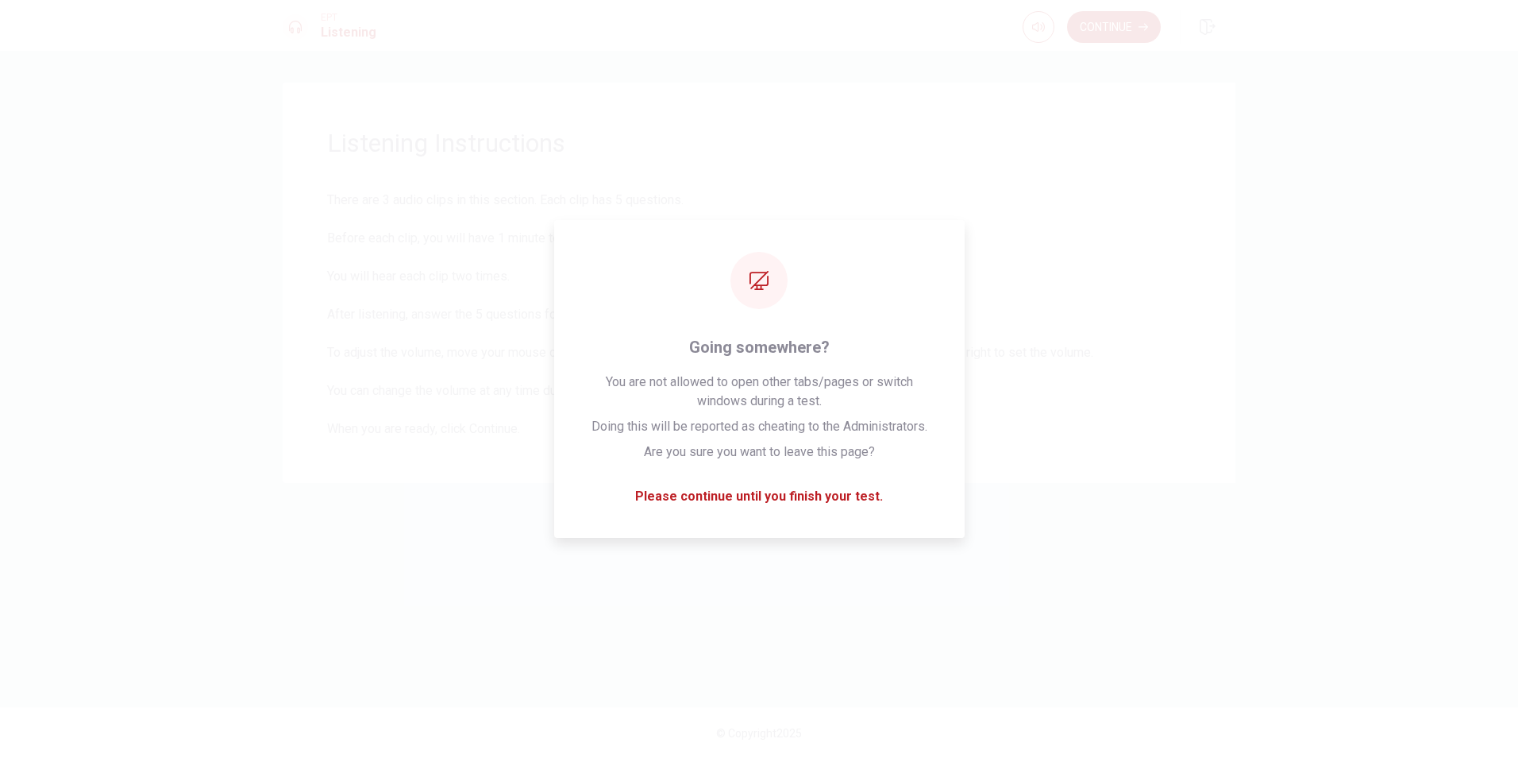
click at [1003, 664] on div "Listening Instructions There are 3 audio clips in this section. Each clip has 5…" at bounding box center [759, 379] width 1004 height 592
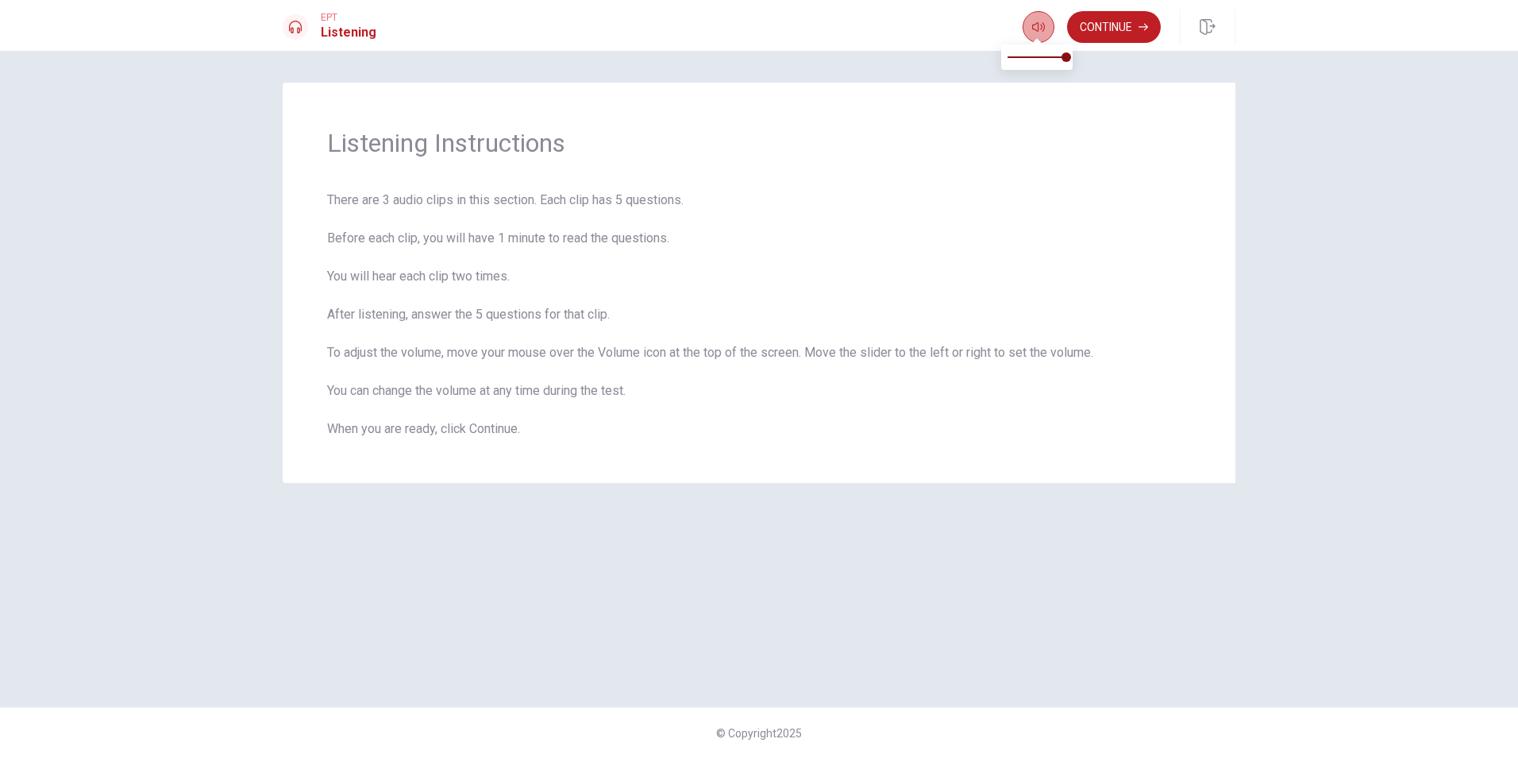
click at [1039, 32] on icon "button" at bounding box center [1038, 27] width 13 height 13
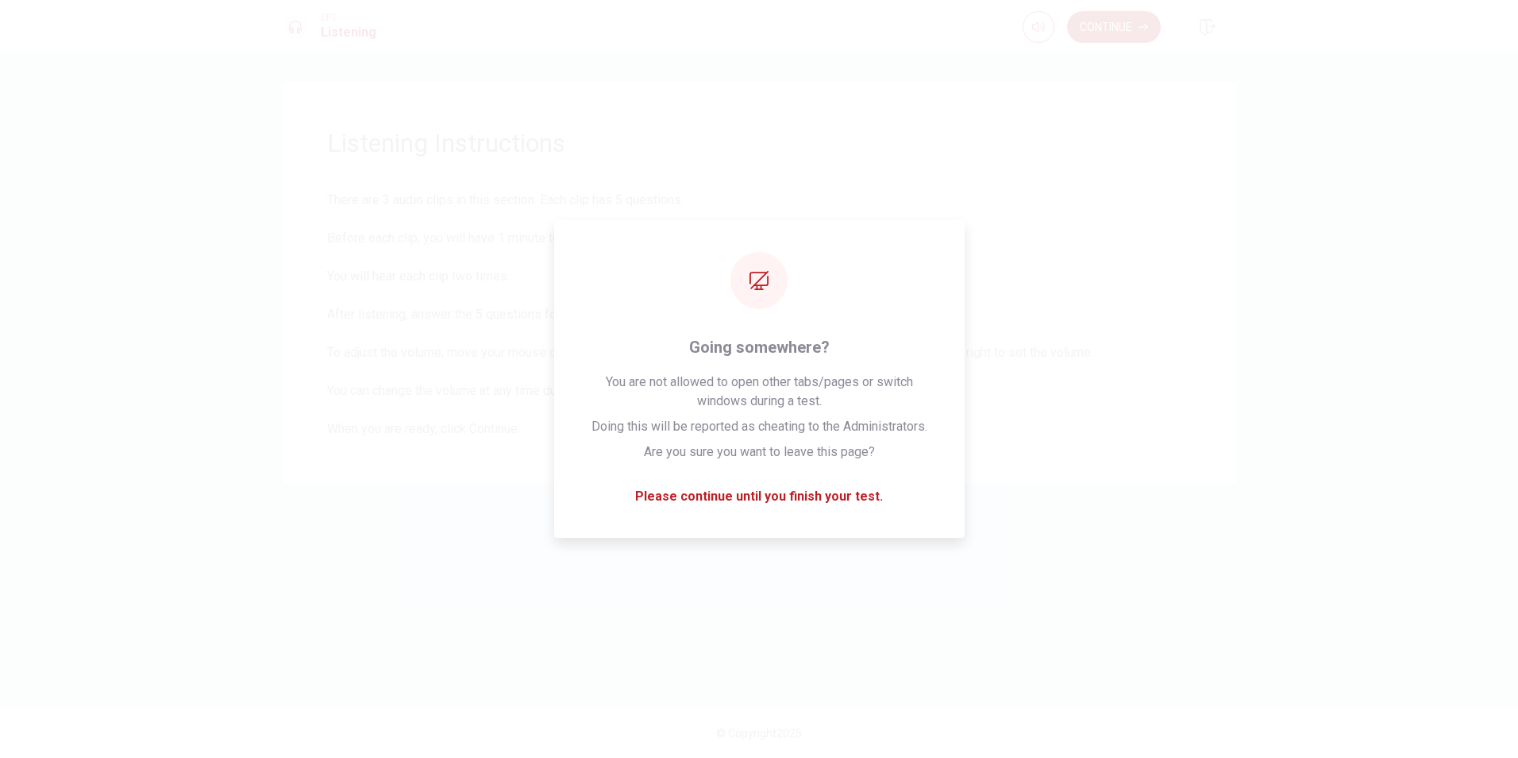
click at [874, 646] on div "Listening Instructions There are 3 audio clips in this section. Each clip has 5…" at bounding box center [759, 379] width 1004 height 592
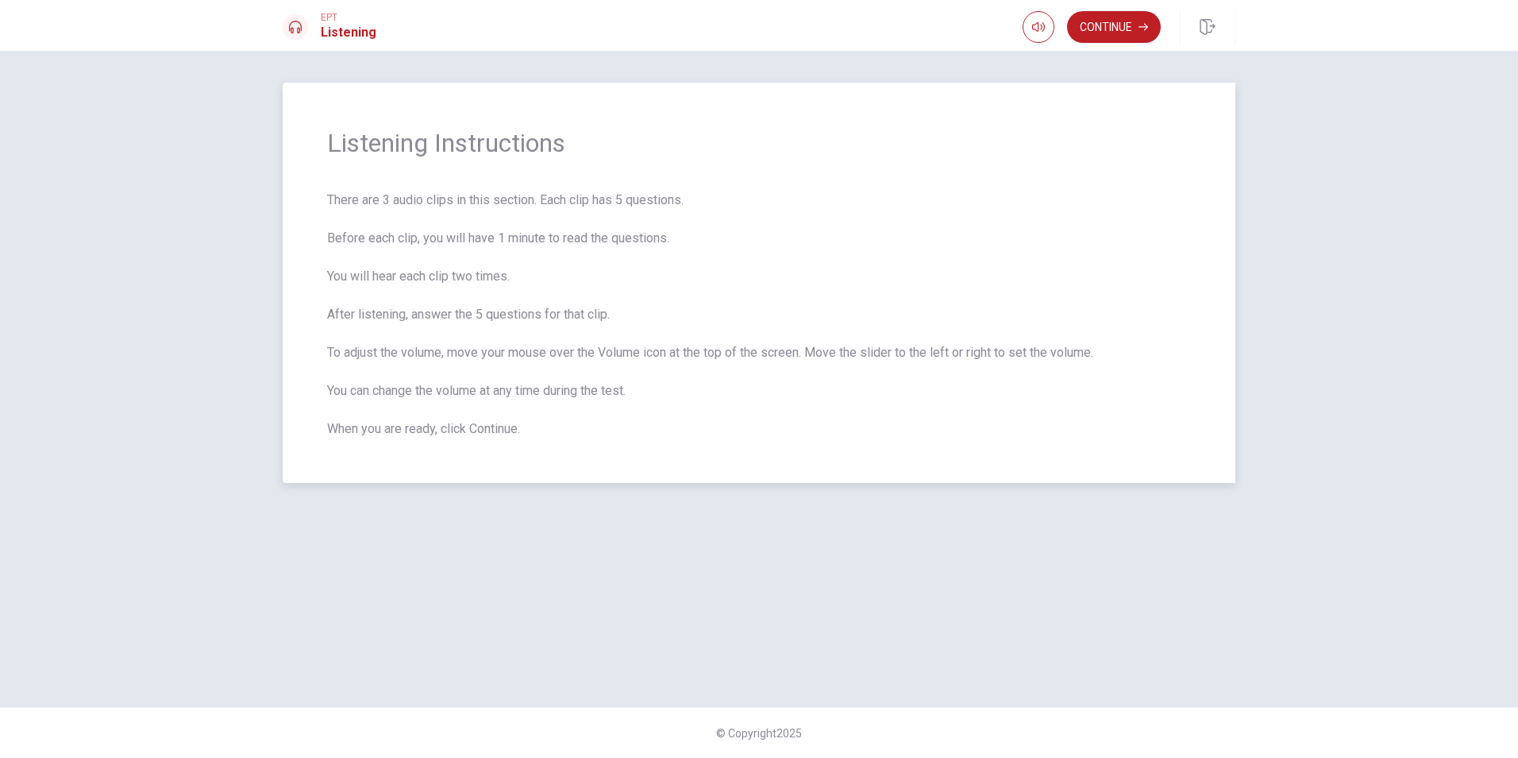
click at [730, 399] on span "There are 3 audio clips in this section. Each clip has 5 questions. Before each…" at bounding box center [759, 315] width 864 height 248
click at [432, 214] on span "There are 3 audio clips in this section. Each clip has 5 questions. Before each…" at bounding box center [759, 315] width 864 height 248
drag, startPoint x: 442, startPoint y: 270, endPoint x: 503, endPoint y: 395, distance: 138.5
click at [503, 395] on span "There are 3 audio clips in this section. Each clip has 5 questions. Before each…" at bounding box center [759, 315] width 864 height 248
click at [531, 436] on span "There are 3 audio clips in this section. Each clip has 5 questions. Before each…" at bounding box center [759, 315] width 864 height 248
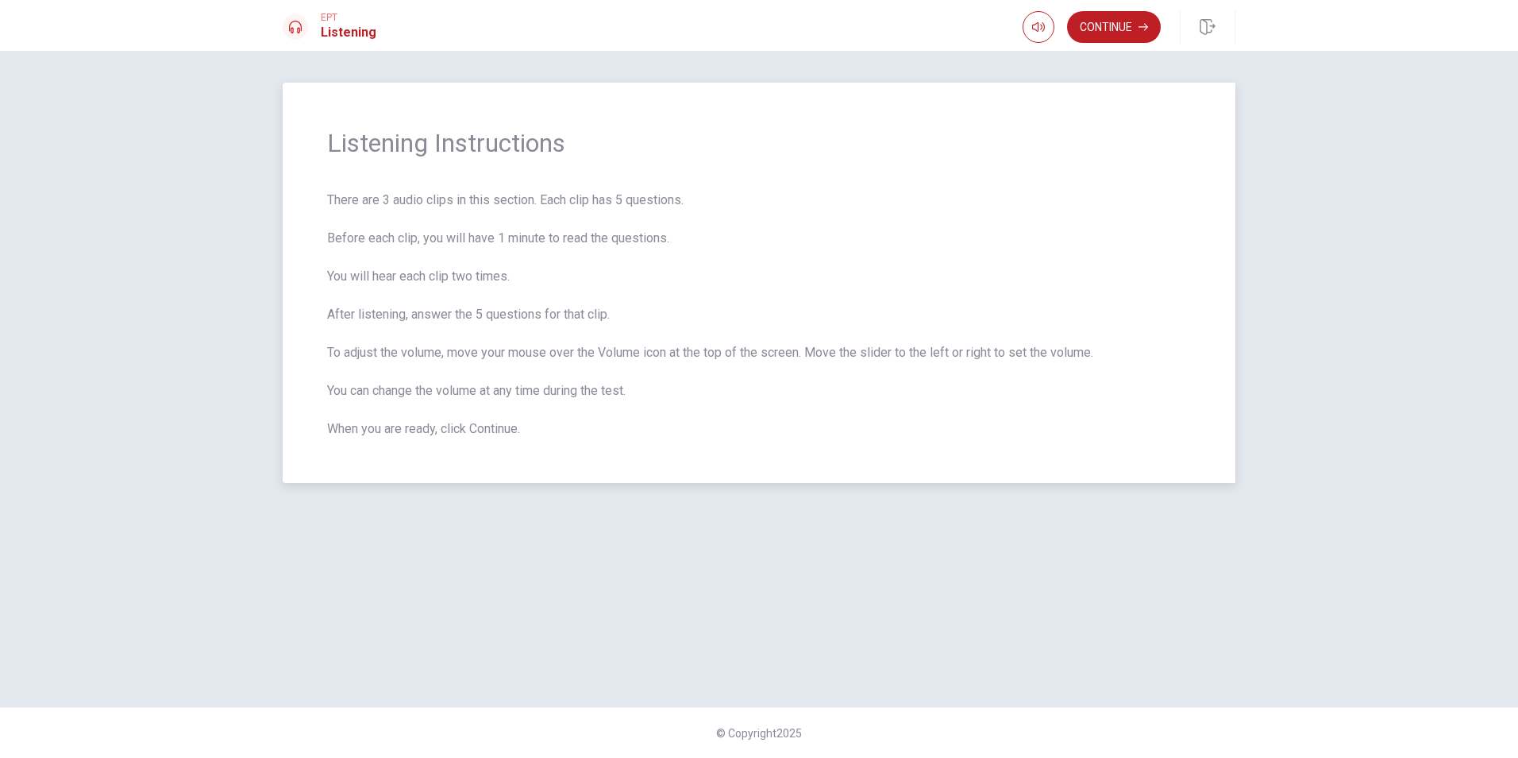
drag, startPoint x: 471, startPoint y: 311, endPoint x: 606, endPoint y: 309, distance: 135.0
click at [602, 307] on span "There are 3 audio clips in this section. Each clip has 5 questions. Before each…" at bounding box center [759, 315] width 864 height 248
drag, startPoint x: 648, startPoint y: 341, endPoint x: 700, endPoint y: 507, distance: 174.1
click at [650, 349] on span "There are 3 audio clips in this section. Each clip has 5 questions. Before each…" at bounding box center [759, 315] width 864 height 248
drag, startPoint x: 618, startPoint y: 232, endPoint x: 612, endPoint y: 226, distance: 9.0
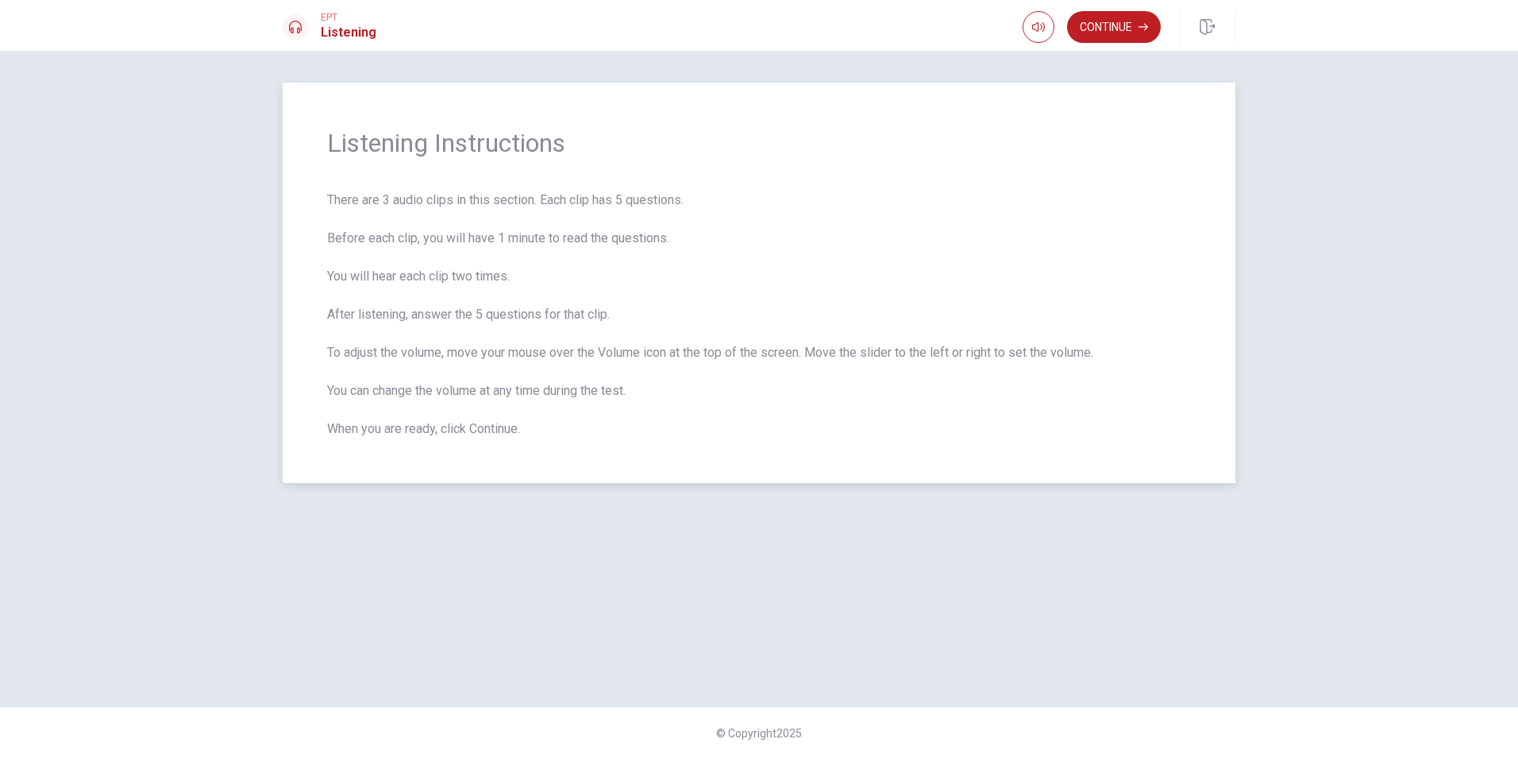
click at [617, 231] on span "There are 3 audio clips in this section. Each clip has 5 questions. Before each…" at bounding box center [759, 315] width 864 height 248
click at [1130, 27] on button "Continue" at bounding box center [1114, 27] width 94 height 32
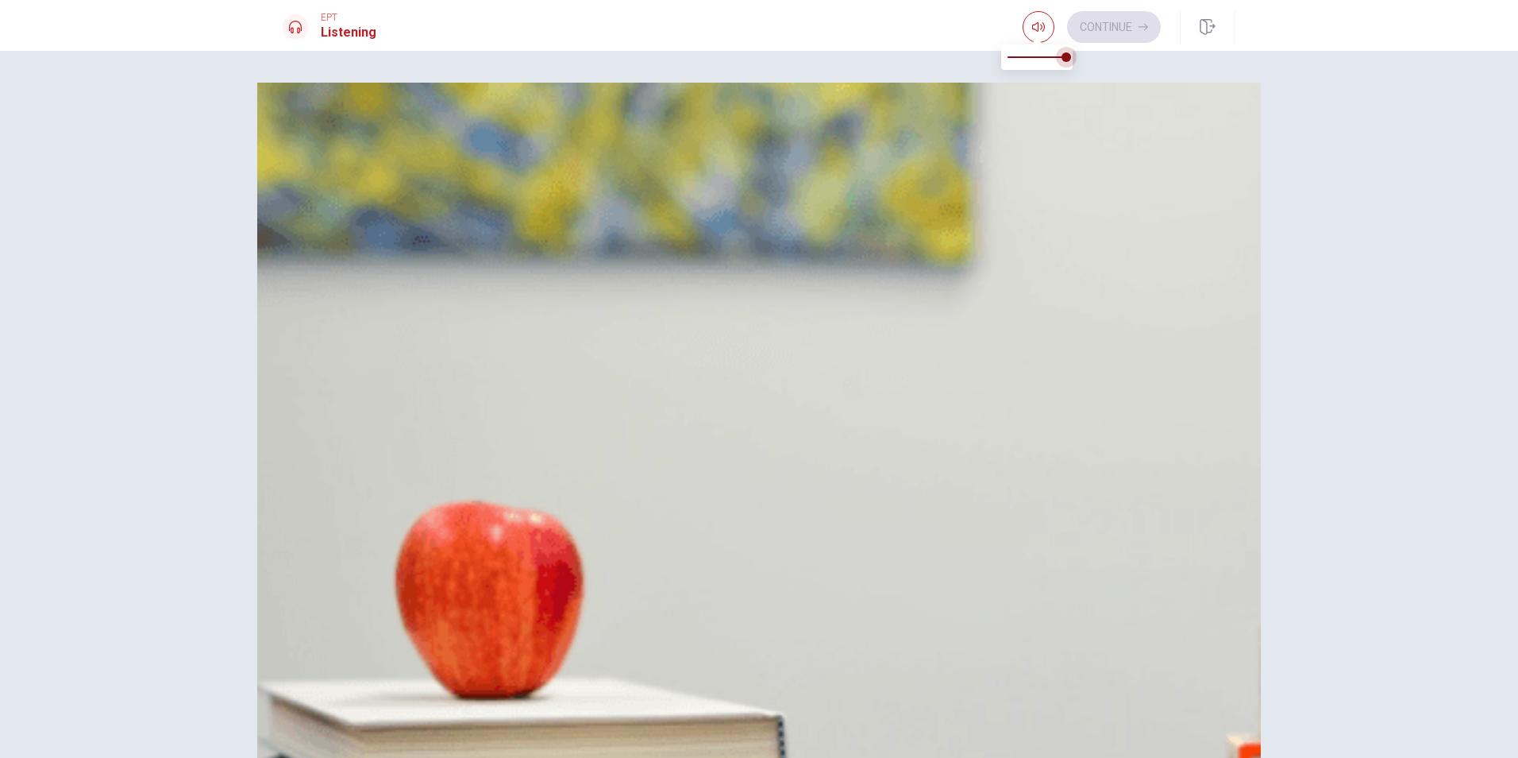
drag, startPoint x: 1069, startPoint y: 59, endPoint x: 1104, endPoint y: 110, distance: 61.7
click at [1120, 63] on body "This site uses cookies, as explained in our Privacy Policy . If you agree to th…" at bounding box center [759, 379] width 1518 height 758
click at [1002, 160] on button "A Macro photography" at bounding box center [759, 141] width 953 height 40
click at [838, 102] on h4 "Question 1" at bounding box center [759, 92] width 953 height 19
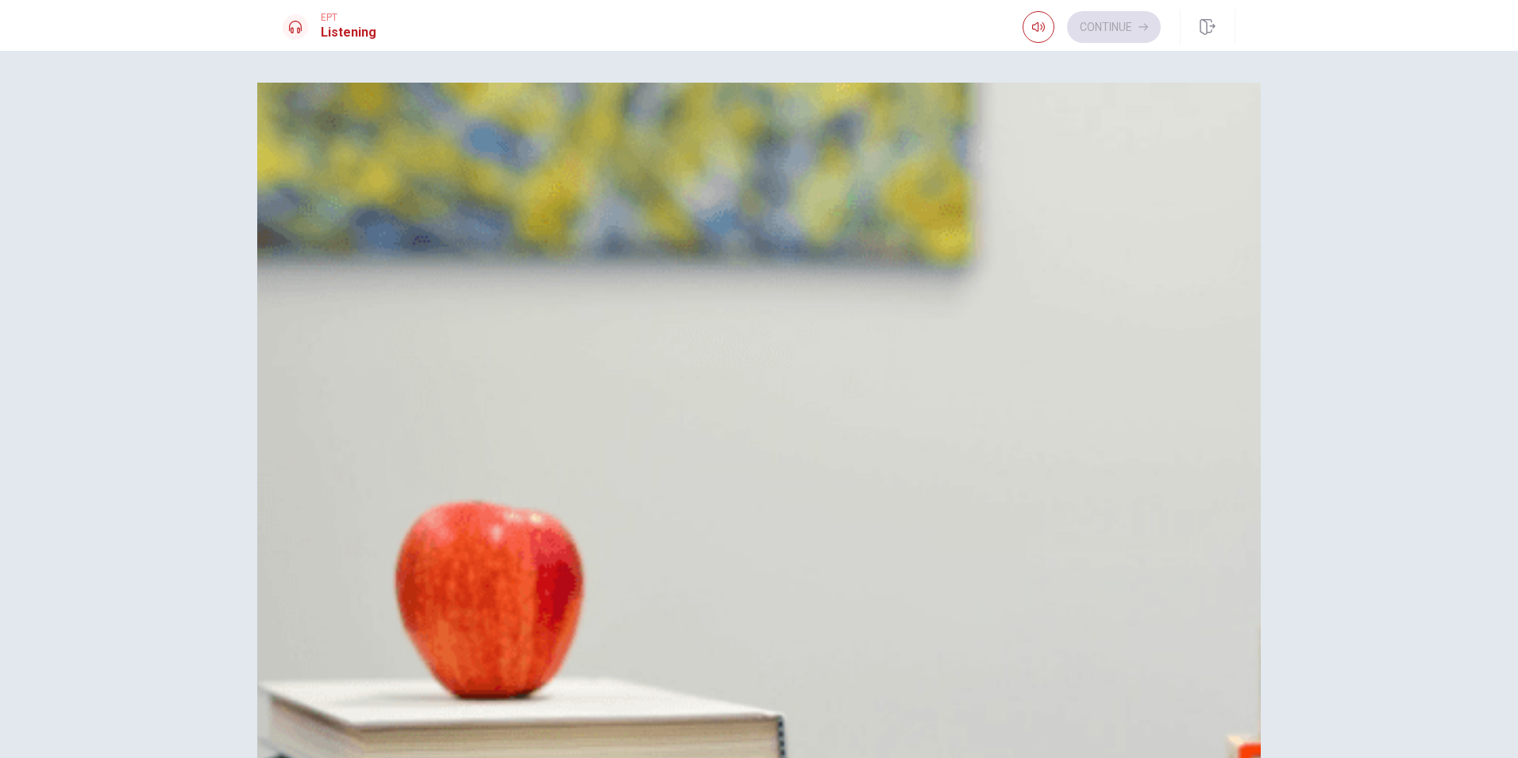
drag, startPoint x: 778, startPoint y: 578, endPoint x: 783, endPoint y: 562, distance: 16.6
click at [373, 466] on span "A camera" at bounding box center [348, 456] width 52 height 19
click at [428, 190] on span "Street photography" at bounding box center [375, 180] width 106 height 19
click at [390, 230] on span "Landscapes" at bounding box center [356, 219] width 68 height 19
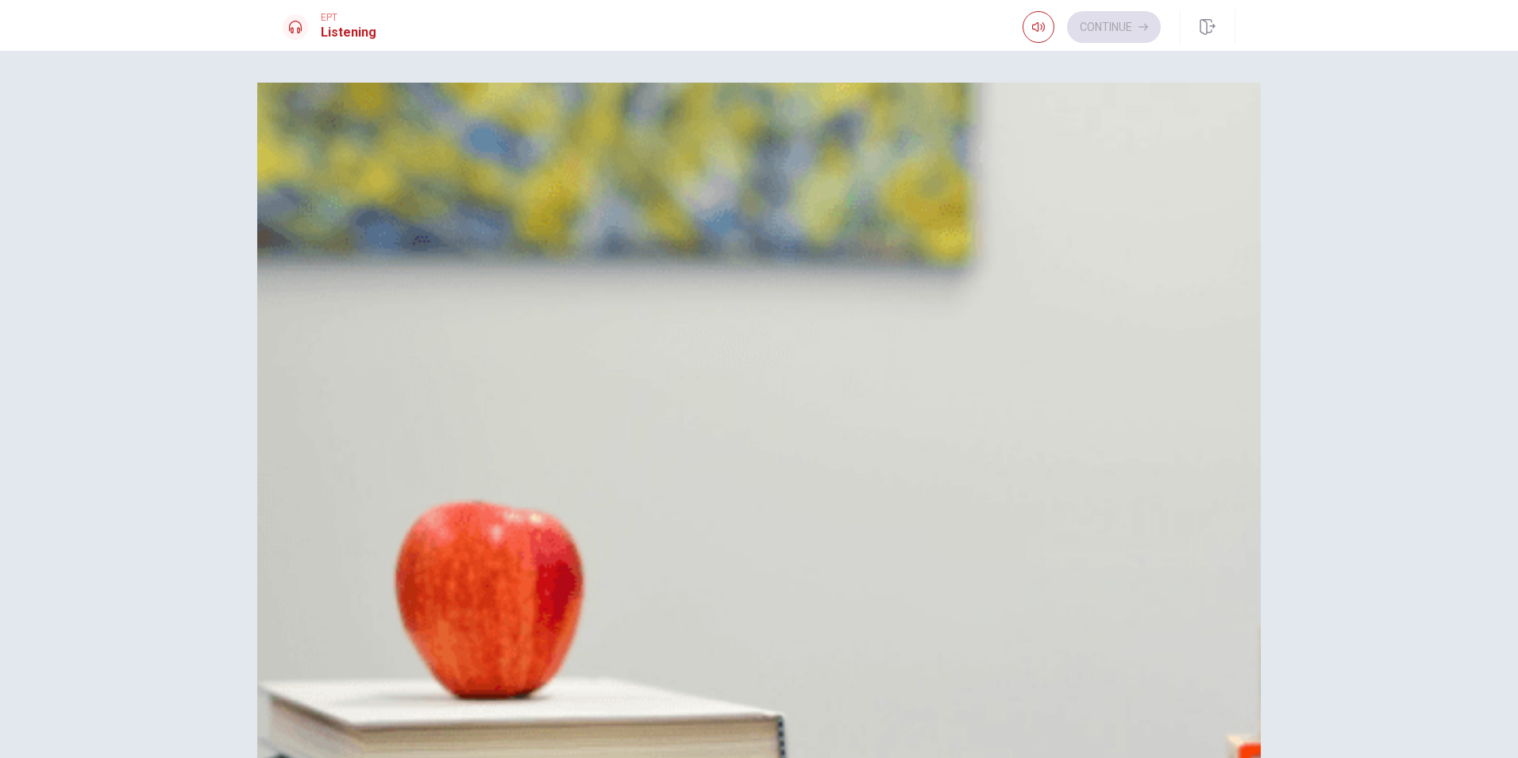
scroll to position [794, 0]
drag, startPoint x: 781, startPoint y: 251, endPoint x: 820, endPoint y: 261, distance: 39.5
click at [411, 525] on span "He is enjoying it" at bounding box center [366, 534] width 89 height 19
click at [451, 722] on span "For better photo quality" at bounding box center [386, 731] width 129 height 19
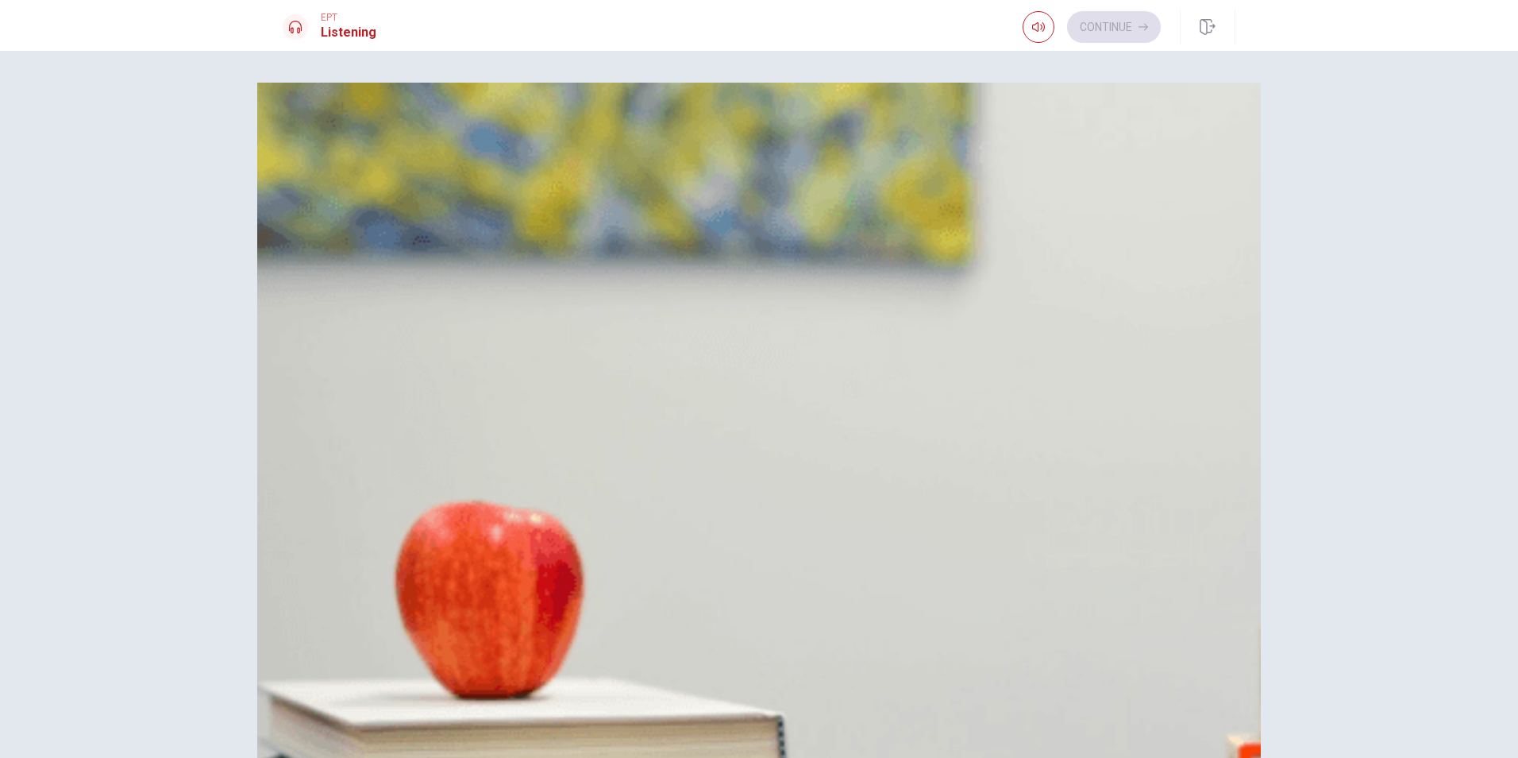
scroll to position [1481, 0]
click at [1128, 32] on button "Continue" at bounding box center [1114, 27] width 94 height 32
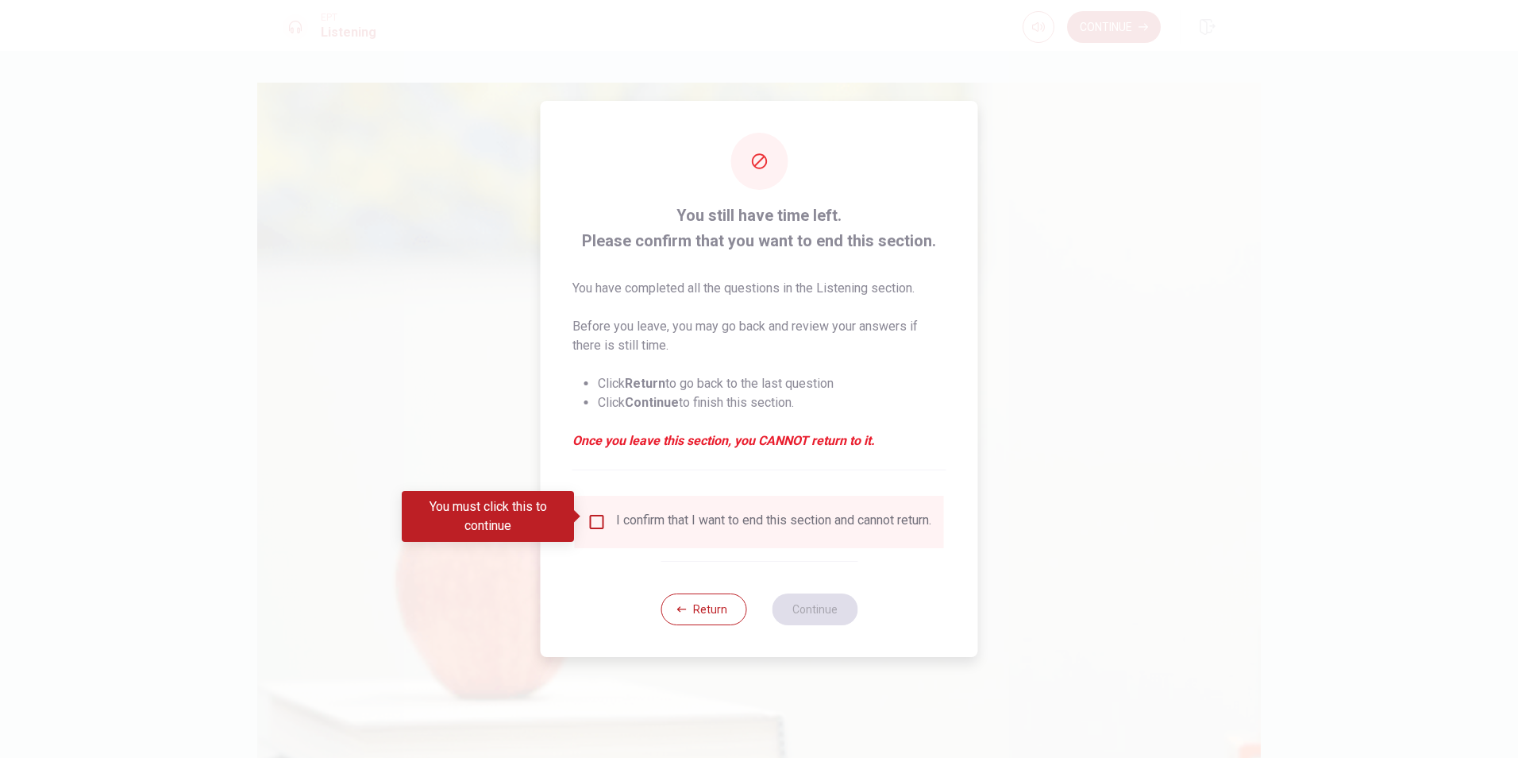
click at [603, 520] on input "You must click this to continue" at bounding box center [597, 521] width 19 height 19
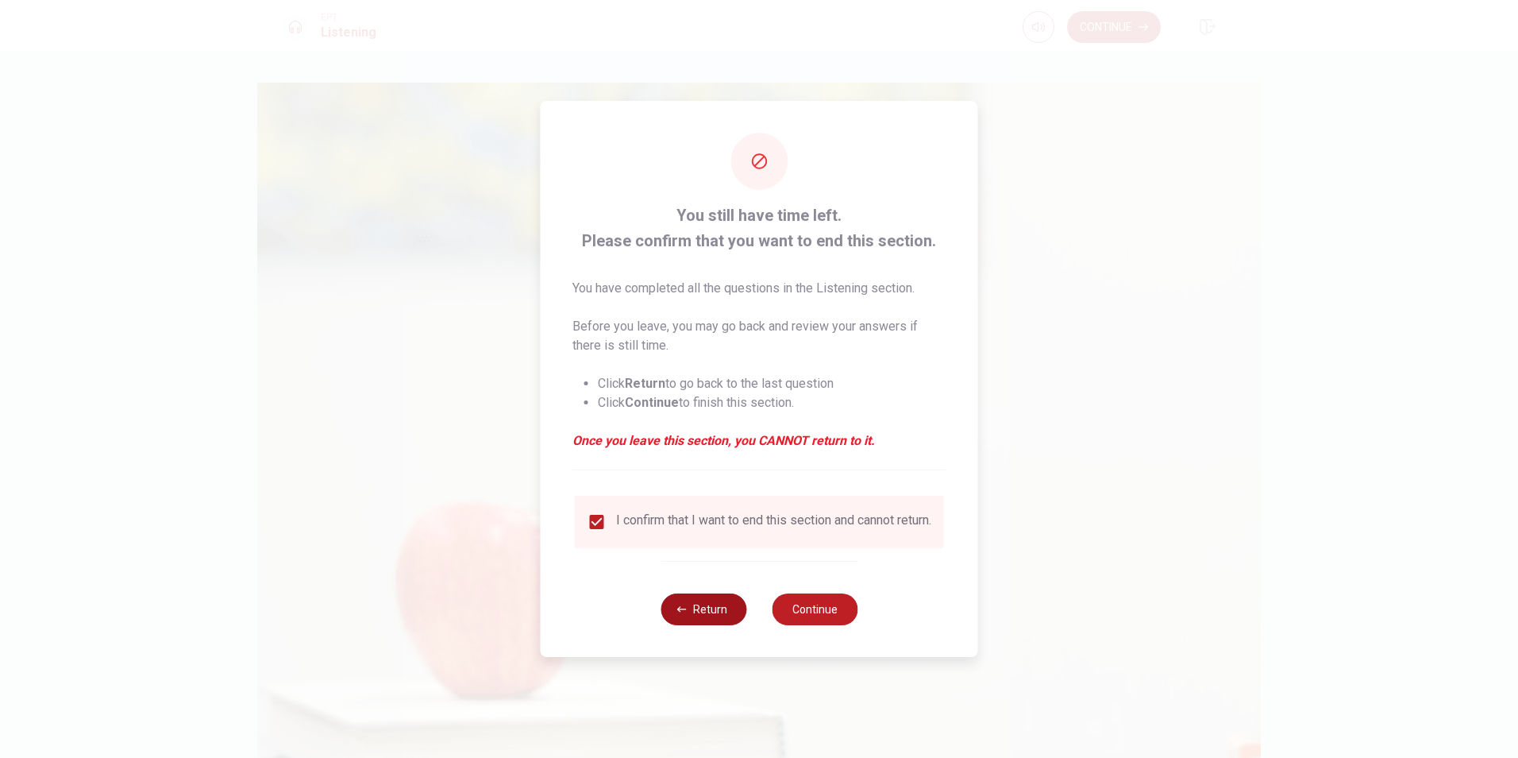
click at [709, 621] on button "Return" at bounding box center [704, 609] width 86 height 32
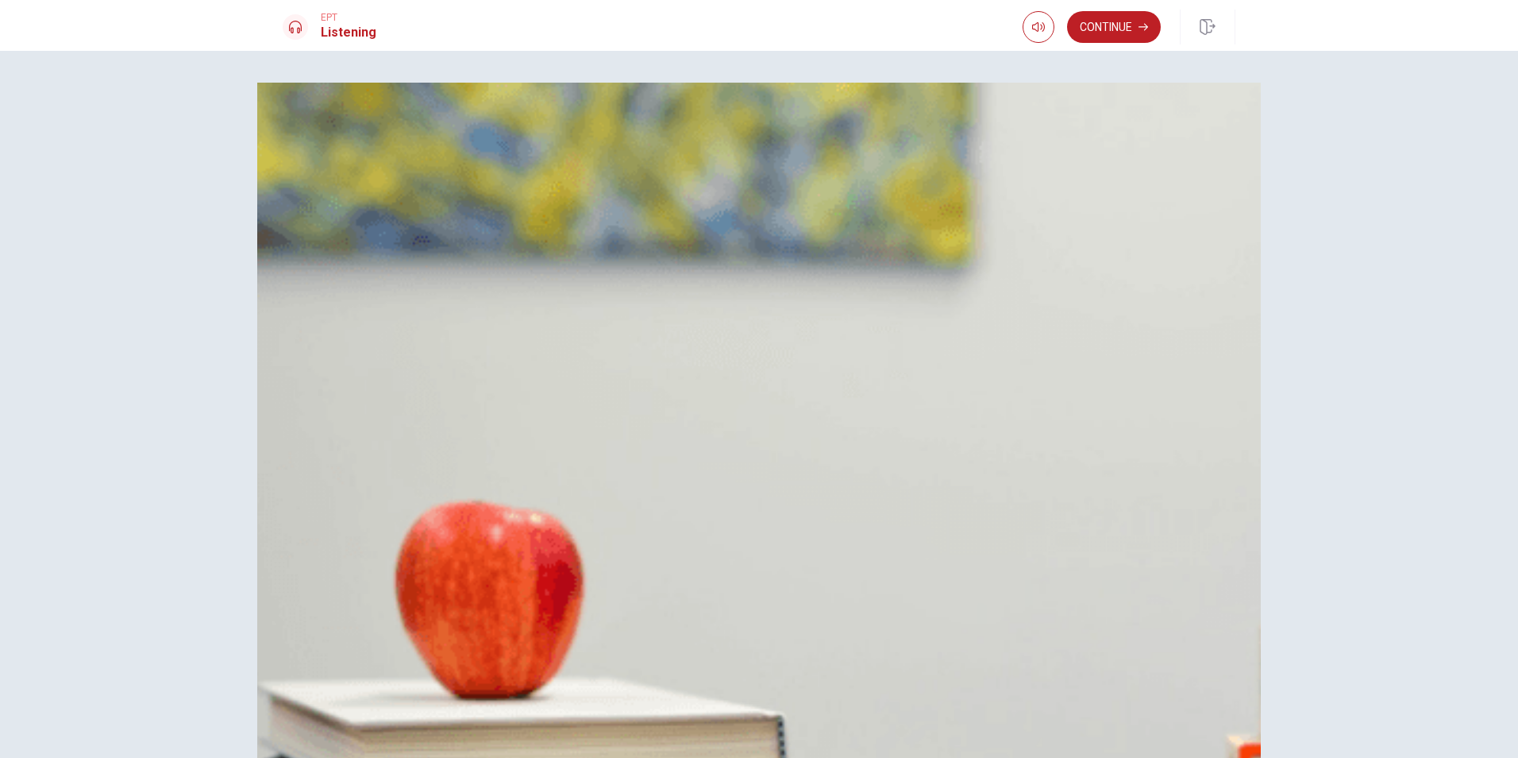
scroll to position [0, 0]
click at [1128, 25] on button "Continue" at bounding box center [1114, 27] width 94 height 32
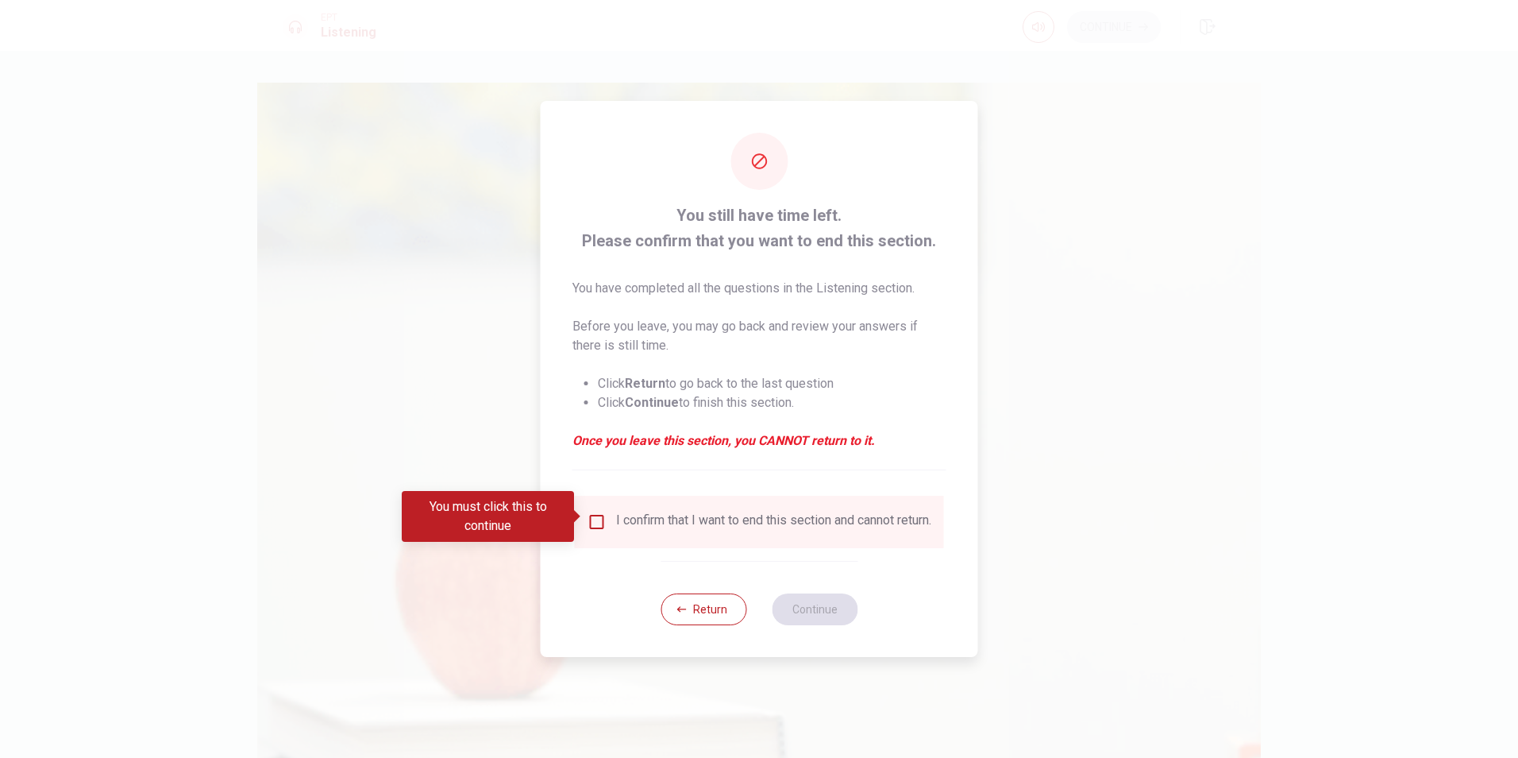
click at [727, 512] on div "I confirm that I want to end this section and cannot return." at bounding box center [773, 521] width 315 height 19
click at [592, 514] on input "You must click this to continue" at bounding box center [597, 521] width 19 height 19
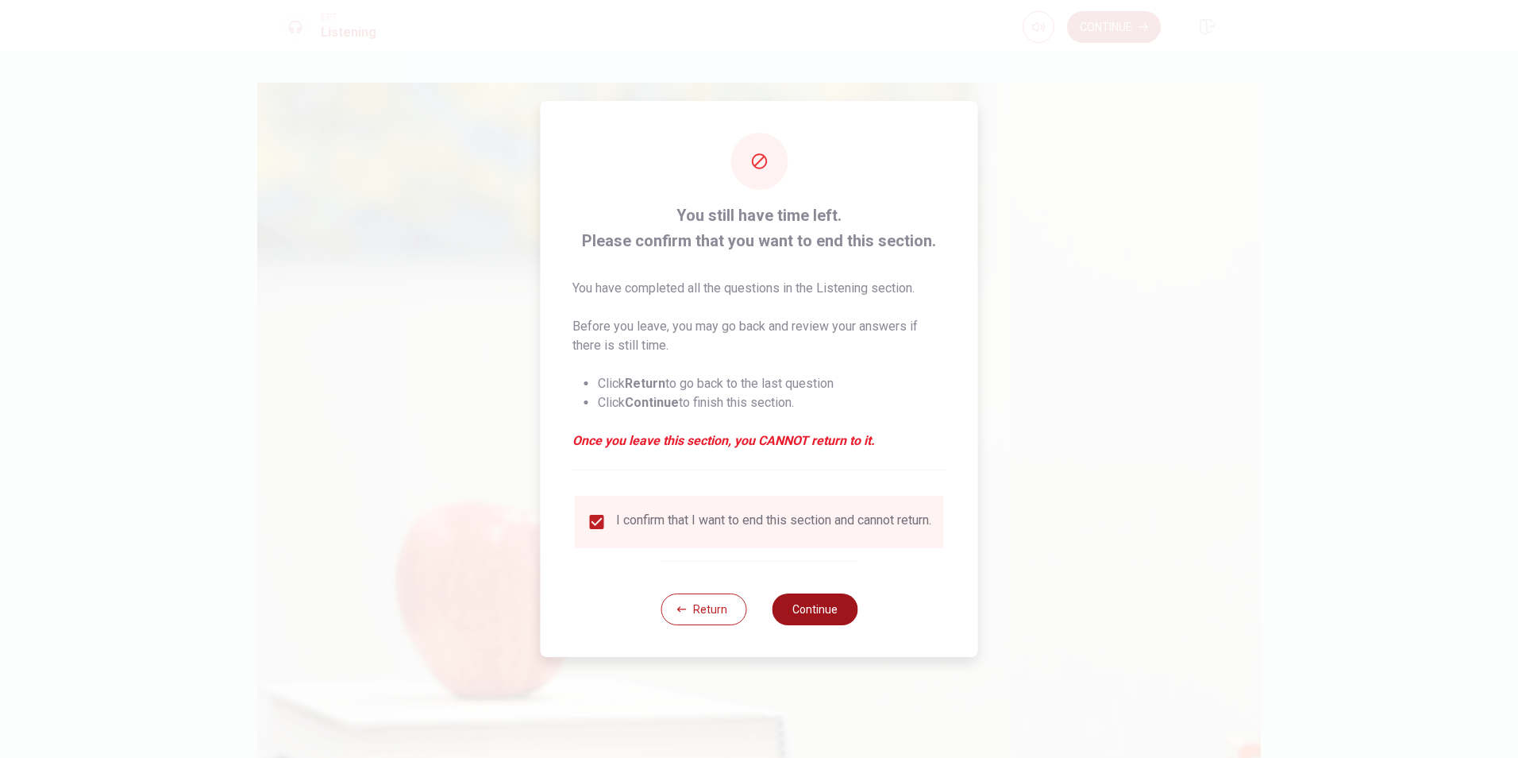
click at [820, 612] on button "Continue" at bounding box center [815, 609] width 86 height 32
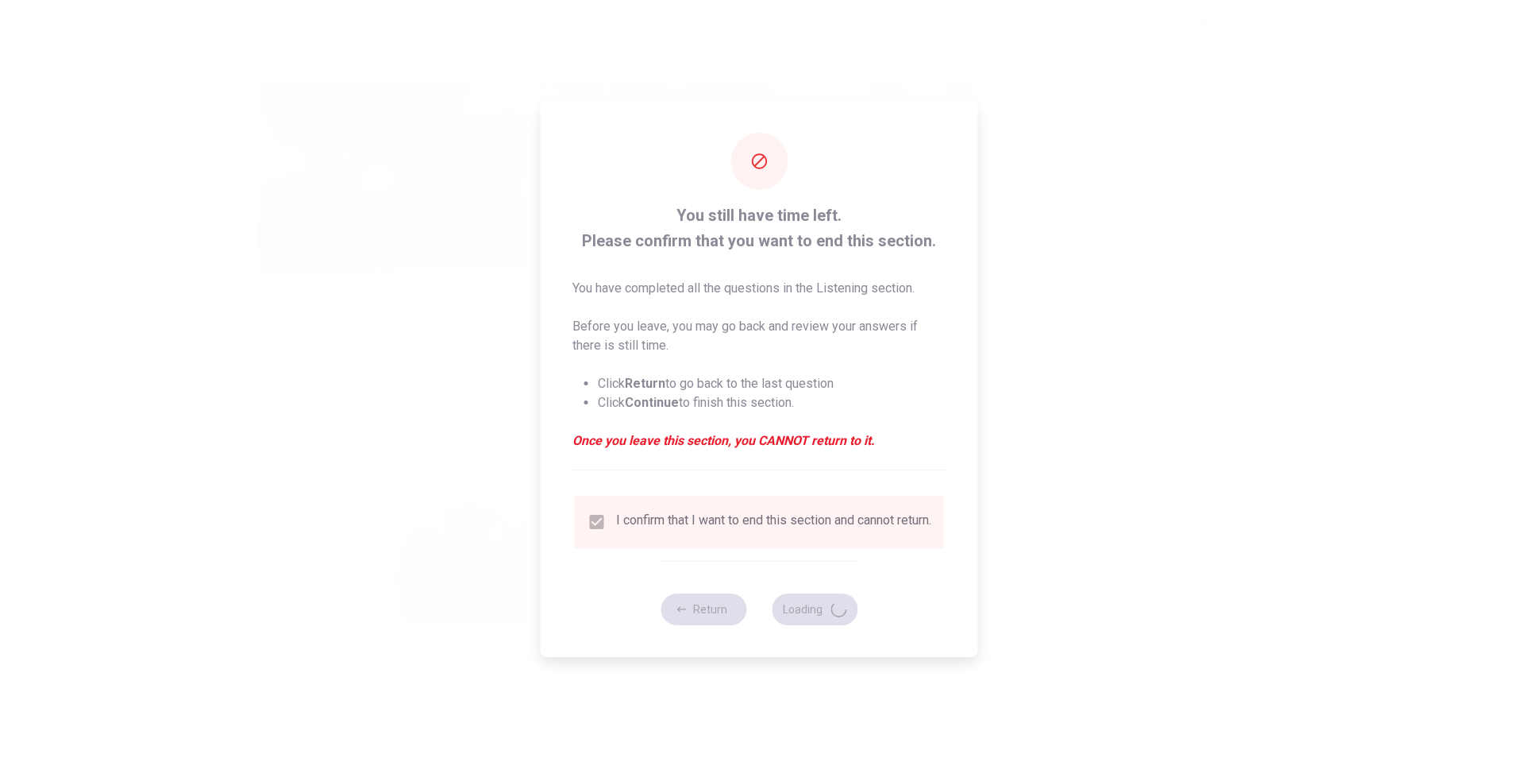
type input "55"
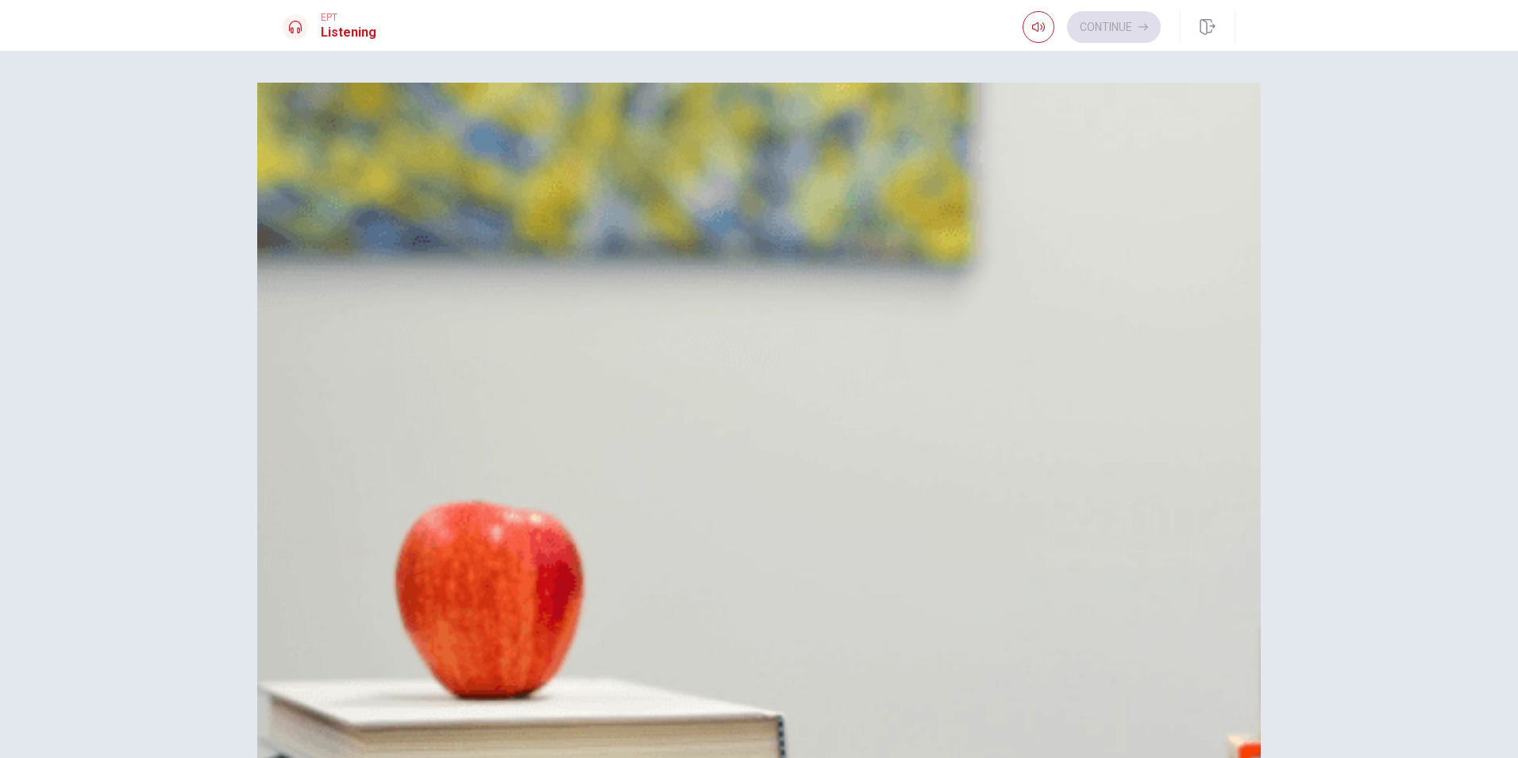
scroll to position [1481, 0]
click at [423, 466] on span "Snacks and drinks" at bounding box center [372, 456] width 101 height 19
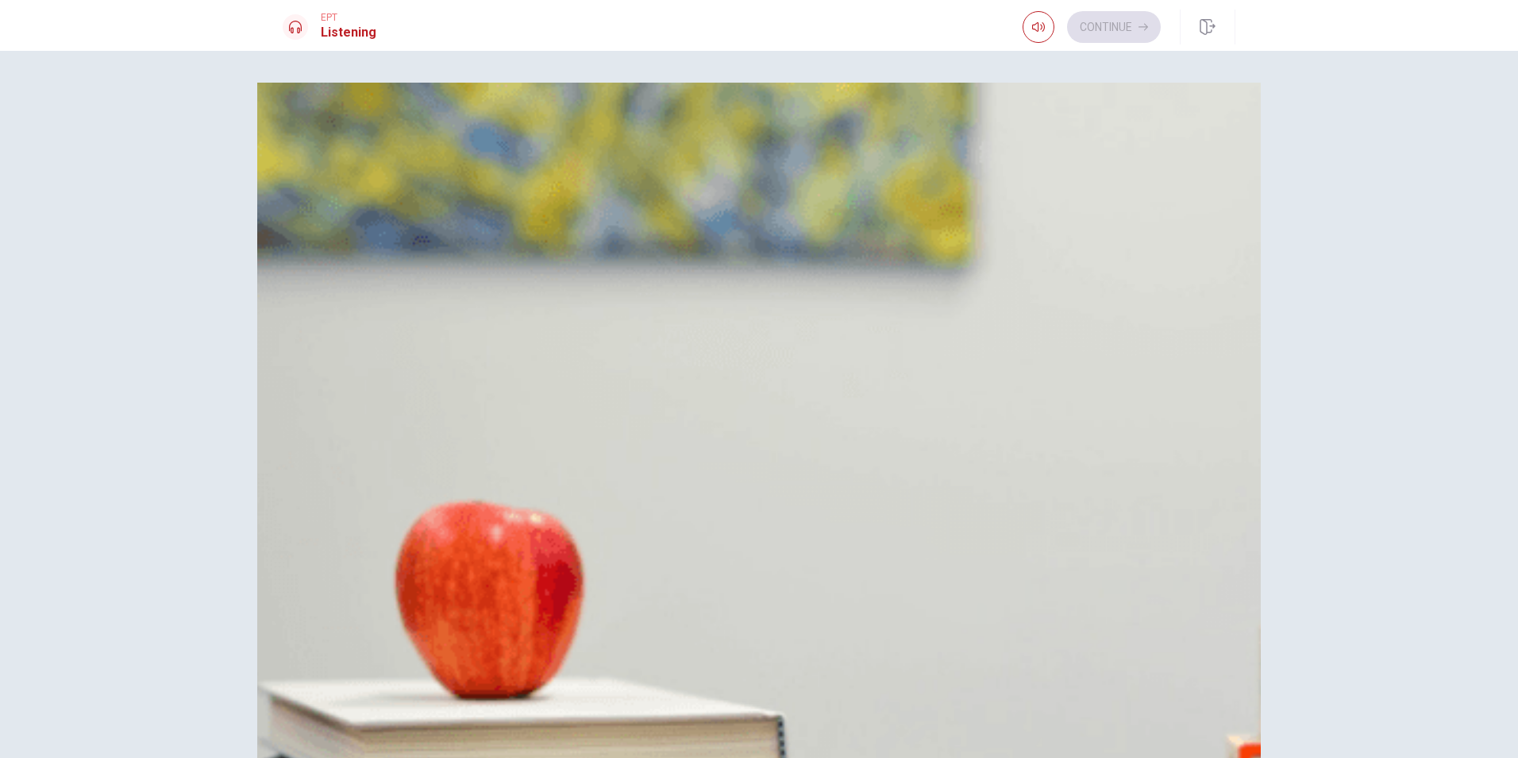
click at [466, 190] on span "A blanket and sandwiches" at bounding box center [394, 180] width 145 height 19
click at [431, 644] on span "That it will be sunny" at bounding box center [377, 653] width 110 height 19
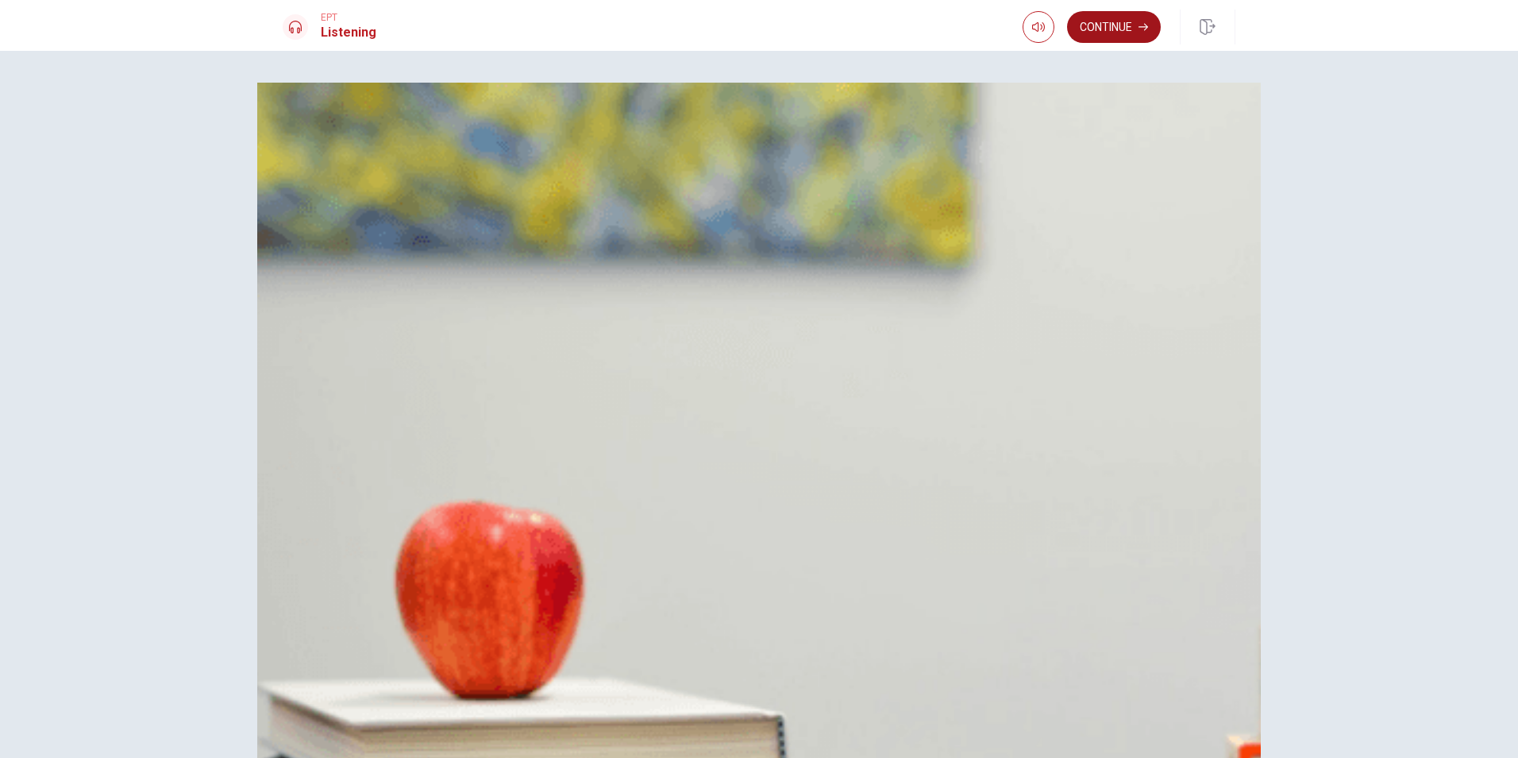
click at [1113, 35] on button "Continue" at bounding box center [1114, 27] width 94 height 32
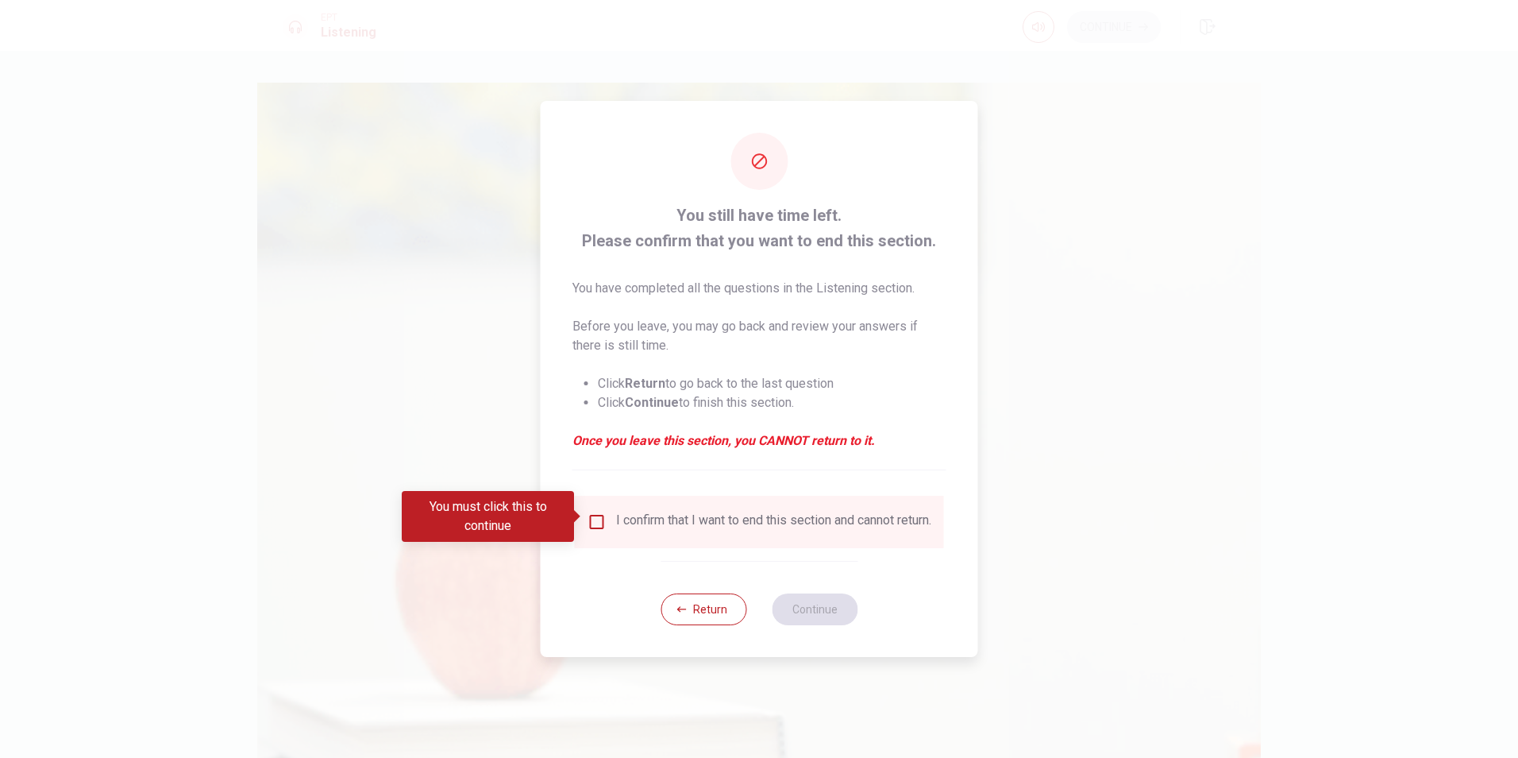
click at [646, 527] on div "I confirm that I want to end this section and cannot return." at bounding box center [773, 521] width 315 height 19
click at [597, 517] on input "You must click this to continue" at bounding box center [597, 521] width 19 height 19
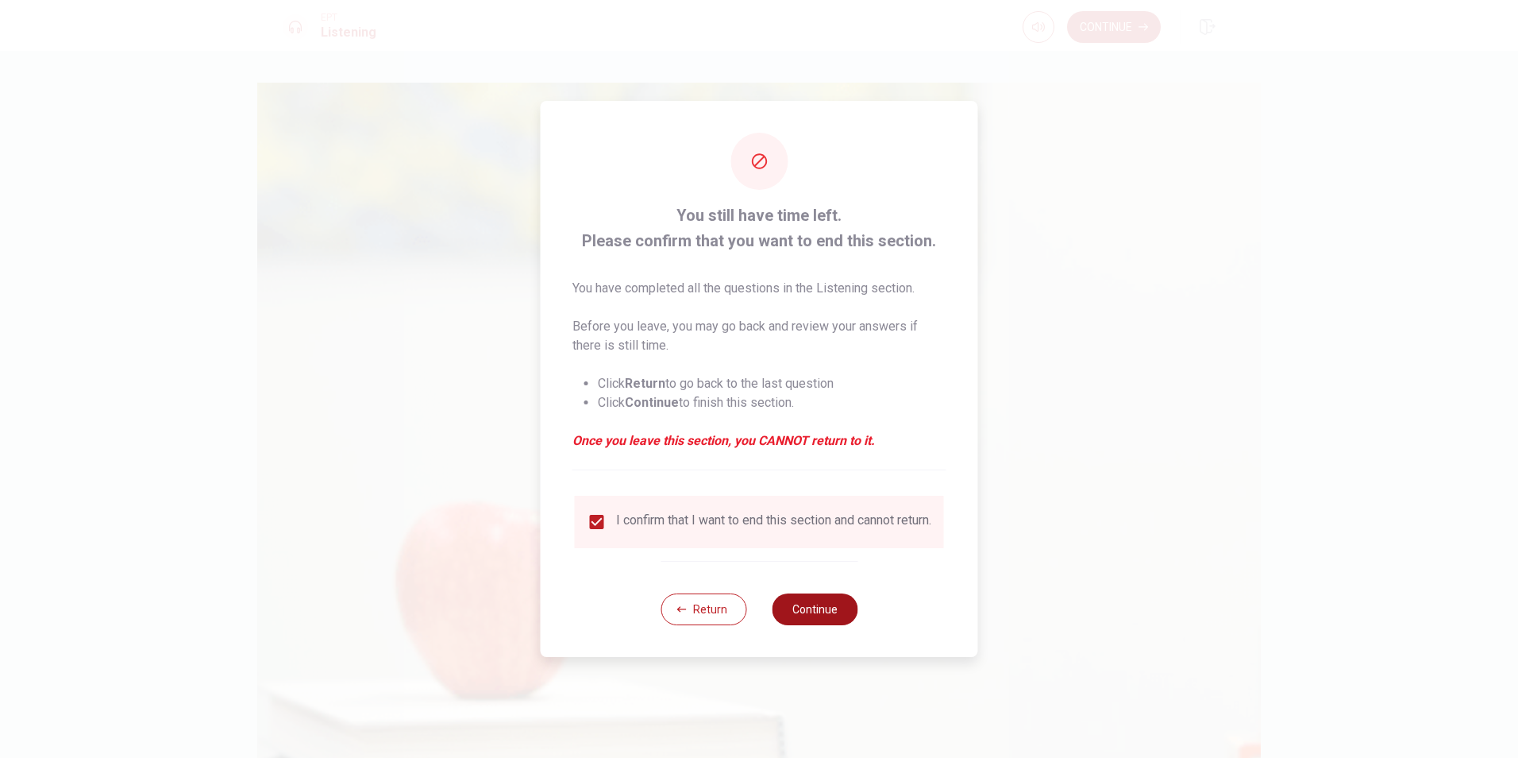
click at [820, 612] on button "Continue" at bounding box center [815, 609] width 86 height 32
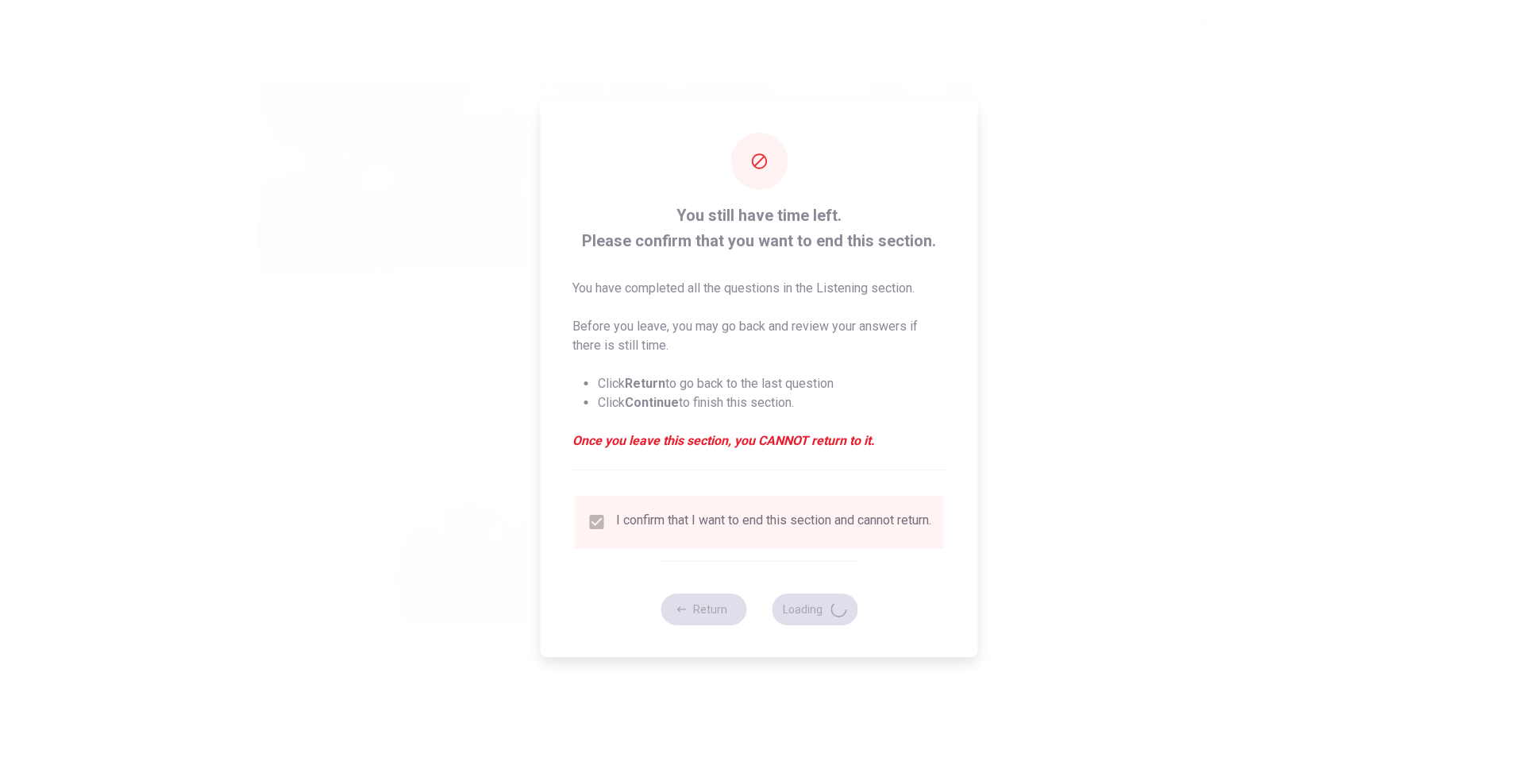
type input "48"
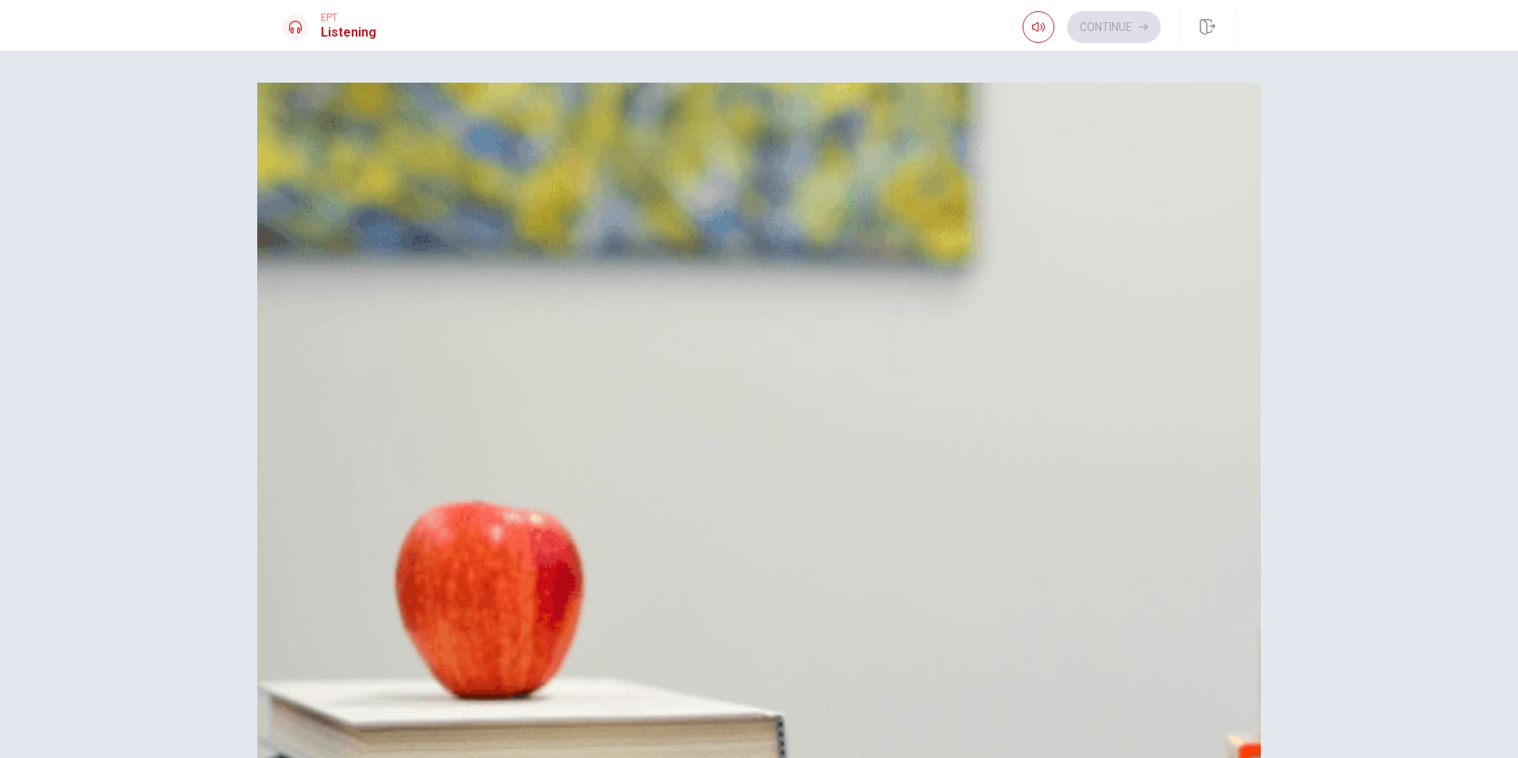
scroll to position [79, 0]
click at [384, 150] on span "Eight hours" at bounding box center [353, 140] width 62 height 19
click at [849, 240] on button "C Ten to eleven hours" at bounding box center [759, 220] width 953 height 40
click at [464, 604] on span "Because it’s peak season" at bounding box center [393, 613] width 142 height 19
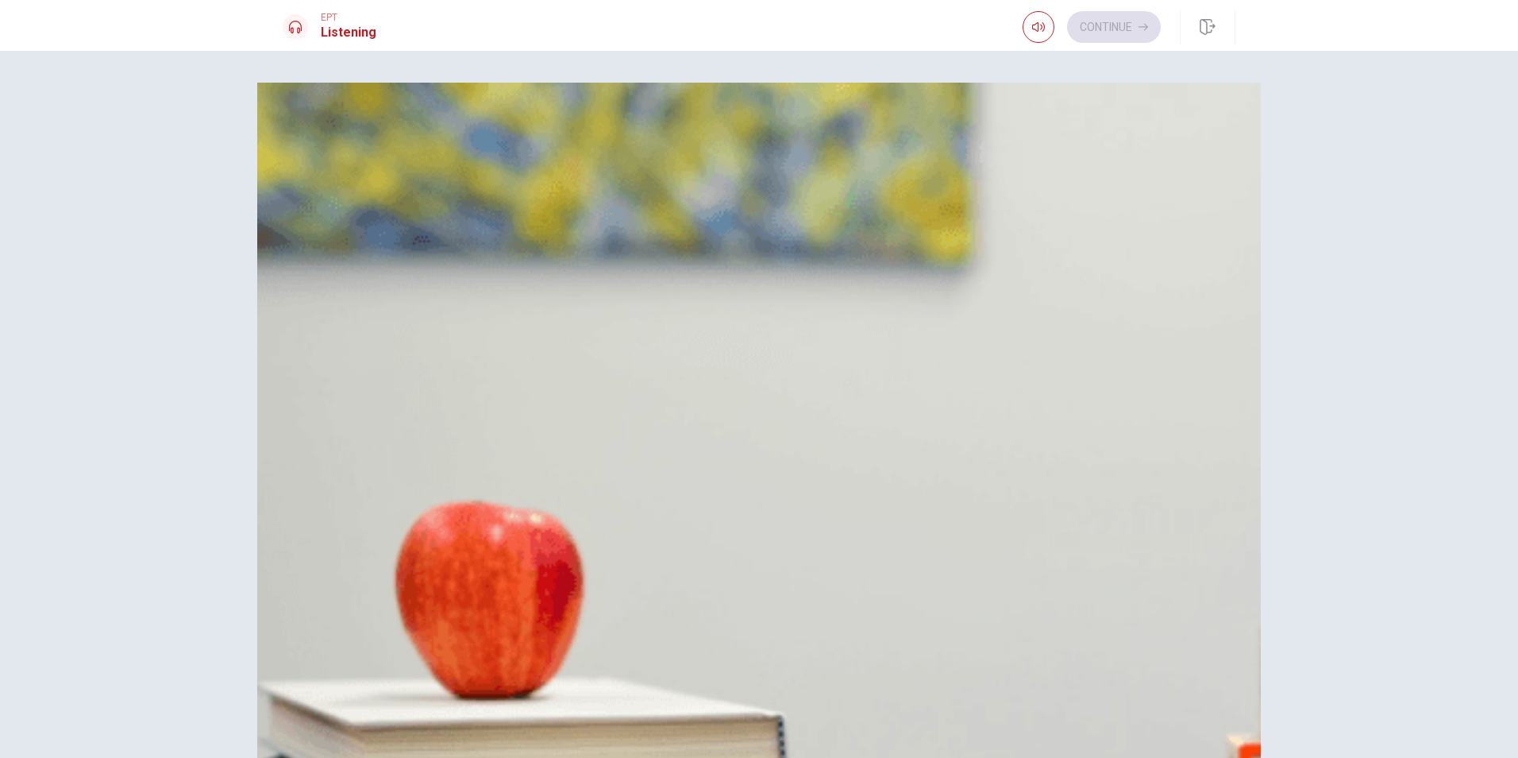
scroll to position [1191, 0]
drag, startPoint x: 763, startPoint y: 382, endPoint x: 820, endPoint y: 389, distance: 57.6
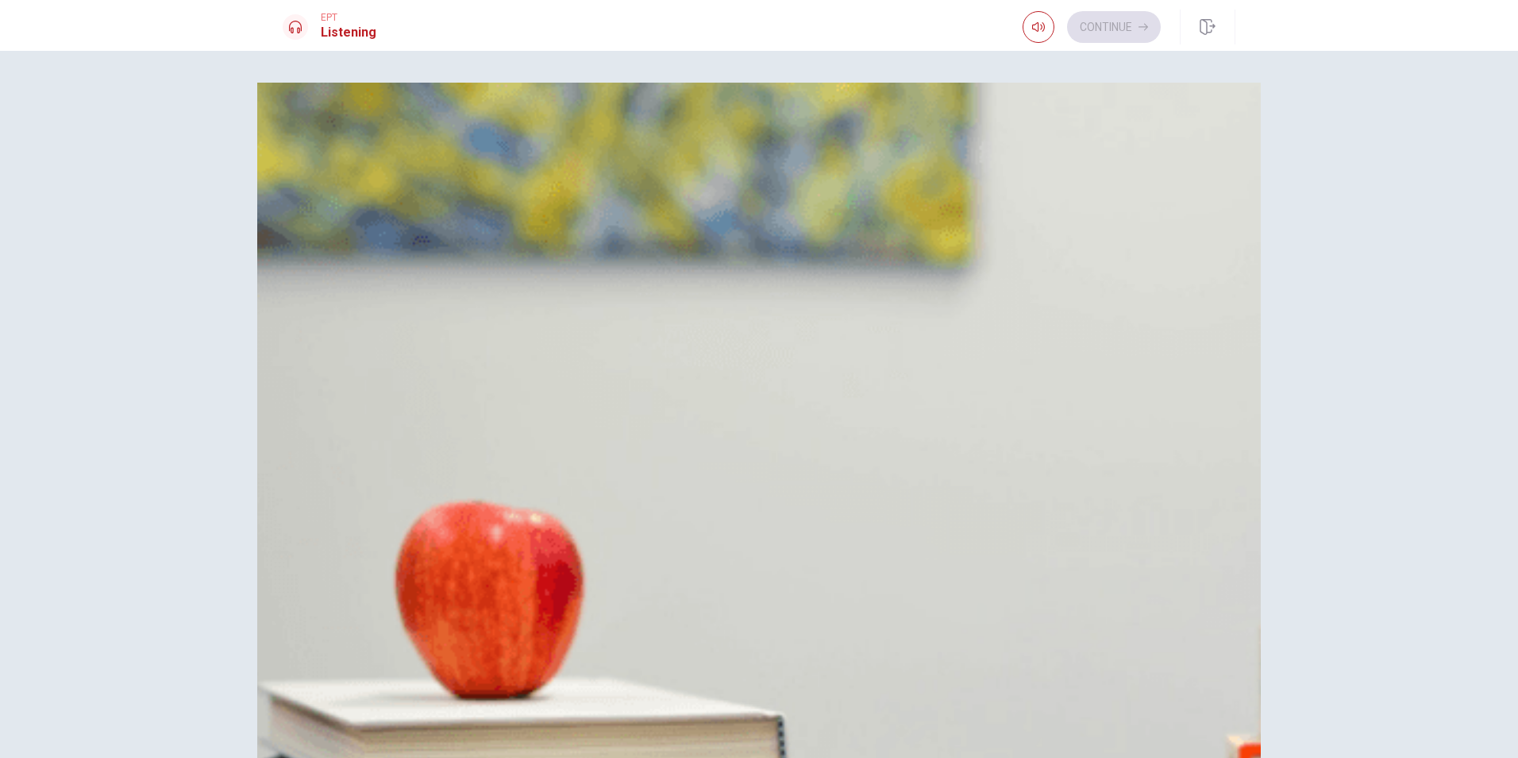
scroll to position [369, 0]
click at [807, 397] on button "C Buy a map" at bounding box center [759, 417] width 953 height 40
click at [415, 368] on span "Make a checklist" at bounding box center [369, 377] width 94 height 19
click at [1125, 25] on button "Continue" at bounding box center [1114, 27] width 94 height 32
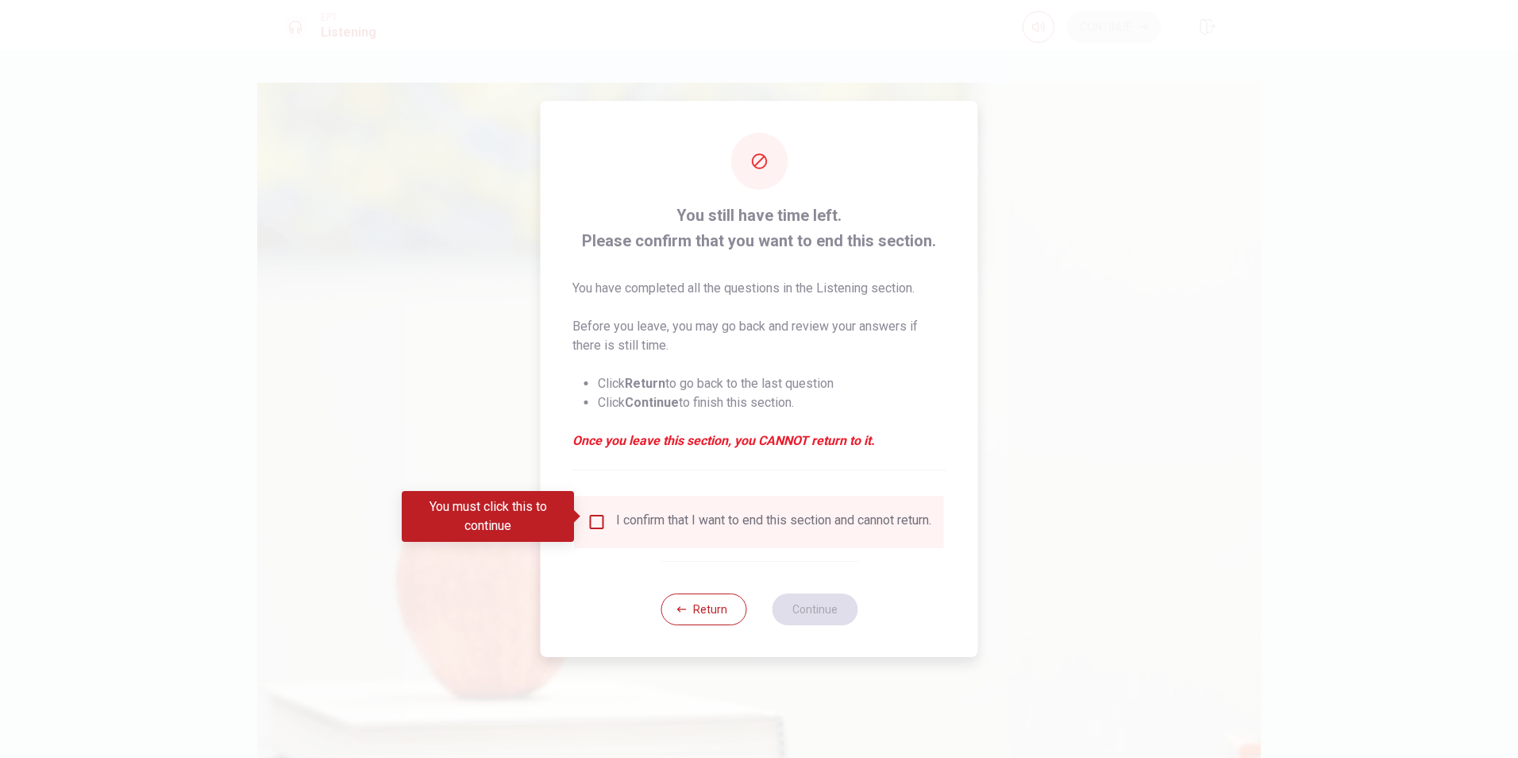
drag, startPoint x: 592, startPoint y: 523, endPoint x: 673, endPoint y: 544, distance: 82.8
click at [592, 523] on input "You must click this to continue" at bounding box center [597, 521] width 19 height 19
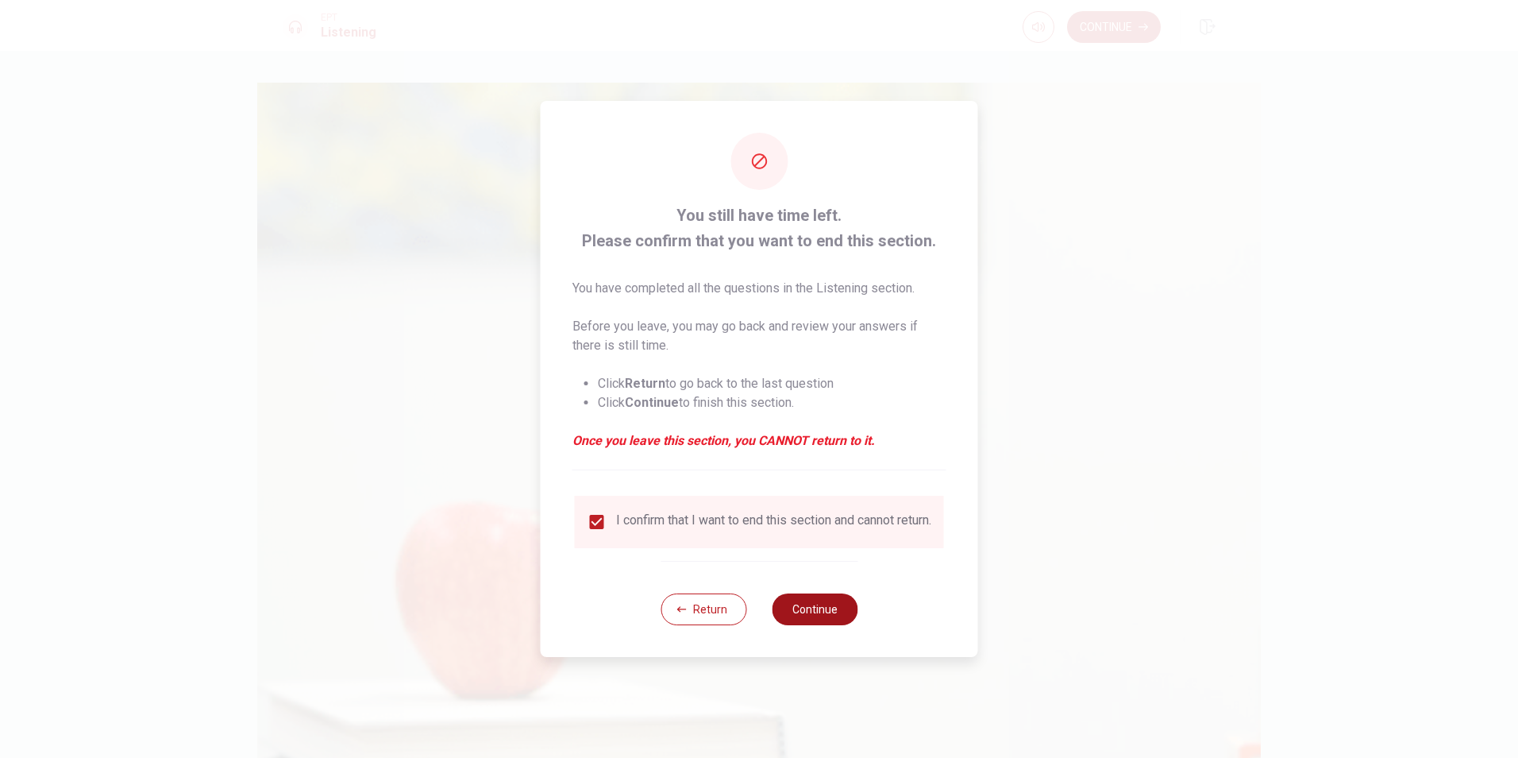
click at [830, 613] on button "Continue" at bounding box center [815, 609] width 86 height 32
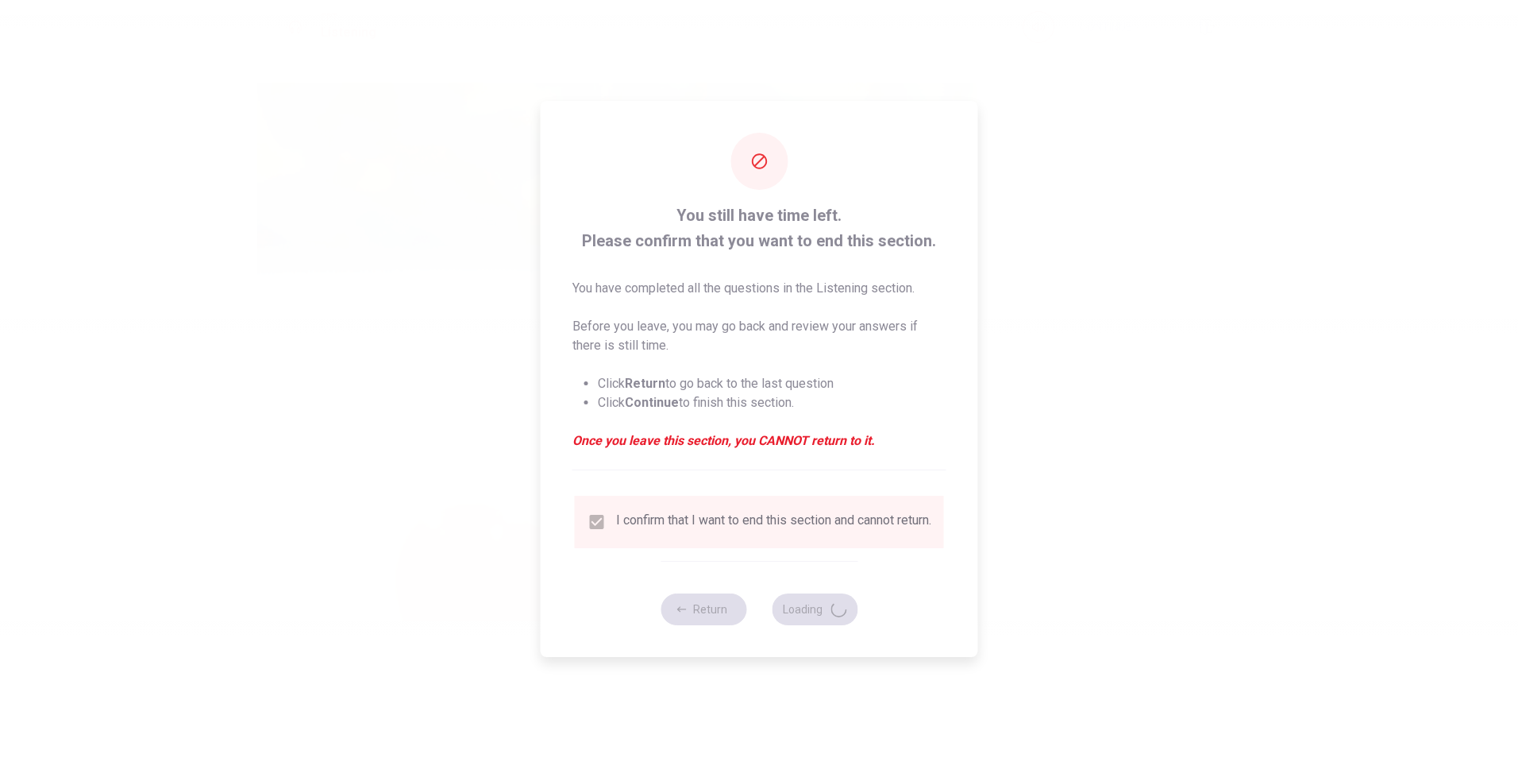
type input "67"
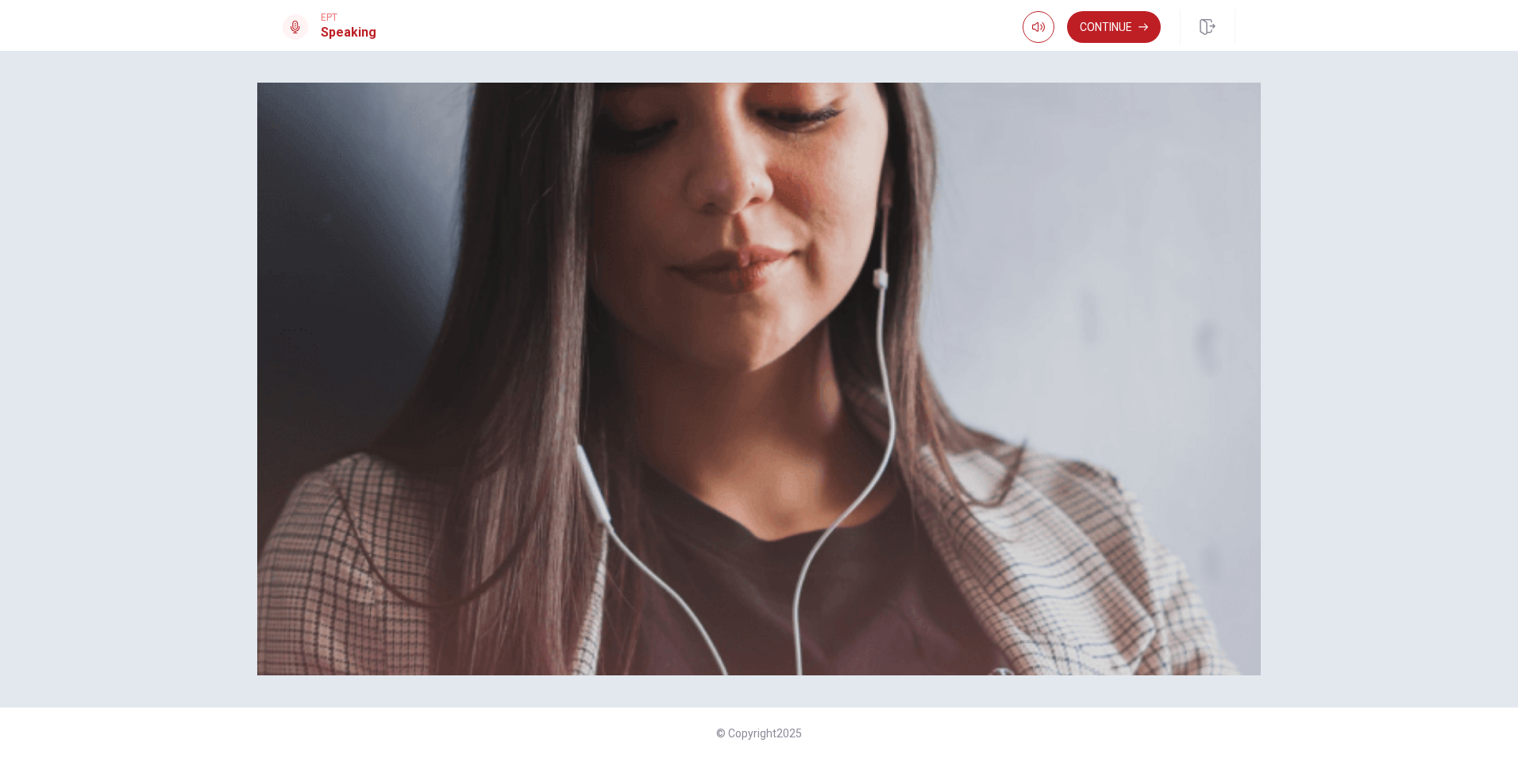
click at [299, 27] on icon at bounding box center [295, 27] width 13 height 13
click at [1034, 24] on icon "button" at bounding box center [1038, 27] width 13 height 13
click at [1124, 27] on button "Continue" at bounding box center [1114, 27] width 94 height 32
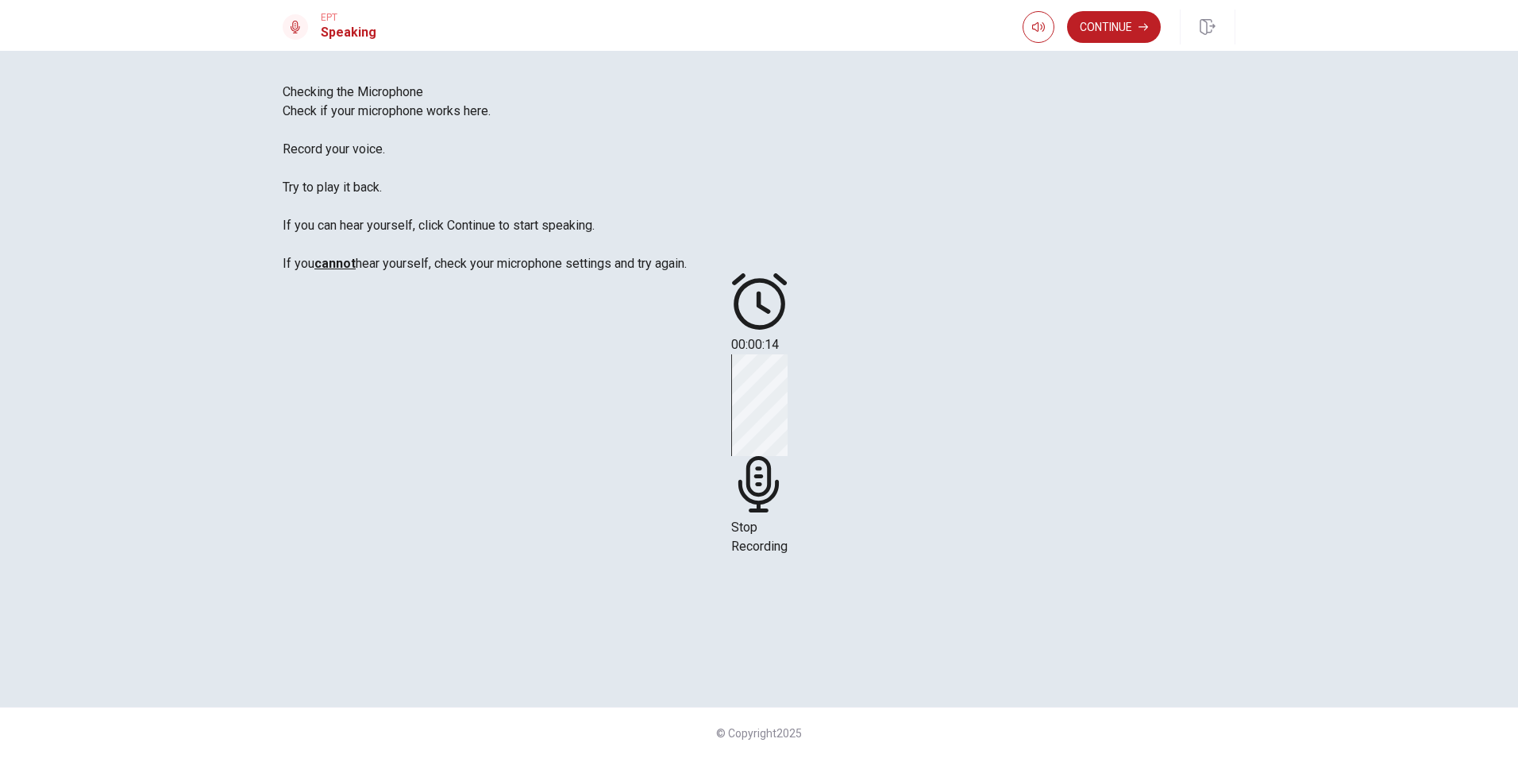
scroll to position [79, 0]
click at [788, 519] on span "Stop Recording" at bounding box center [759, 536] width 56 height 34
click at [740, 412] on icon "Play Audio" at bounding box center [740, 412] width 0 height 0
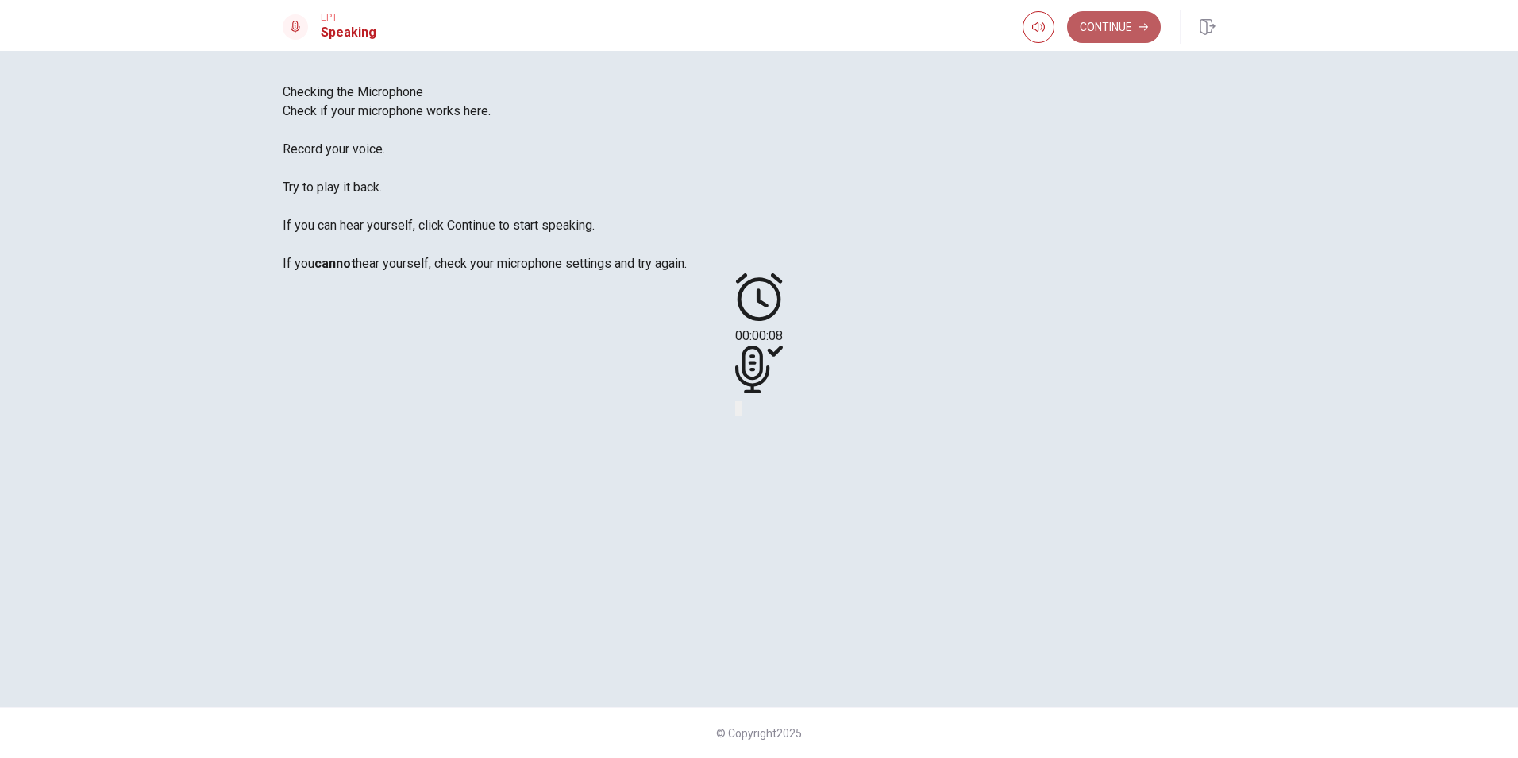
click at [1119, 25] on button "Continue" at bounding box center [1114, 27] width 94 height 32
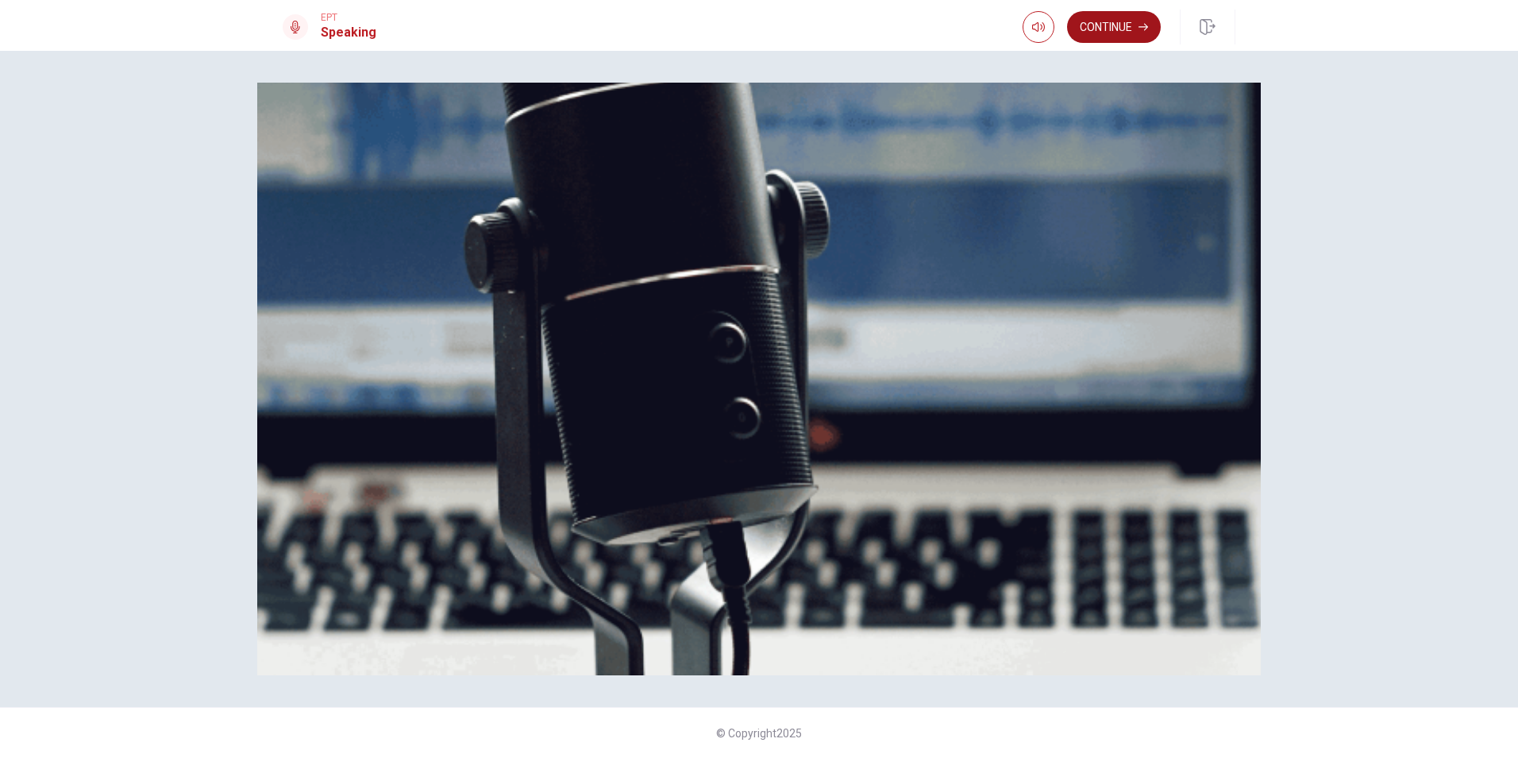
click at [1123, 25] on button "Continue" at bounding box center [1114, 27] width 94 height 32
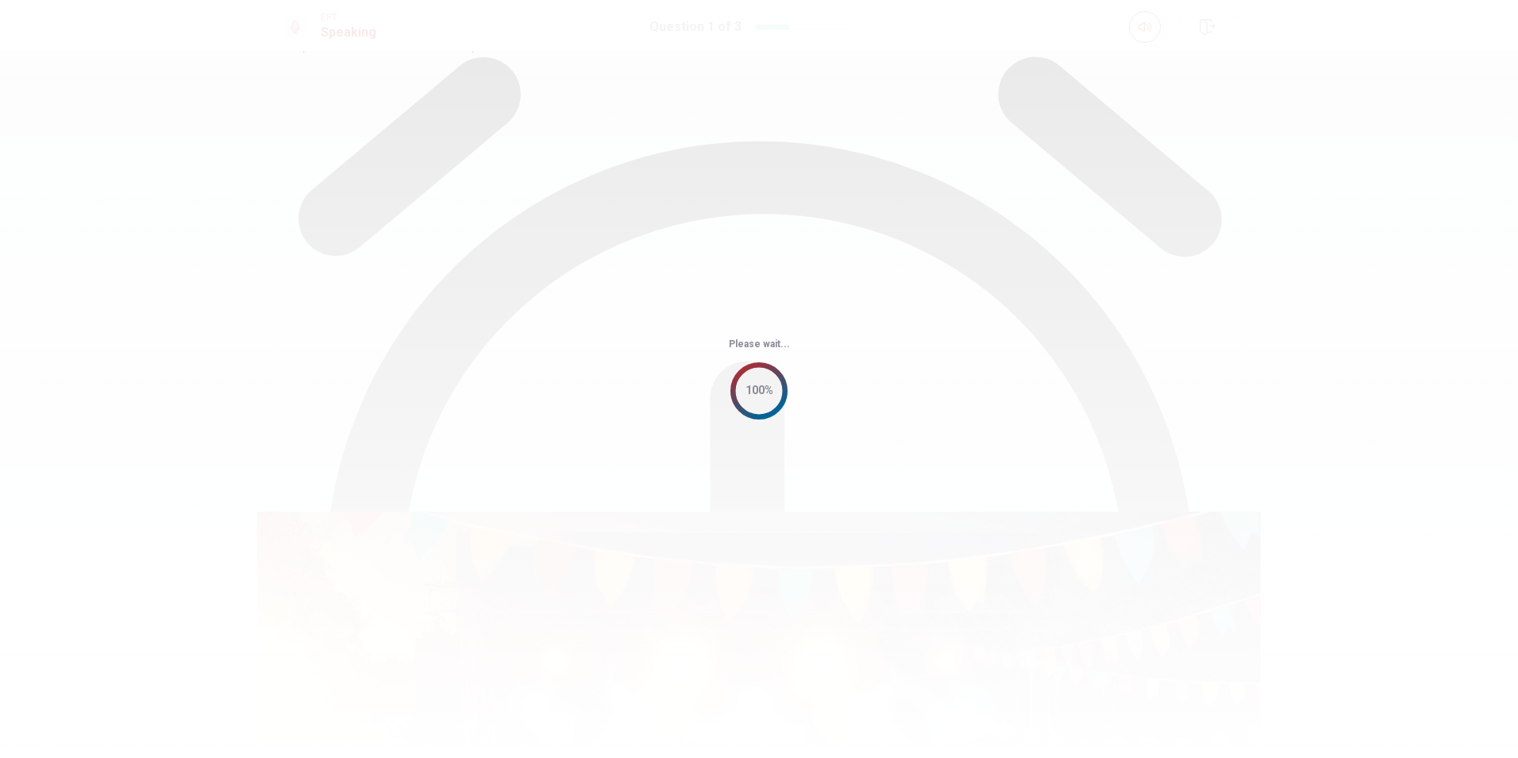
scroll to position [0, 0]
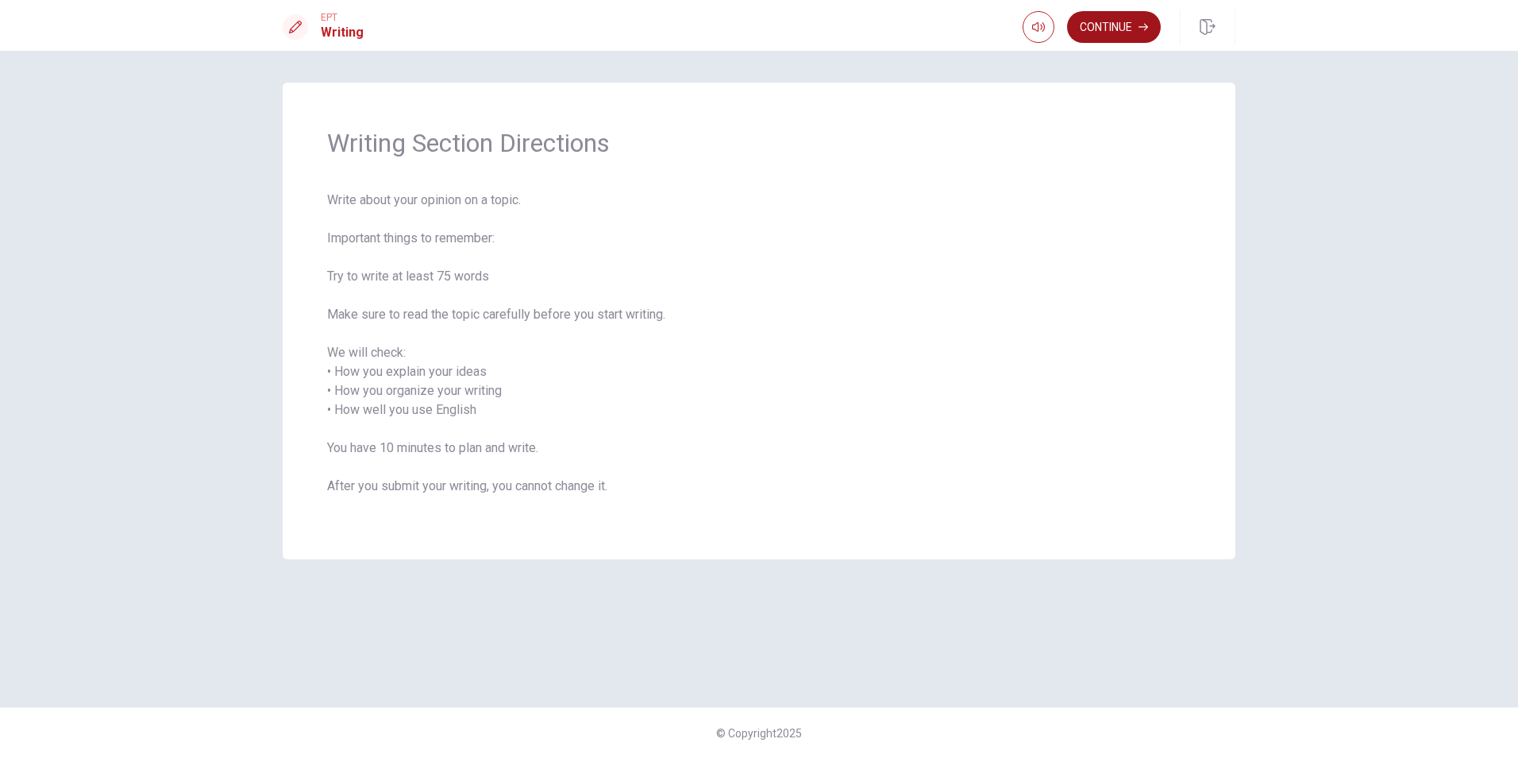
click at [1130, 24] on button "Continue" at bounding box center [1114, 27] width 94 height 32
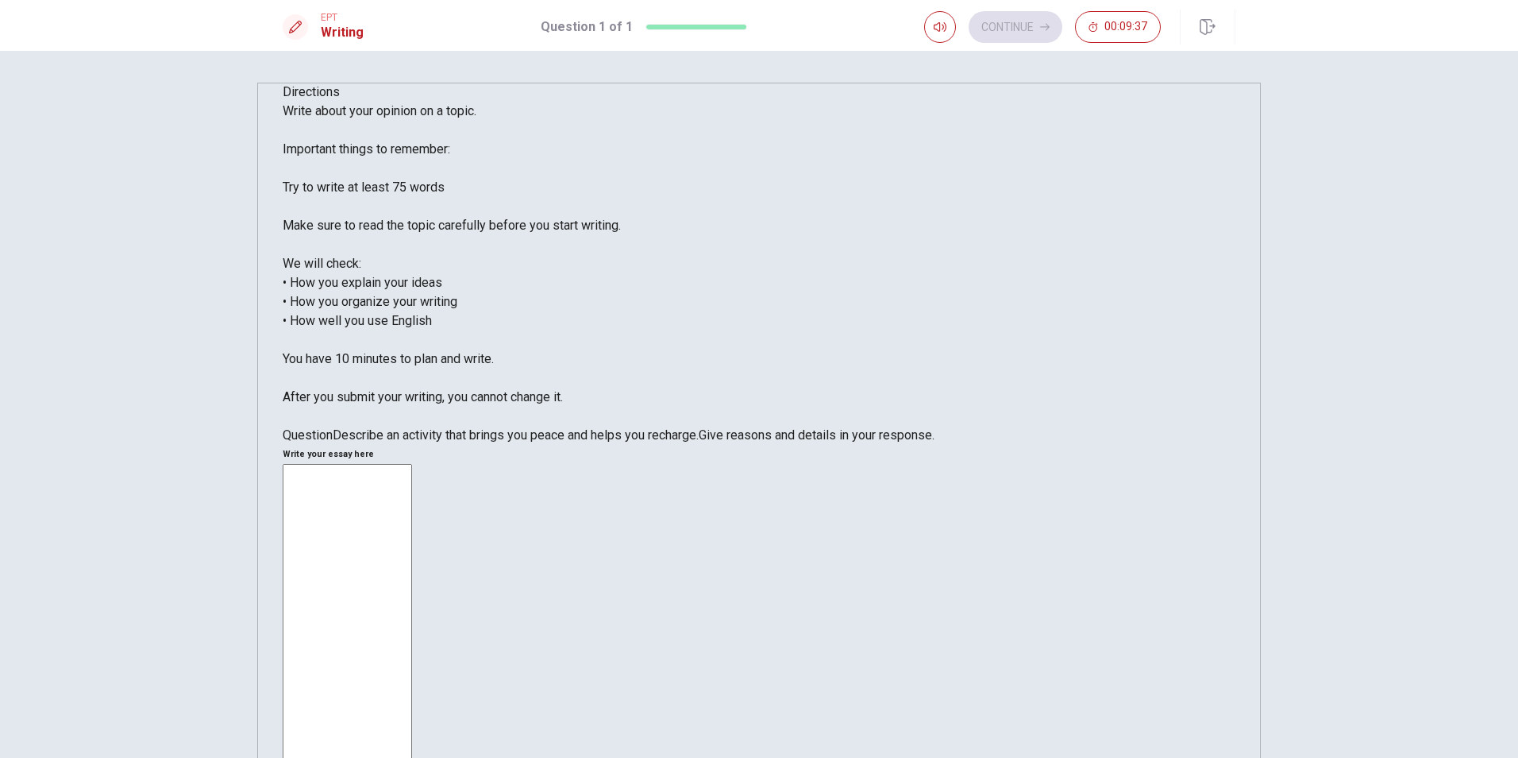
click at [412, 464] on textarea at bounding box center [347, 704] width 129 height 480
type textarea "k"
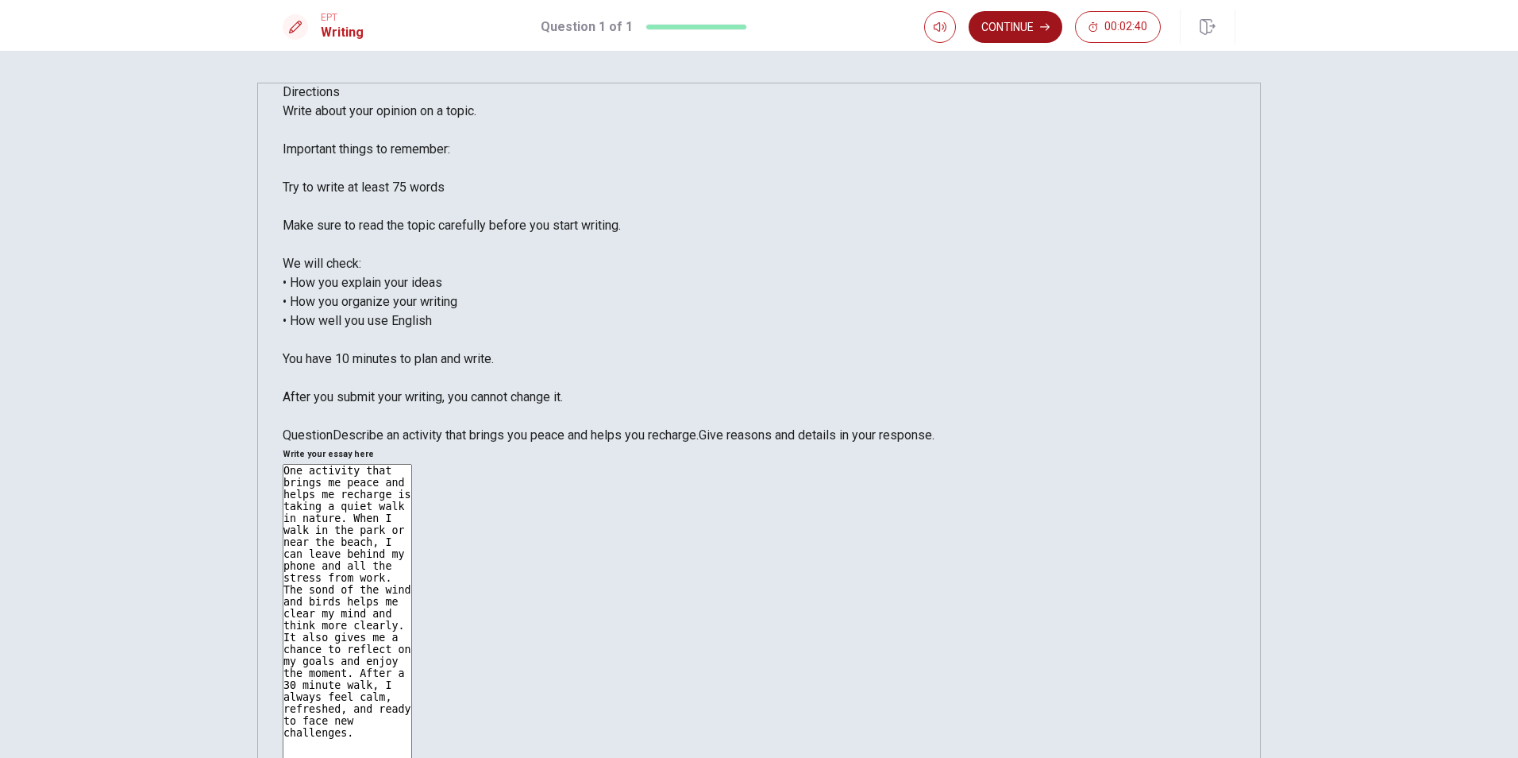
type textarea "One activity that brings me peace and helps me recharge is taking a quiet walk …"
click at [1026, 26] on button "Continue" at bounding box center [1016, 27] width 94 height 32
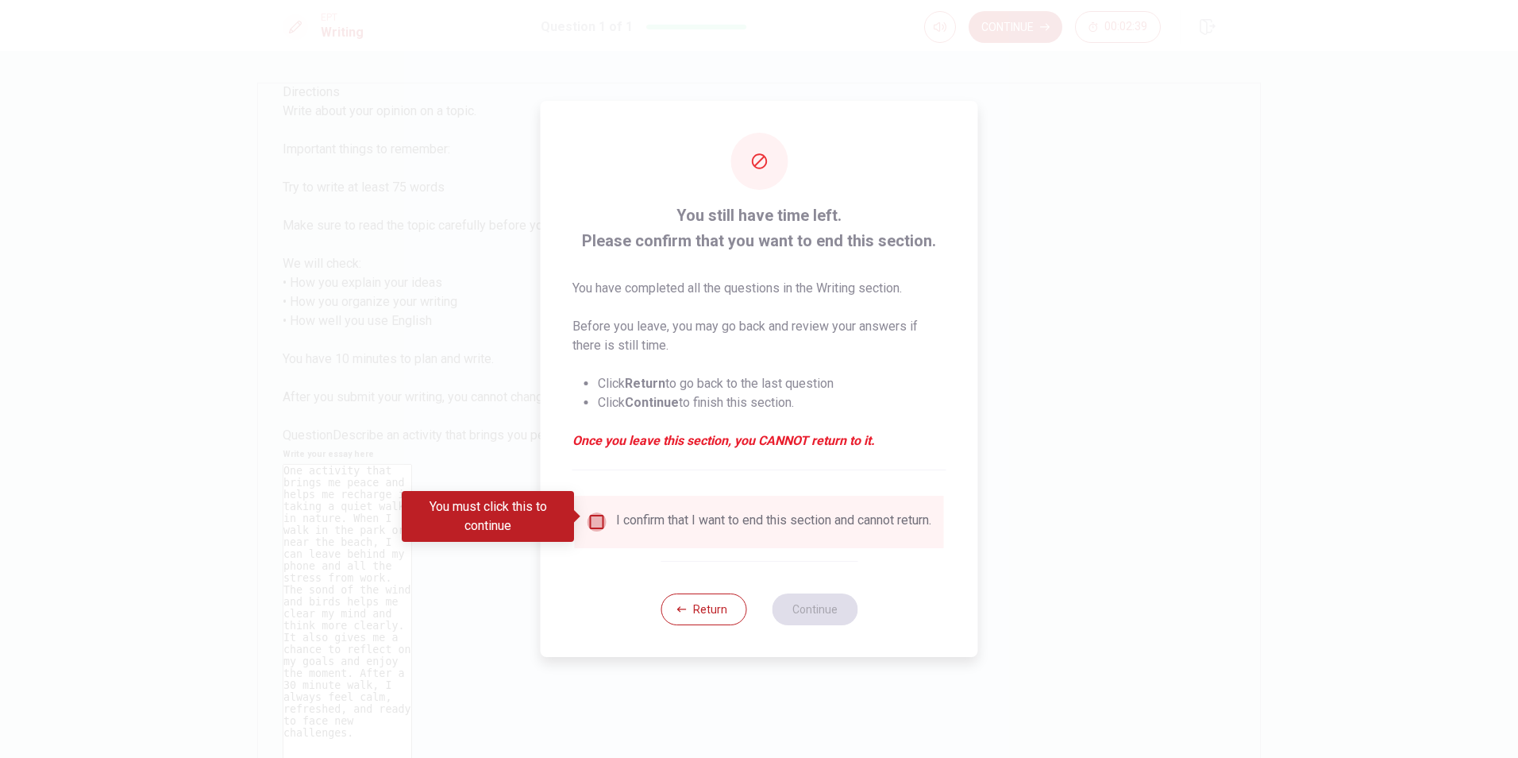
click at [595, 515] on input "You must click this to continue" at bounding box center [597, 521] width 19 height 19
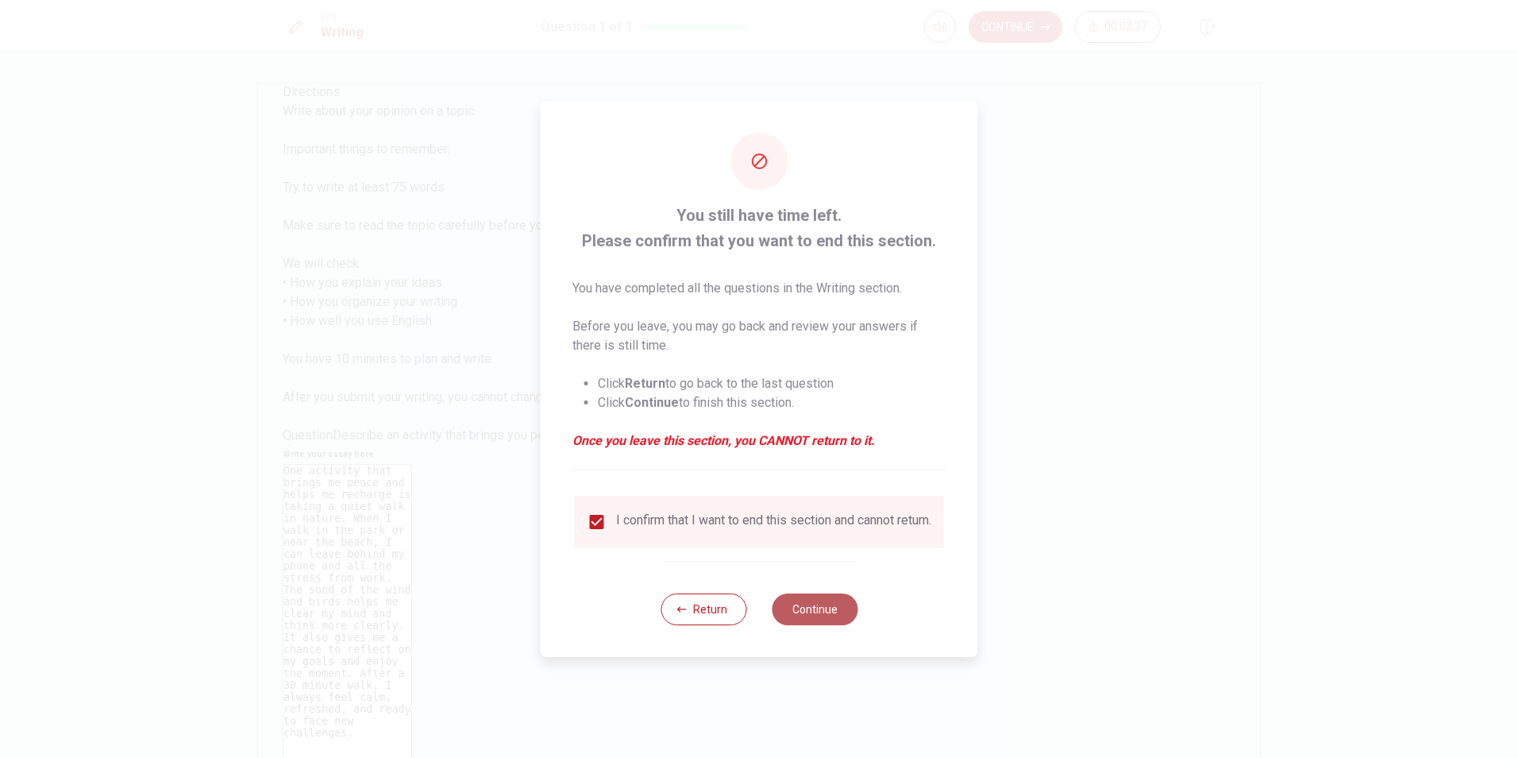
click at [818, 616] on button "Continue" at bounding box center [815, 609] width 86 height 32
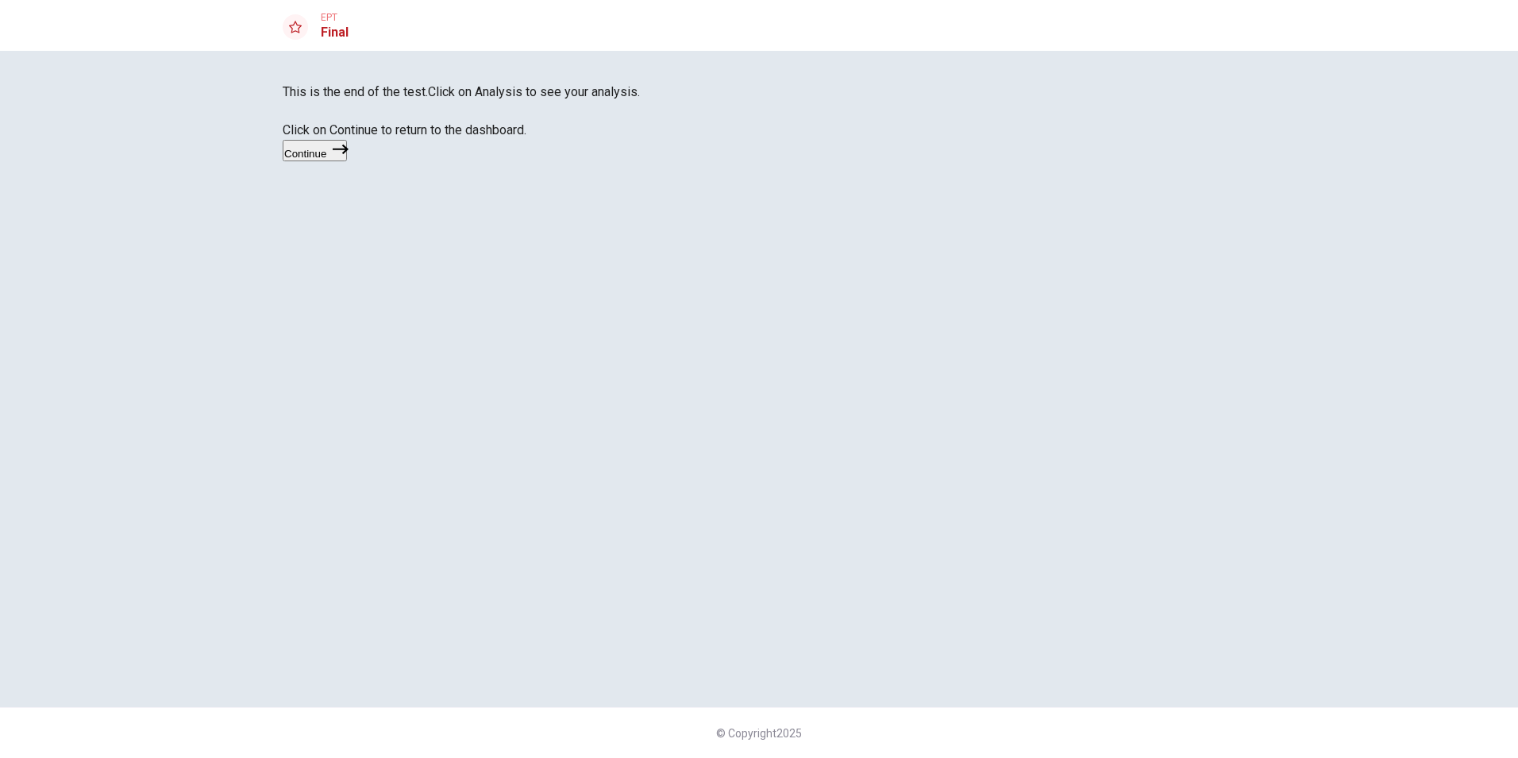
click at [349, 154] on icon "button" at bounding box center [341, 150] width 16 height 10
